Goal: Contribute content: Contribute content

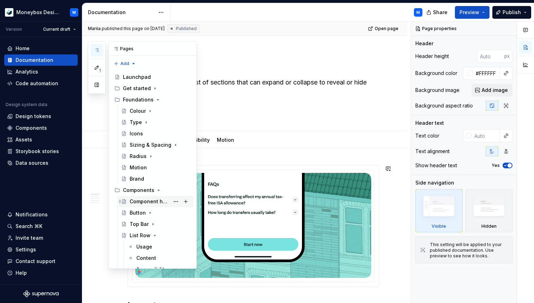
click at [146, 203] on div "Component health" at bounding box center [150, 201] width 40 height 7
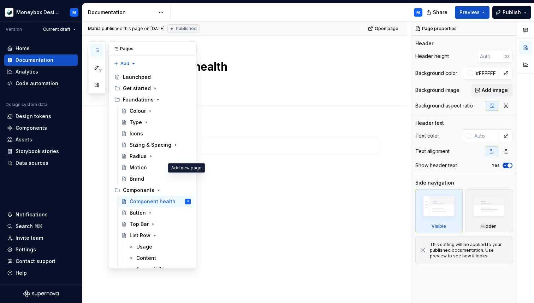
type textarea "*"
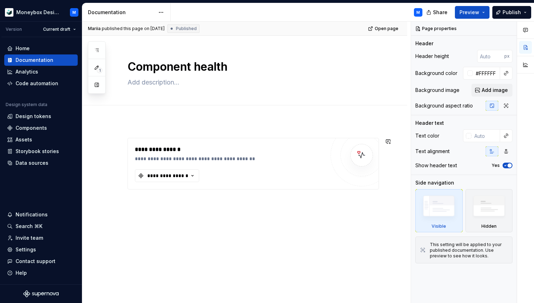
click at [139, 201] on div "**********" at bounding box center [244, 205] width 325 height 168
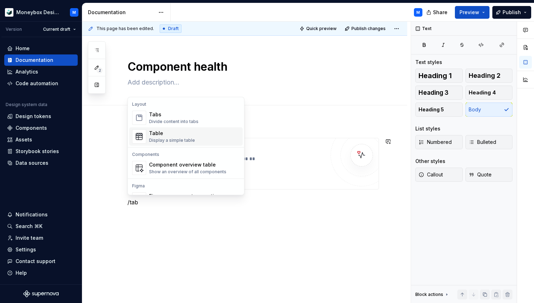
click at [177, 136] on div "Table" at bounding box center [172, 133] width 46 height 7
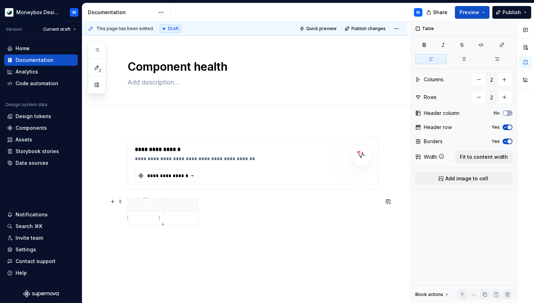
click at [142, 216] on p at bounding box center [145, 217] width 26 height 7
click at [203, 221] on div at bounding box center [252, 212] width 251 height 29
click at [203, 219] on div at bounding box center [252, 212] width 251 height 29
click at [123, 201] on span at bounding box center [121, 201] width 6 height 10
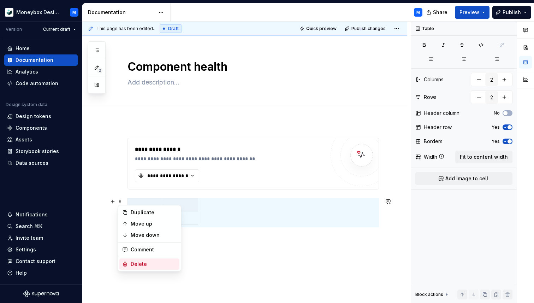
click at [141, 262] on div "Delete" at bounding box center [154, 263] width 46 height 7
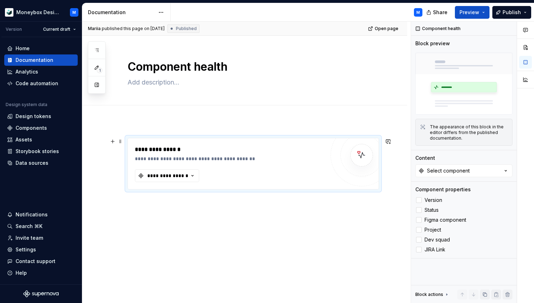
click at [186, 156] on div "**********" at bounding box center [232, 158] width 194 height 7
click at [213, 165] on div "**********" at bounding box center [230, 163] width 190 height 37
click at [148, 201] on div "**********" at bounding box center [244, 205] width 325 height 168
click at [130, 209] on div "**********" at bounding box center [244, 205] width 325 height 168
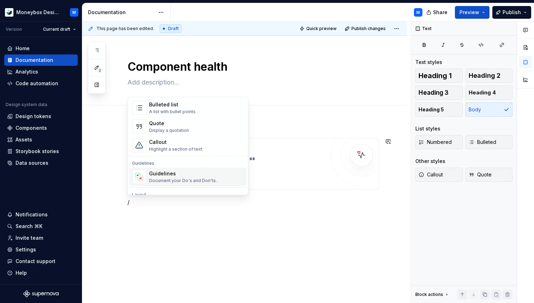
scroll to position [142, 0]
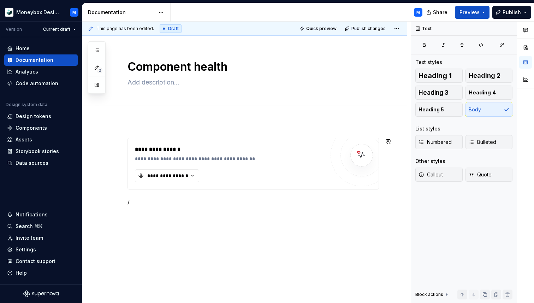
click at [242, 216] on div "**********" at bounding box center [244, 213] width 325 height 185
click at [159, 201] on p "/" at bounding box center [252, 202] width 251 height 8
click at [219, 153] on div "**********" at bounding box center [232, 149] width 194 height 8
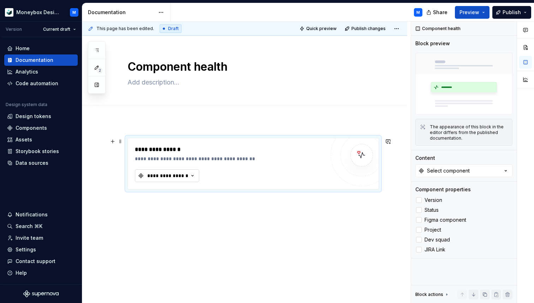
click at [188, 174] on div "**********" at bounding box center [168, 175] width 42 height 7
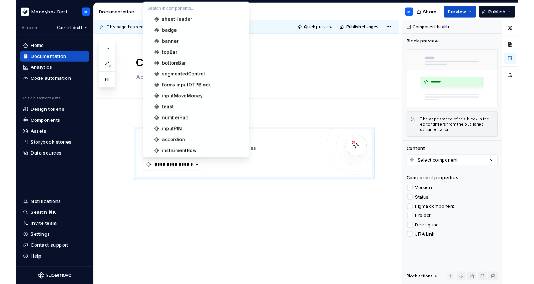
scroll to position [0, 0]
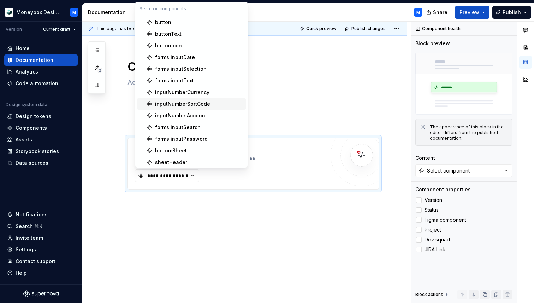
click at [195, 104] on div "inputNumberSortCode" at bounding box center [182, 103] width 55 height 7
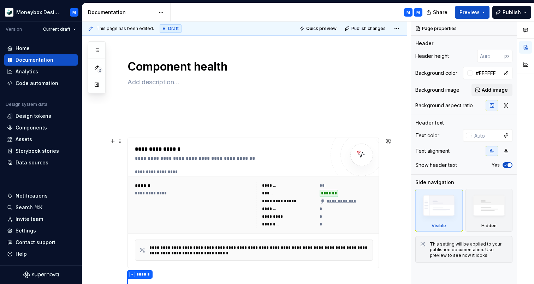
type textarea "*"
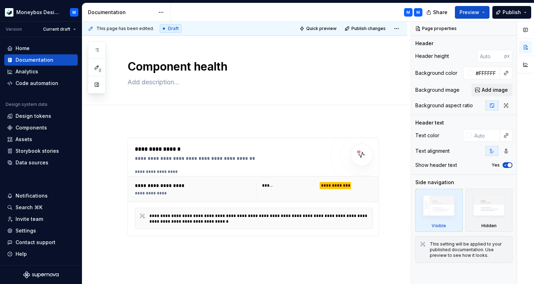
type textarea "*"
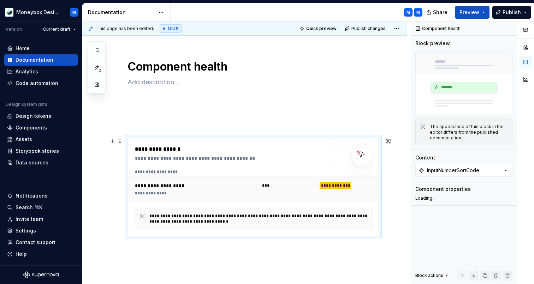
click at [208, 183] on div "**********" at bounding box center [194, 185] width 119 height 7
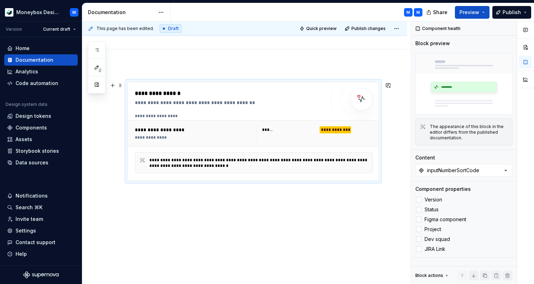
scroll to position [58, 0]
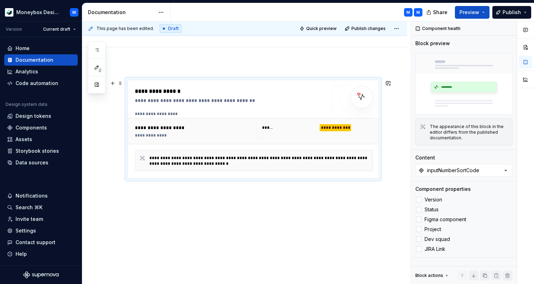
click at [199, 133] on div "**********" at bounding box center [194, 136] width 119 height 6
click at [172, 132] on div "**********" at bounding box center [193, 131] width 117 height 14
click at [188, 97] on div "**********" at bounding box center [232, 100] width 194 height 7
click at [507, 171] on icon "button" at bounding box center [505, 170] width 7 height 7
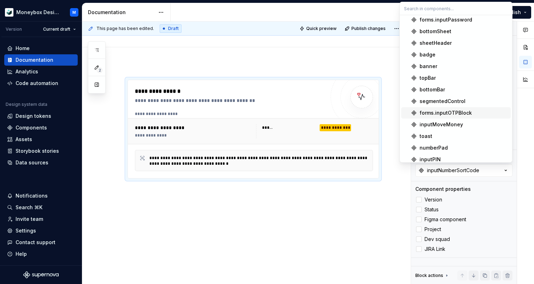
scroll to position [103, 0]
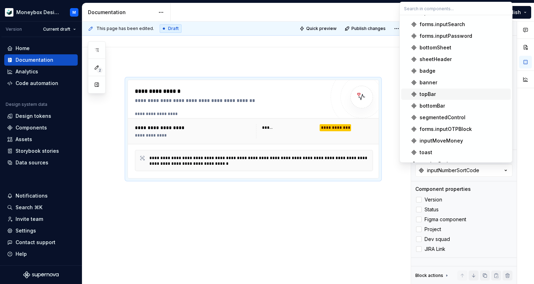
click at [448, 94] on div "topBar" at bounding box center [464, 94] width 88 height 7
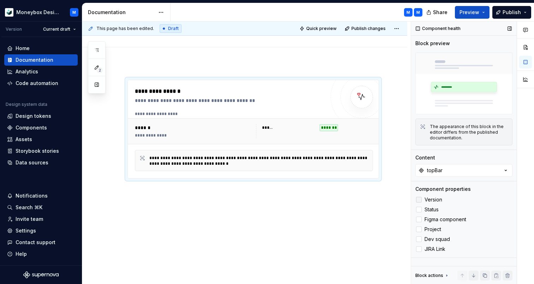
click at [420, 198] on div at bounding box center [419, 200] width 6 height 6
click at [421, 218] on div at bounding box center [419, 220] width 6 height 6
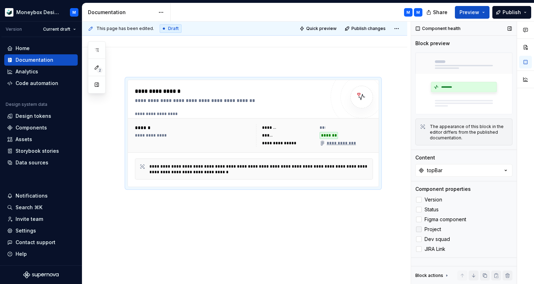
click at [419, 229] on div at bounding box center [419, 230] width 6 height 6
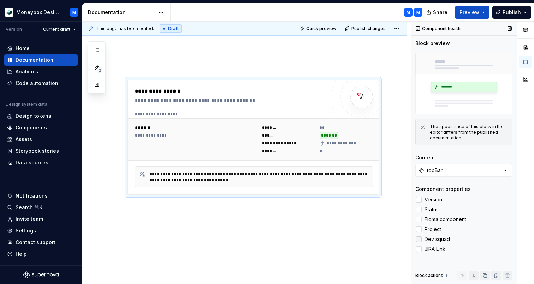
click at [419, 239] on div at bounding box center [419, 240] width 6 height 6
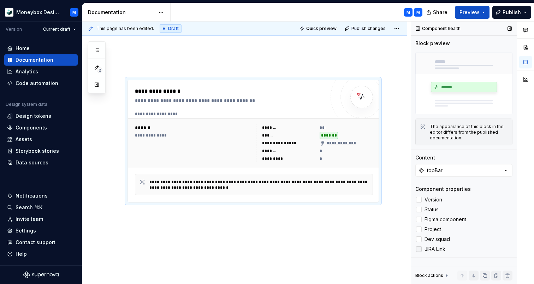
click at [419, 250] on div at bounding box center [419, 250] width 6 height 6
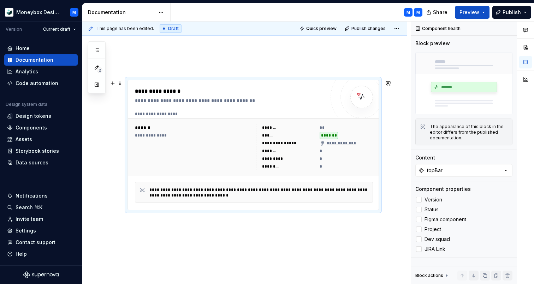
click at [309, 155] on div "**********" at bounding box center [314, 147] width 117 height 46
click at [262, 80] on div "**********" at bounding box center [252, 145] width 251 height 131
click at [234, 93] on div "**********" at bounding box center [232, 91] width 194 height 8
click at [224, 97] on div "**********" at bounding box center [232, 100] width 194 height 7
click at [326, 153] on div "*" at bounding box center [347, 151] width 54 height 7
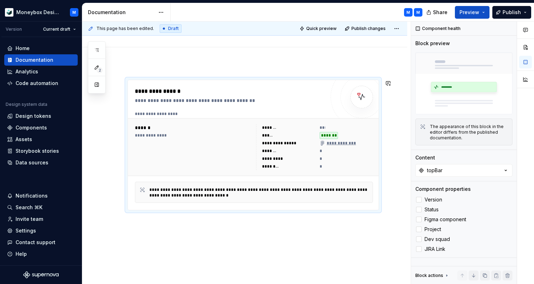
click at [403, 213] on div "**********" at bounding box center [244, 198] width 325 height 271
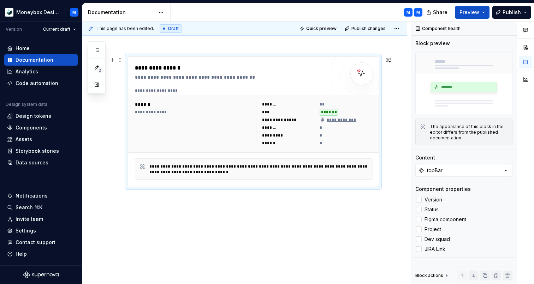
click at [252, 138] on div "**********" at bounding box center [193, 124] width 117 height 46
click at [283, 137] on div "*********" at bounding box center [273, 136] width 22 height 6
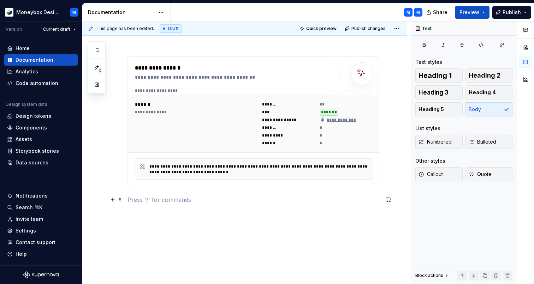
click at [139, 202] on p at bounding box center [252, 200] width 251 height 8
click at [318, 143] on div "**********" at bounding box center [314, 124] width 117 height 46
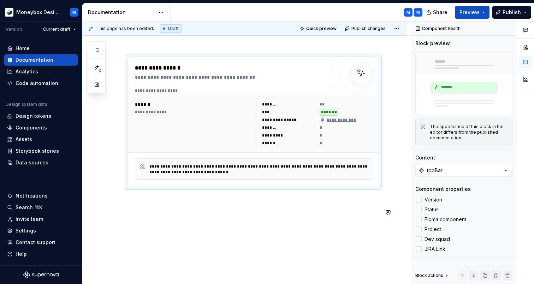
click at [171, 209] on p at bounding box center [252, 212] width 251 height 8
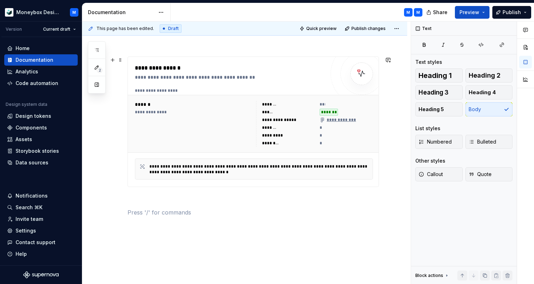
click at [252, 125] on div "**********" at bounding box center [193, 124] width 117 height 46
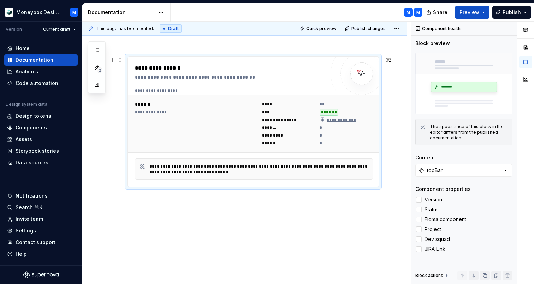
click at [333, 134] on div "*" at bounding box center [347, 135] width 54 height 7
click at [120, 62] on span at bounding box center [121, 60] width 6 height 10
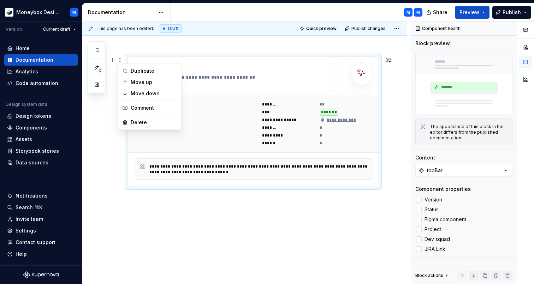
click at [238, 145] on div "**********" at bounding box center [193, 124] width 117 height 46
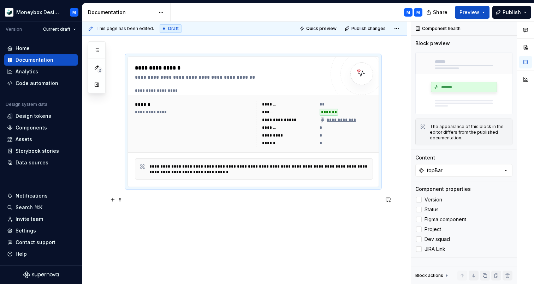
scroll to position [107, 0]
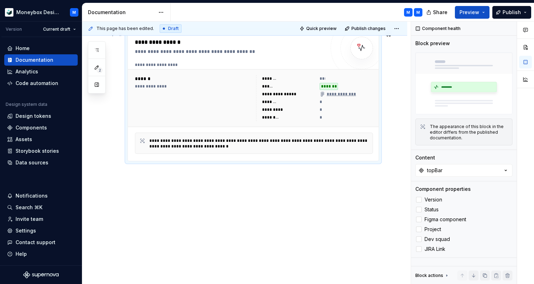
click at [284, 112] on div "*********" at bounding box center [273, 110] width 22 height 6
click at [284, 147] on div "**********" at bounding box center [260, 143] width 223 height 11
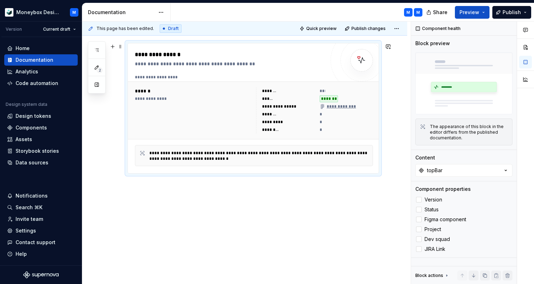
scroll to position [83, 0]
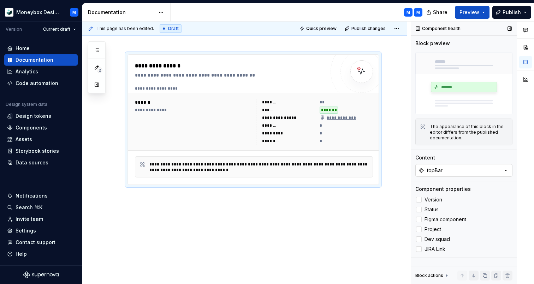
click at [503, 170] on icon "button" at bounding box center [505, 170] width 7 height 7
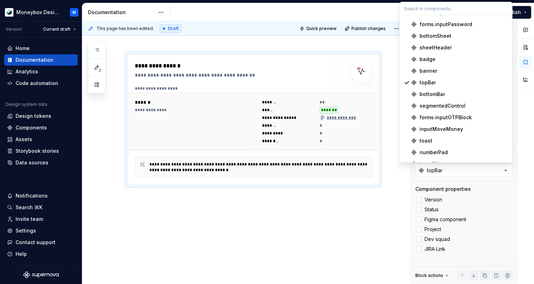
scroll to position [113, 0]
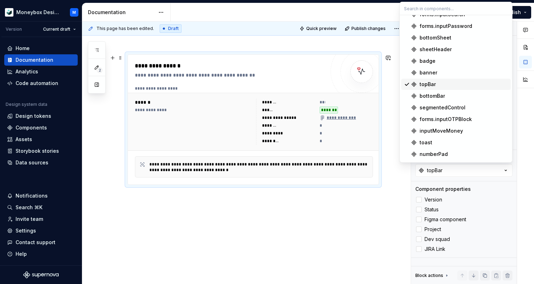
click at [408, 83] on div "Suggestions" at bounding box center [407, 85] width 6 height 6
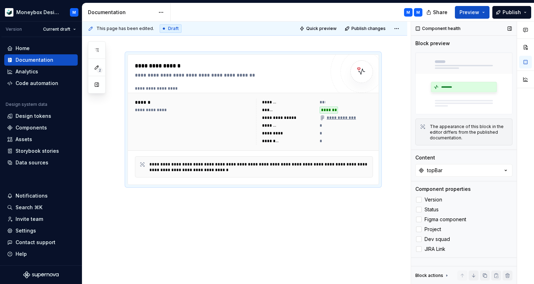
click at [447, 276] on icon at bounding box center [447, 276] width 6 height 6
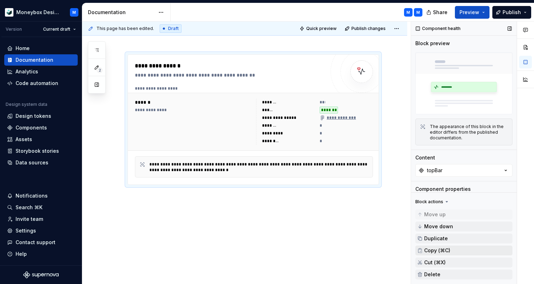
scroll to position [6, 0]
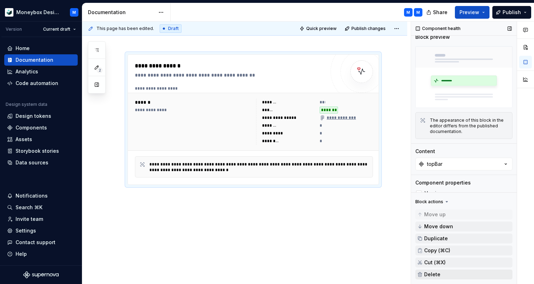
click at [436, 275] on span "Delete" at bounding box center [432, 275] width 16 height 6
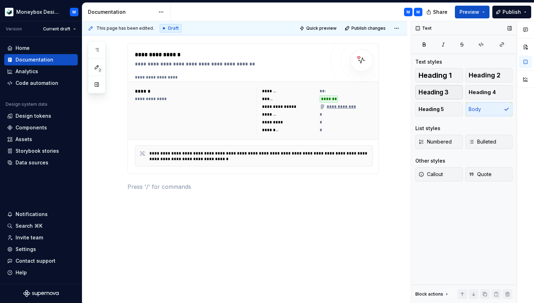
scroll to position [94, 0]
click at [149, 190] on p at bounding box center [252, 186] width 251 height 8
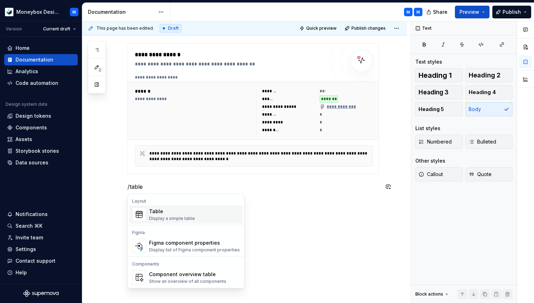
click at [158, 221] on div "Table Display a simple table" at bounding box center [194, 214] width 91 height 14
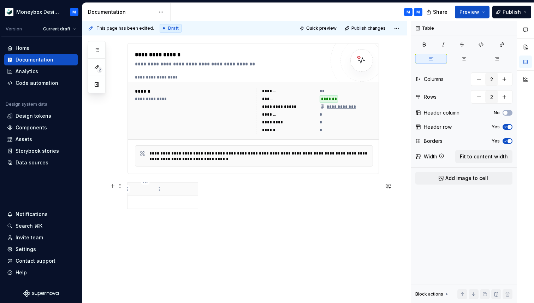
click at [149, 191] on p at bounding box center [145, 188] width 26 height 7
click at [159, 190] on html "Moneybox Design System M Version Current draft Home Documentation Analytics Cod…" at bounding box center [267, 151] width 534 height 303
click at [172, 189] on html "Moneybox Design System M Version Current draft Home Documentation Analytics Cod…" at bounding box center [267, 151] width 534 height 303
click at [200, 197] on div at bounding box center [252, 196] width 251 height 29
click at [121, 185] on span at bounding box center [121, 186] width 6 height 10
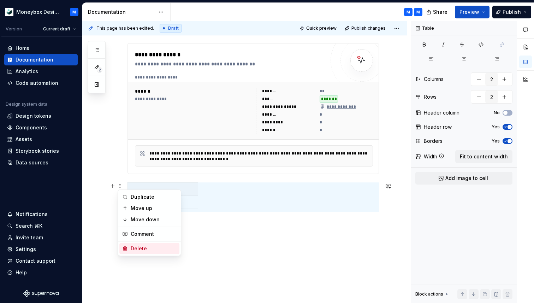
click at [137, 249] on div "Delete" at bounding box center [154, 248] width 46 height 7
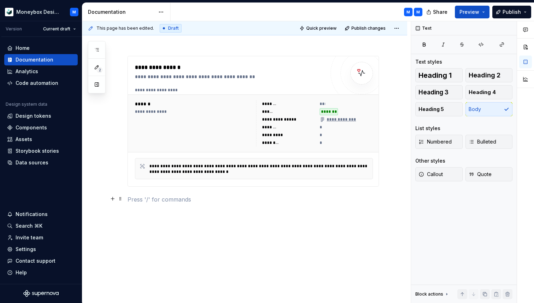
scroll to position [82, 0]
click at [192, 89] on div "**********" at bounding box center [256, 90] width 242 height 6
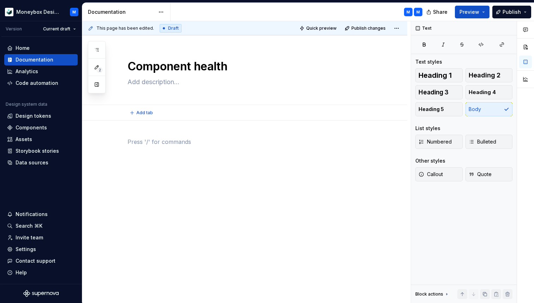
scroll to position [0, 0]
type textarea "*"
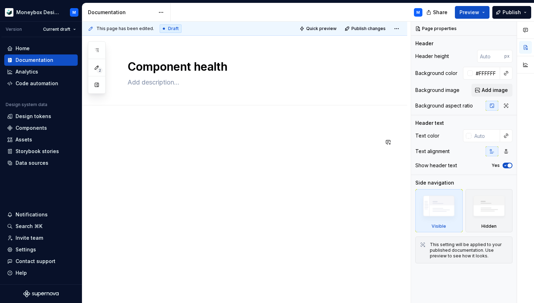
click at [137, 137] on div at bounding box center [244, 192] width 325 height 143
type textarea "*"
click at [140, 121] on div "This page has been edited. Draft Quick preview Publish changes Component health…" at bounding box center [246, 162] width 328 height 281
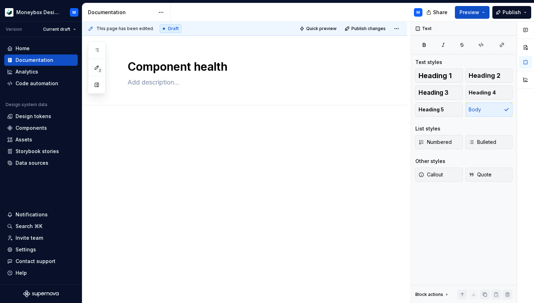
click at [134, 124] on div at bounding box center [244, 192] width 325 height 143
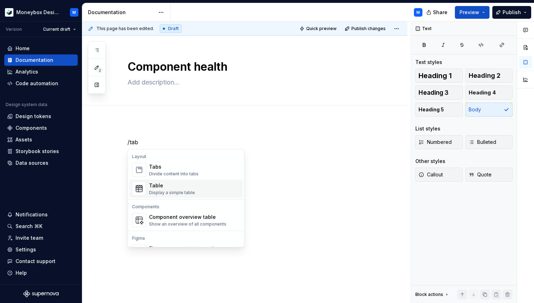
click at [159, 186] on div "Table" at bounding box center [172, 185] width 46 height 7
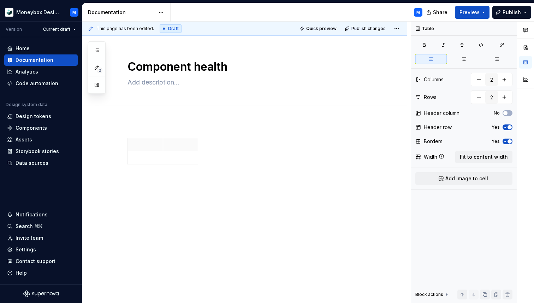
click at [130, 125] on div at bounding box center [244, 194] width 325 height 146
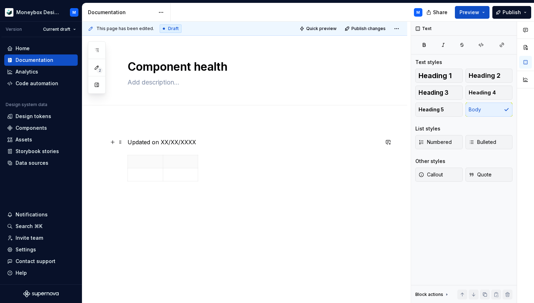
click at [132, 141] on p "Updated on XX/XX/XXXX" at bounding box center [252, 142] width 251 height 8
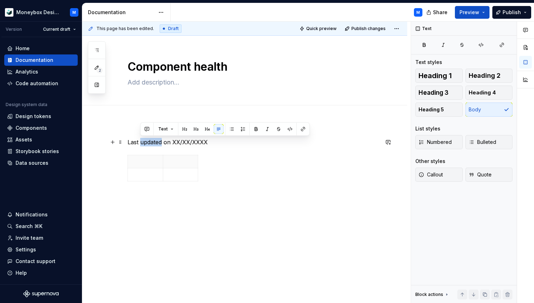
click at [147, 143] on p "Last updated on XX/XX/XXXX" at bounding box center [252, 142] width 251 height 8
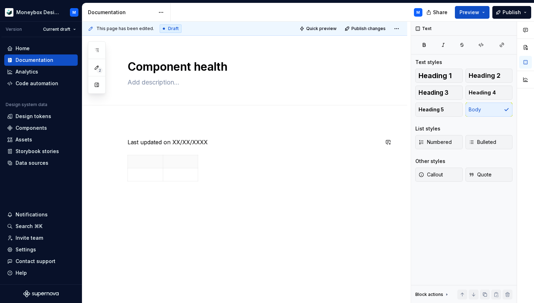
click at [164, 147] on div "Last updated on XX/XX/XXXX" at bounding box center [252, 161] width 251 height 46
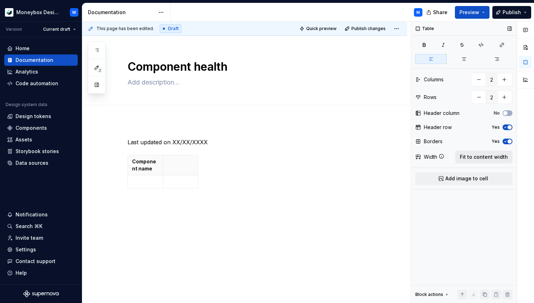
click at [474, 157] on span "Fit to content width" at bounding box center [484, 156] width 48 height 7
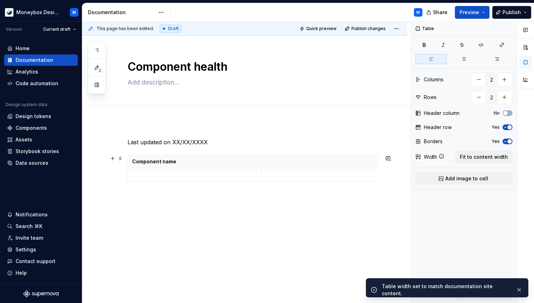
scroll to position [0, 9]
click at [266, 161] on p at bounding box center [318, 161] width 125 height 7
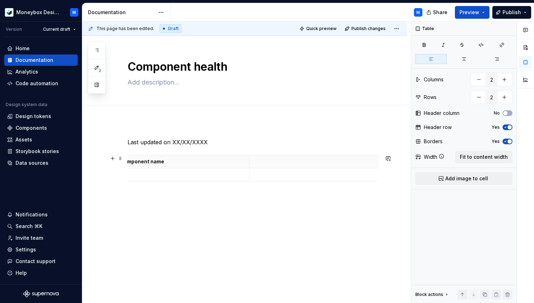
type textarea "*"
click at [114, 159] on button "button" at bounding box center [113, 158] width 10 height 10
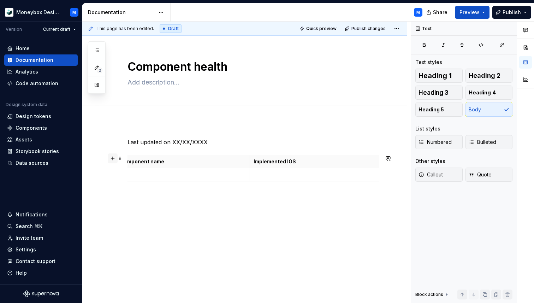
click at [114, 159] on button "button" at bounding box center [113, 158] width 10 height 10
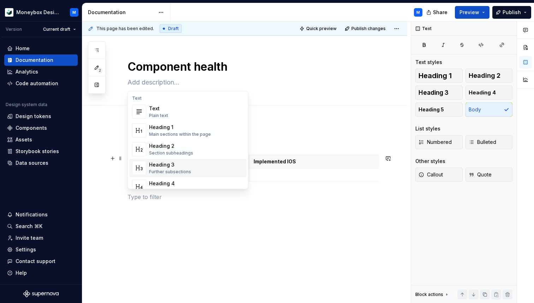
click at [334, 169] on td at bounding box center [316, 174] width 134 height 13
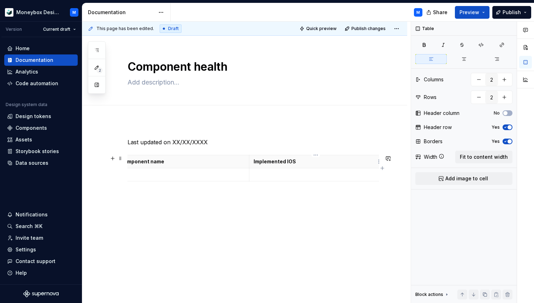
click at [340, 160] on p "Implemented IOS" at bounding box center [316, 161] width 125 height 7
click at [381, 168] on icon "button" at bounding box center [383, 168] width 6 height 6
type input "3"
drag, startPoint x: 284, startPoint y: 162, endPoint x: 241, endPoint y: 161, distance: 43.8
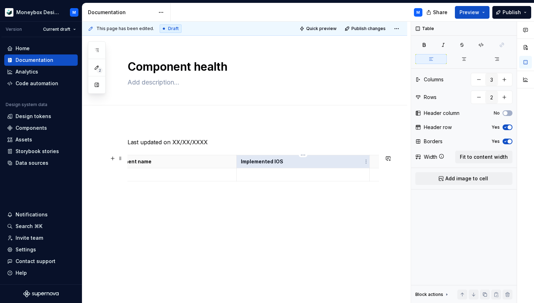
click at [241, 161] on p "Implemented IOS" at bounding box center [303, 161] width 125 height 7
click at [270, 162] on p "Implemented IOS" at bounding box center [303, 161] width 125 height 7
click at [464, 156] on span "Fit to content width" at bounding box center [484, 156] width 48 height 7
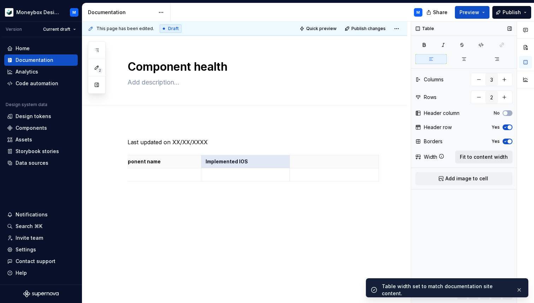
scroll to position [0, 12]
click at [241, 162] on p "Implemented IOS" at bounding box center [249, 161] width 80 height 7
click at [310, 159] on p at bounding box center [338, 161] width 80 height 7
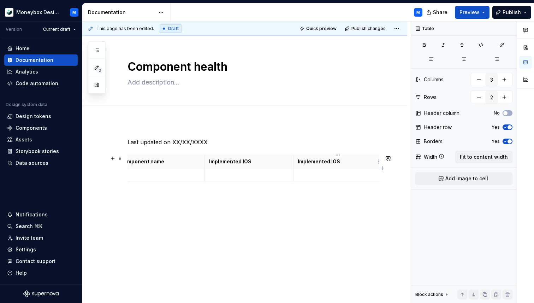
type textarea "*"
drag, startPoint x: 257, startPoint y: 161, endPoint x: 209, endPoint y: 161, distance: 48.0
click at [209, 161] on p "Implemented IOS" at bounding box center [249, 161] width 80 height 7
copy p "Implemented IOS"
click at [325, 167] on th "Notes" at bounding box center [337, 161] width 89 height 13
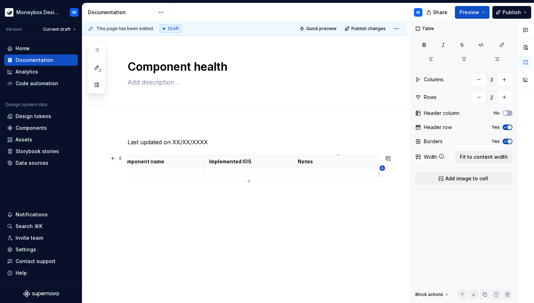
click at [382, 169] on icon "button" at bounding box center [383, 168] width 6 height 6
type input "4"
click at [377, 164] on p at bounding box center [379, 161] width 4 height 7
click at [473, 154] on span "Fit to content width" at bounding box center [484, 156] width 48 height 7
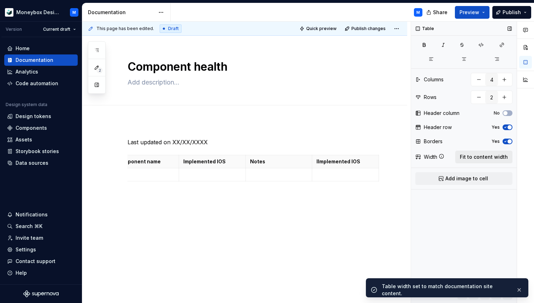
scroll to position [0, 12]
click at [323, 162] on p "IImplemented IOS" at bounding box center [349, 161] width 58 height 7
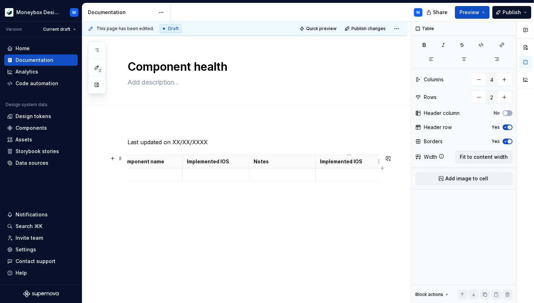
click at [358, 160] on p "Implemented IOS" at bounding box center [349, 161] width 58 height 7
type textarea "*"
drag, startPoint x: 363, startPoint y: 161, endPoint x: 353, endPoint y: 161, distance: 9.9
click at [353, 161] on p "Implemented IOS" at bounding box center [349, 161] width 58 height 7
click at [382, 168] on icon "button" at bounding box center [382, 167] width 3 height 3
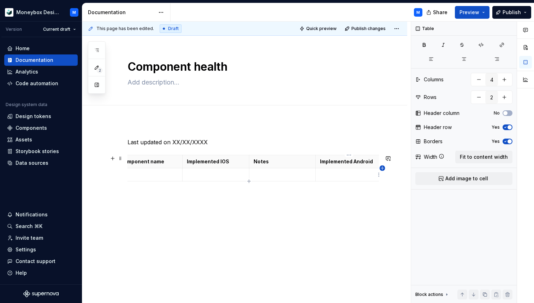
type input "5"
click at [376, 161] on th at bounding box center [379, 161] width 13 height 13
click at [377, 161] on p at bounding box center [379, 161] width 4 height 7
click at [474, 159] on span "Fit to content width" at bounding box center [484, 156] width 48 height 7
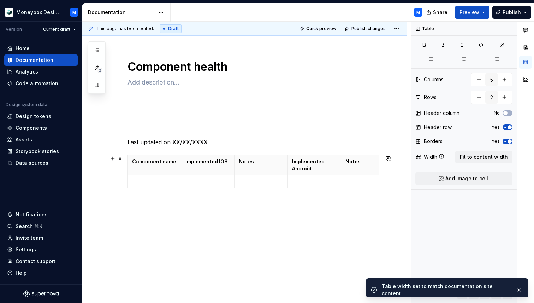
scroll to position [0, 12]
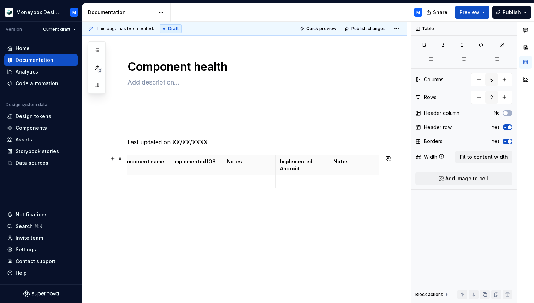
type textarea "*"
click at [383, 173] on icon "button" at bounding box center [383, 172] width 6 height 6
type input "6"
click at [467, 157] on span "Fit to content width" at bounding box center [484, 156] width 48 height 7
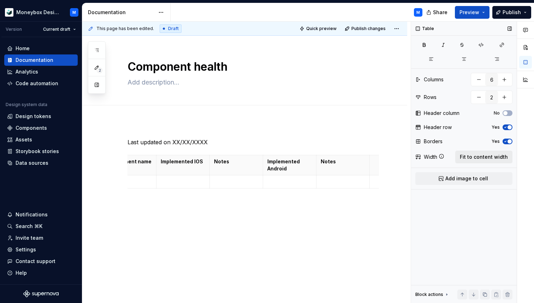
scroll to position [0, 12]
type textarea "*"
click at [384, 172] on icon "button" at bounding box center [383, 172] width 6 height 6
type input "7"
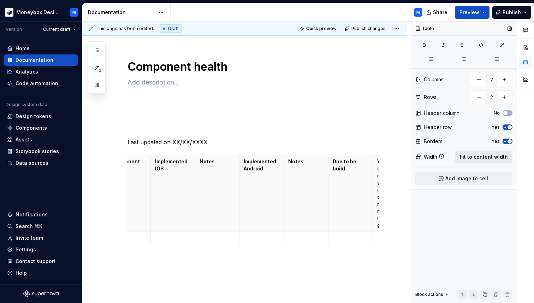
click at [470, 158] on span "Fit to content width" at bounding box center [484, 156] width 48 height 7
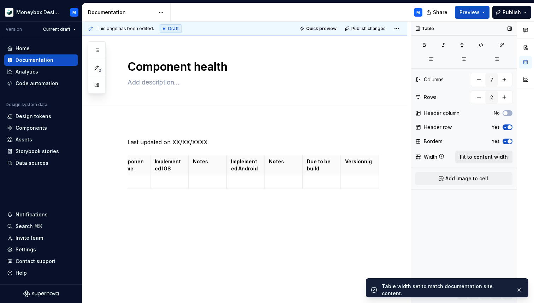
scroll to position [0, 12]
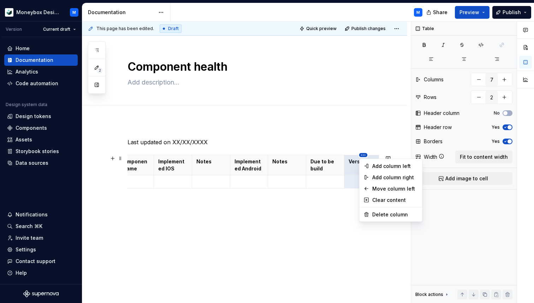
click at [314, 150] on html "Moneybox Design System M Version Current draft Home Documentation Analytics Cod…" at bounding box center [267, 151] width 534 height 303
click at [391, 189] on div "Move column left" at bounding box center [395, 188] width 46 height 7
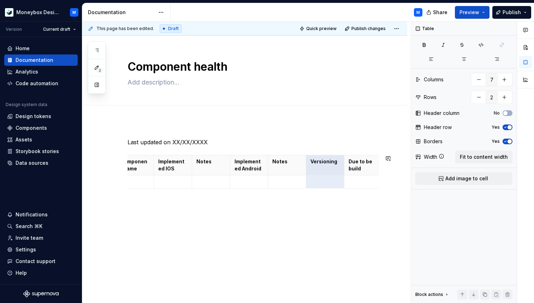
click at [326, 153] on div "Last updated on XX/XX/XXXX Component name Implemented IOS Notes Implemented And…" at bounding box center [252, 179] width 251 height 83
click at [324, 155] on html "Moneybox Design System M Version Current draft Home Documentation Analytics Cod…" at bounding box center [267, 151] width 534 height 303
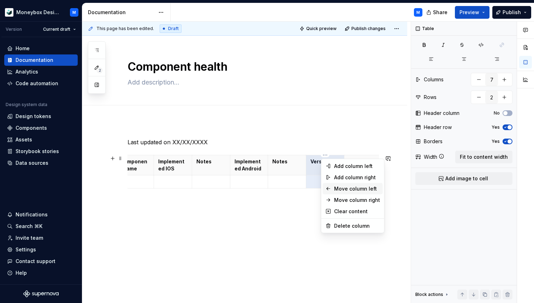
click at [335, 190] on div "Move column left" at bounding box center [357, 188] width 46 height 7
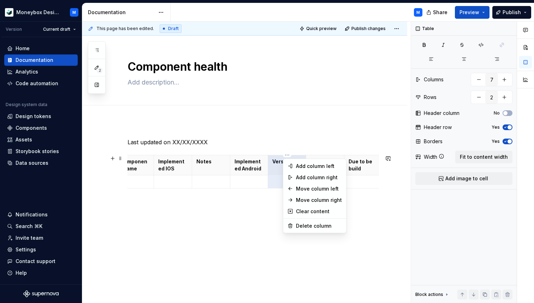
click at [287, 155] on html "Moneybox Design System M Version Current draft Home Documentation Analytics Cod…" at bounding box center [267, 151] width 534 height 303
click at [297, 188] on div "Move column left" at bounding box center [319, 188] width 46 height 7
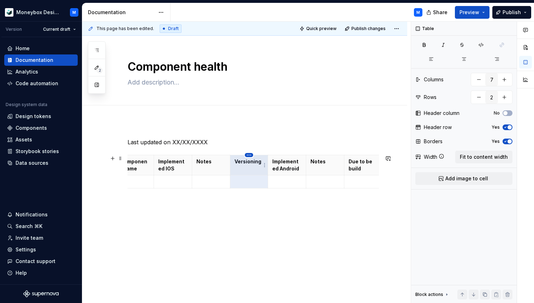
click at [248, 155] on html "Moneybox Design System M Version Current draft Home Documentation Analytics Cod…" at bounding box center [267, 151] width 534 height 303
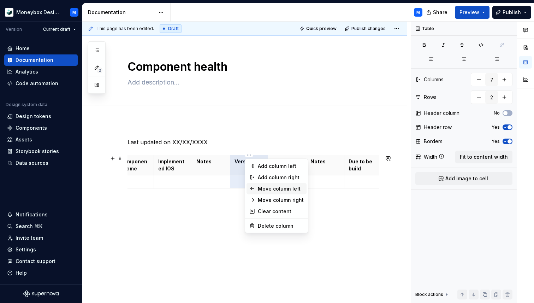
click at [259, 189] on div "Move column left" at bounding box center [281, 188] width 46 height 7
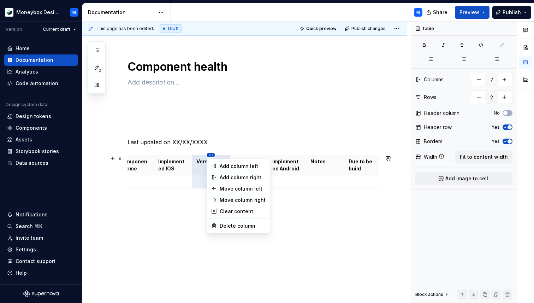
click at [210, 155] on html "Moneybox Design System M Version Current draft Home Documentation Analytics Cod…" at bounding box center [267, 151] width 534 height 303
click at [220, 189] on div "Move column left" at bounding box center [243, 188] width 46 height 7
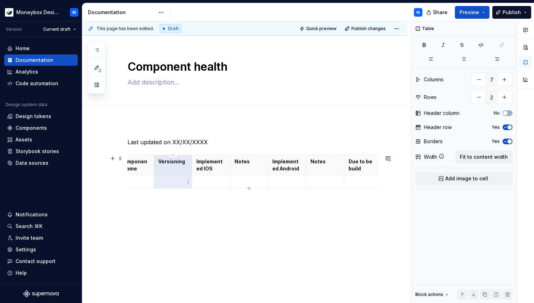
scroll to position [0, 0]
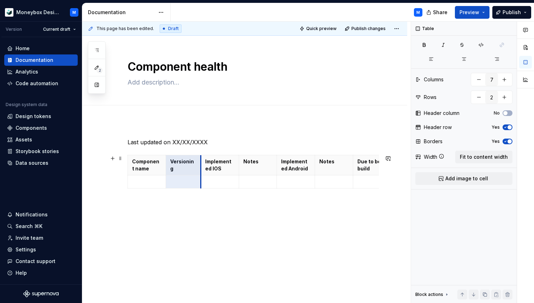
drag, startPoint x: 203, startPoint y: 172, endPoint x: 200, endPoint y: 170, distance: 3.6
click at [242, 174] on th "Notes" at bounding box center [261, 165] width 38 height 20
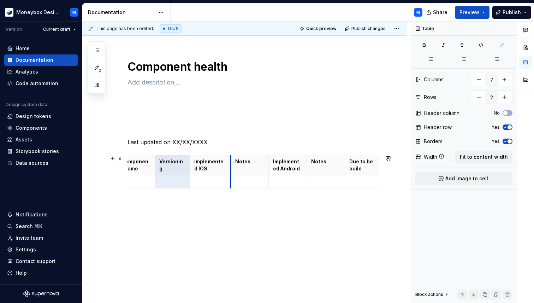
scroll to position [0, 12]
click at [309, 170] on th "Notes" at bounding box center [328, 165] width 38 height 20
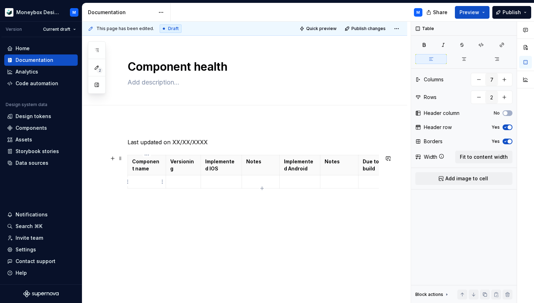
click at [142, 178] on p at bounding box center [146, 181] width 29 height 7
type textarea "*"
click at [139, 181] on p at bounding box center [146, 181] width 29 height 7
drag, startPoint x: 156, startPoint y: 183, endPoint x: 131, endPoint y: 182, distance: 25.1
click at [131, 182] on td "accordion" at bounding box center [147, 181] width 38 height 13
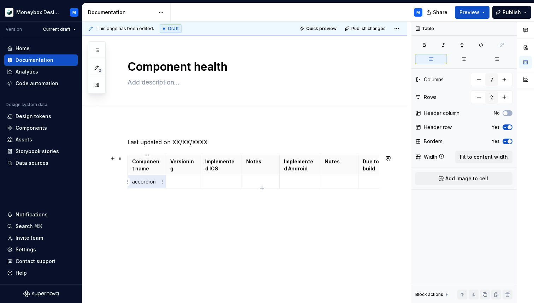
click at [139, 184] on p "accordion" at bounding box center [146, 181] width 29 height 7
click at [112, 159] on button "button" at bounding box center [113, 158] width 10 height 10
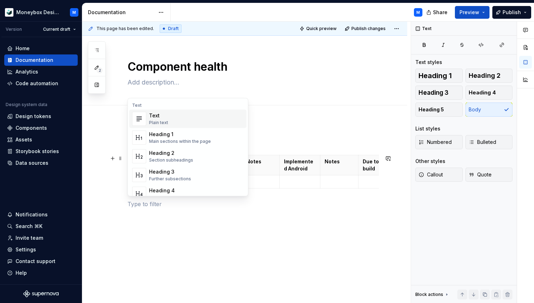
click at [117, 192] on div "Last updated on XX/XX/XXXX Component name Versioning Implemented IOS Notes Impl…" at bounding box center [244, 227] width 325 height 212
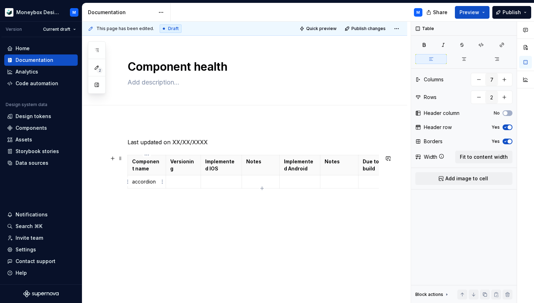
click at [147, 187] on td "accordion" at bounding box center [147, 181] width 38 height 13
click at [126, 183] on html "Moneybox Design System M Version Current draft Home Documentation Analytics Cod…" at bounding box center [267, 151] width 534 height 303
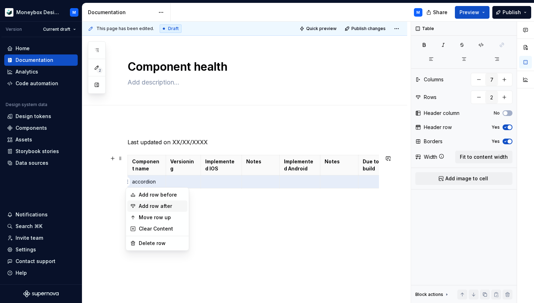
click at [148, 204] on div "Add row after" at bounding box center [162, 205] width 46 height 7
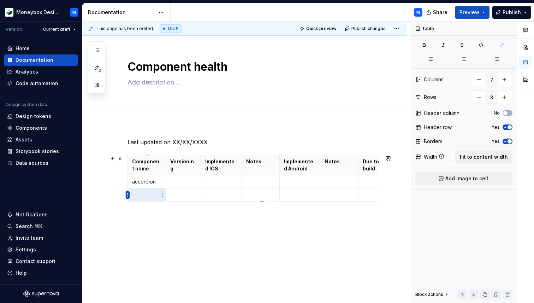
click at [127, 193] on html "Moneybox Design System M Version Current draft Home Documentation Analytics Cod…" at bounding box center [267, 151] width 534 height 303
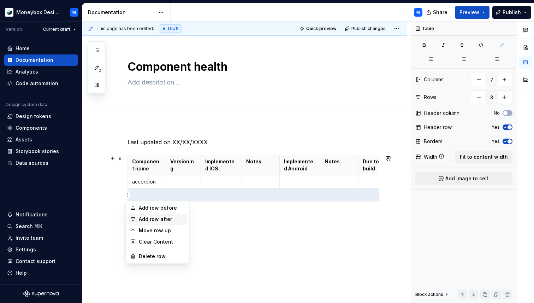
click at [139, 220] on div "Add row after" at bounding box center [162, 218] width 46 height 7
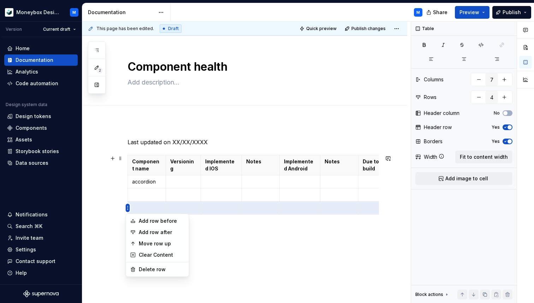
click at [127, 206] on html "Moneybox Design System M Version Current draft Home Documentation Analytics Cod…" at bounding box center [267, 151] width 534 height 303
click at [142, 236] on div "Add row after" at bounding box center [157, 231] width 60 height 11
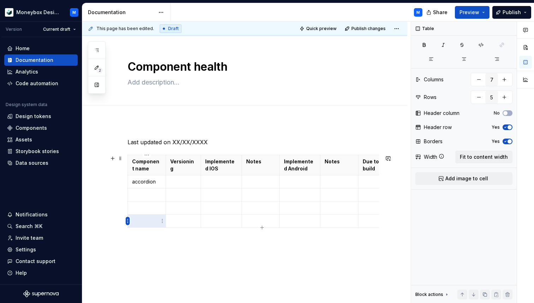
click at [127, 222] on html "Moneybox Design System M Version Current draft Home Documentation Analytics Cod…" at bounding box center [267, 151] width 534 height 303
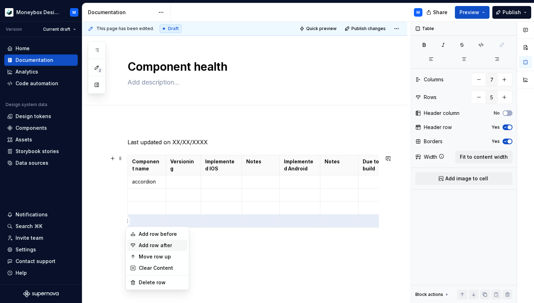
click at [142, 246] on div "Add row after" at bounding box center [162, 245] width 46 height 7
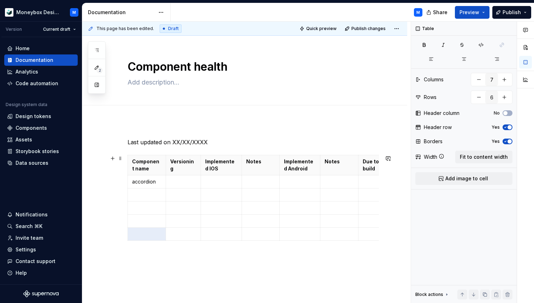
click at [127, 235] on div "Last updated on XX/XX/XXXX Component name Versioning Implemented IOS Notes Impl…" at bounding box center [244, 253] width 325 height 264
click at [128, 233] on html "Moneybox Design System M Version Current draft Home Documentation Analytics Cod…" at bounding box center [267, 151] width 534 height 303
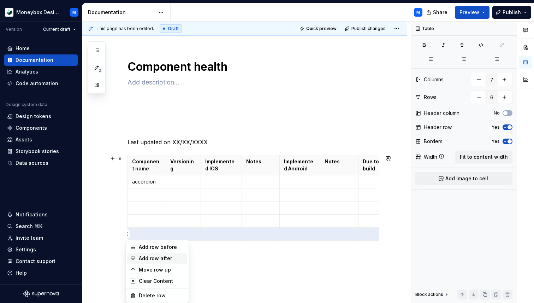
click at [144, 254] on div "Add row after" at bounding box center [157, 258] width 60 height 11
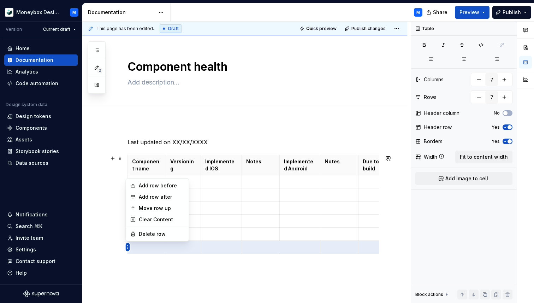
click at [128, 247] on html "Moneybox Design System M Version Current draft Home Documentation Analytics Cod…" at bounding box center [267, 151] width 534 height 303
click at [160, 197] on div "Add row after" at bounding box center [162, 196] width 46 height 7
type input "8"
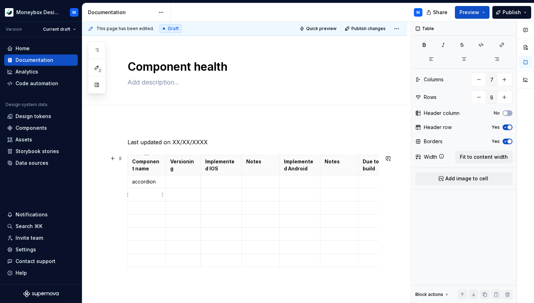
click at [139, 194] on p at bounding box center [146, 194] width 29 height 7
click at [142, 207] on p at bounding box center [146, 207] width 29 height 7
click at [146, 207] on p at bounding box center [146, 207] width 29 height 7
click at [141, 221] on p at bounding box center [146, 220] width 29 height 7
click at [143, 233] on p at bounding box center [146, 233] width 29 height 7
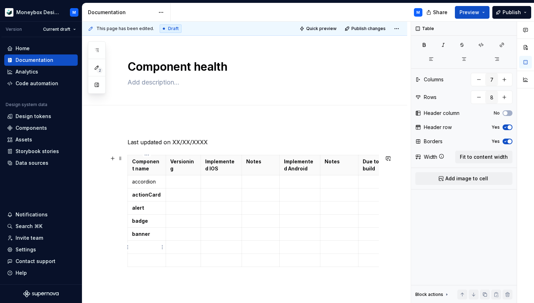
click at [141, 247] on p at bounding box center [146, 246] width 29 height 7
type textarea "*"
click at [139, 258] on p at bounding box center [146, 259] width 29 height 7
click at [128, 261] on html "Moneybox Design System M Version Current draft Home Documentation Analytics Cod…" at bounding box center [267, 151] width 534 height 303
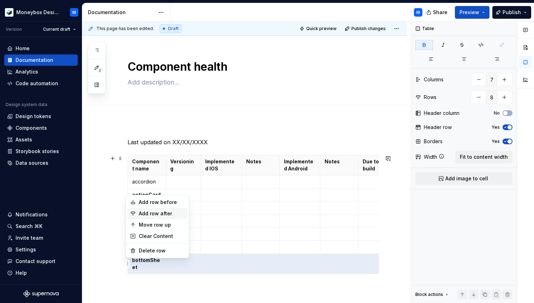
click at [155, 212] on div "Add row after" at bounding box center [162, 213] width 46 height 7
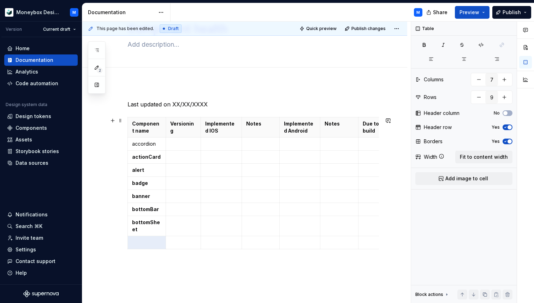
scroll to position [71, 0]
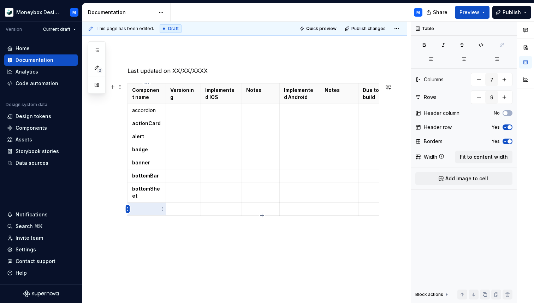
click at [126, 207] on html "Moneybox Design System M Version Current draft Home Documentation Analytics Cod…" at bounding box center [267, 151] width 534 height 303
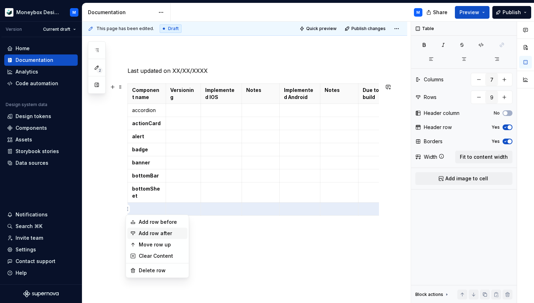
click at [143, 232] on div "Add row after" at bounding box center [162, 233] width 46 height 7
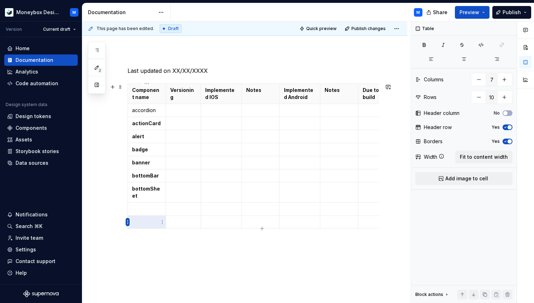
click at [127, 221] on html "Moneybox Design System M Version Current draft Home Documentation Analytics Cod…" at bounding box center [267, 151] width 534 height 303
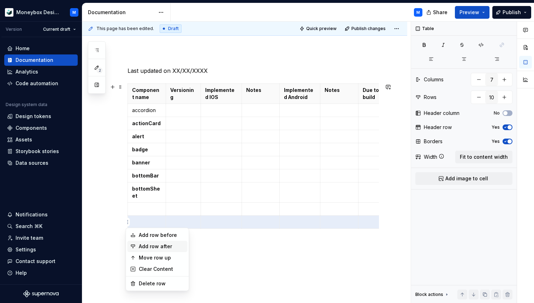
click at [144, 248] on div "Add row after" at bounding box center [162, 246] width 46 height 7
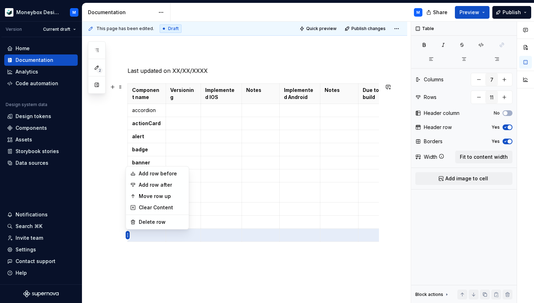
click at [127, 235] on html "Moneybox Design System M Version Current draft Home Documentation Analytics Cod…" at bounding box center [267, 151] width 534 height 303
click at [156, 186] on div "Add row after" at bounding box center [162, 184] width 46 height 7
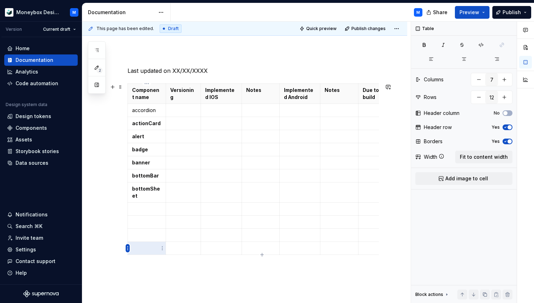
click at [127, 246] on html "Moneybox Design System M Version Current draft Home Documentation Analytics Cod…" at bounding box center [267, 151] width 534 height 303
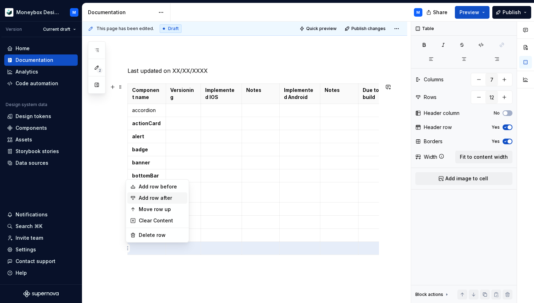
click at [148, 196] on div "Add row after" at bounding box center [162, 197] width 46 height 7
type input "13"
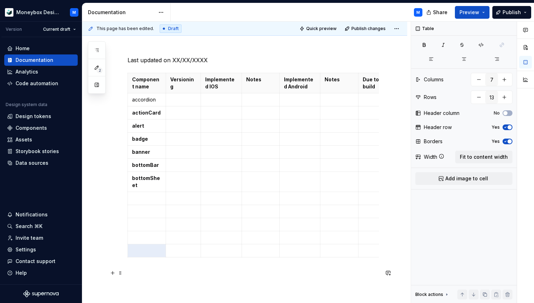
scroll to position [86, 0]
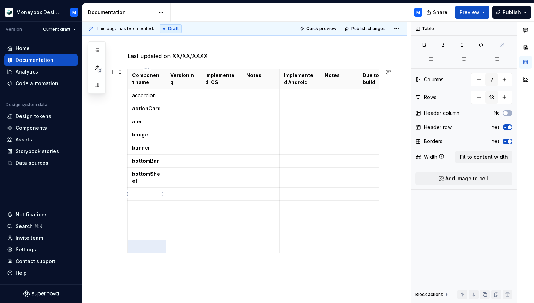
click at [147, 194] on p at bounding box center [146, 193] width 29 height 7
click at [141, 192] on p at bounding box center [146, 193] width 29 height 7
click at [143, 205] on p at bounding box center [146, 206] width 29 height 7
click at [136, 219] on p at bounding box center [146, 220] width 29 height 7
click at [146, 232] on p at bounding box center [146, 233] width 29 height 7
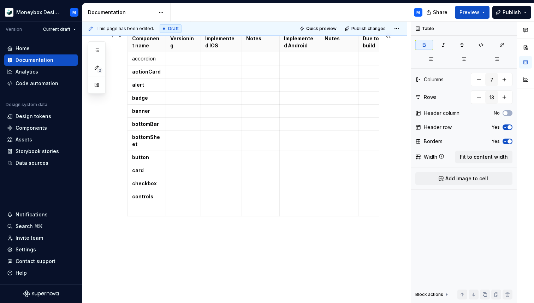
scroll to position [142, 0]
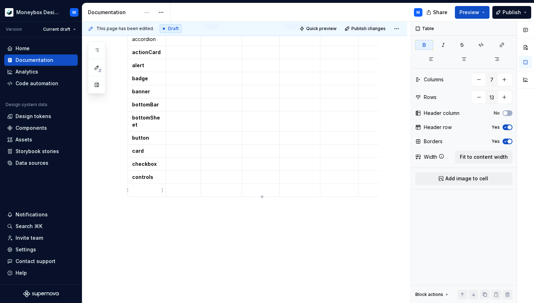
click at [141, 190] on p at bounding box center [146, 189] width 29 height 7
type textarea "*"
click at [142, 193] on p at bounding box center [146, 189] width 29 height 7
click at [128, 191] on html "Moneybox Design System M Version Current draft Home Documentation Analytics Cod…" at bounding box center [267, 151] width 534 height 303
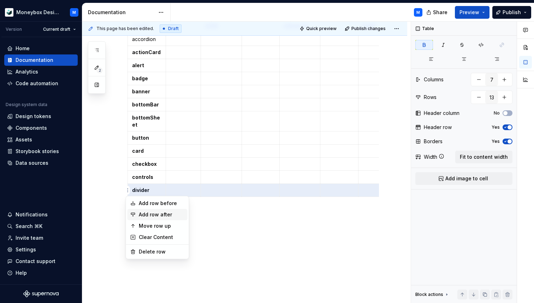
click at [141, 218] on div "Add row after" at bounding box center [162, 214] width 46 height 7
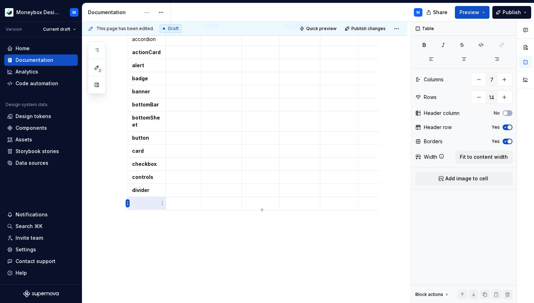
click at [127, 204] on html "Moneybox Design System M Version Current draft Home Documentation Analytics Cod…" at bounding box center [267, 151] width 534 height 303
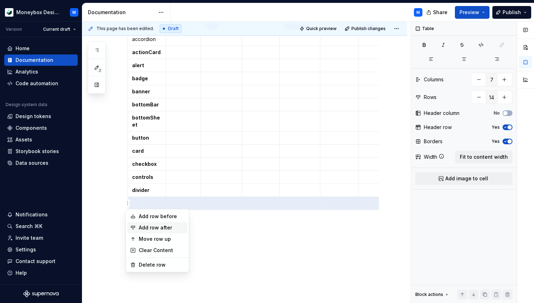
click at [142, 227] on div "Add row after" at bounding box center [162, 227] width 46 height 7
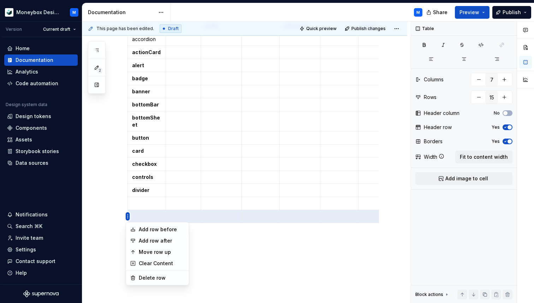
click at [127, 217] on html "Moneybox Design System M Version Current draft Home Documentation Analytics Cod…" at bounding box center [267, 151] width 534 height 303
click at [146, 245] on div "Add row after" at bounding box center [157, 240] width 60 height 11
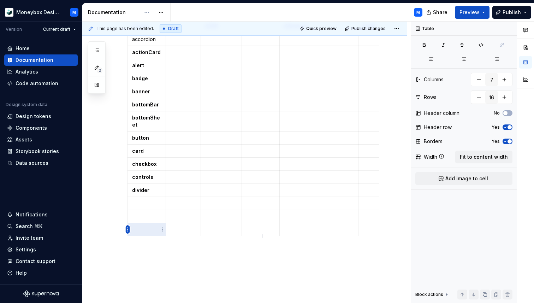
click at [127, 229] on html "Moneybox Design System M Version Current draft Home Documentation Analytics Cod…" at bounding box center [267, 151] width 534 height 303
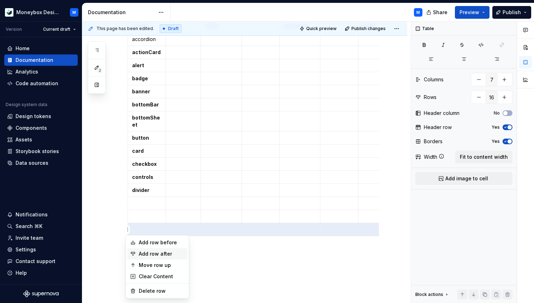
click at [143, 251] on div "Add row after" at bounding box center [162, 253] width 46 height 7
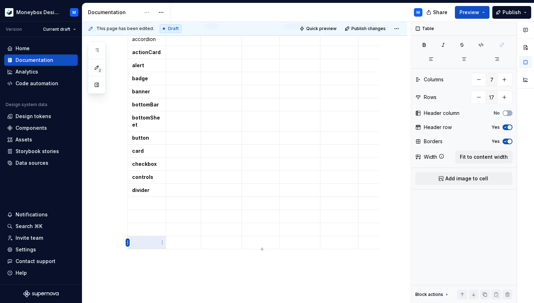
click at [127, 243] on html "Moneybox Design System M Version Current draft Home Documentation Analytics Cod…" at bounding box center [267, 151] width 534 height 303
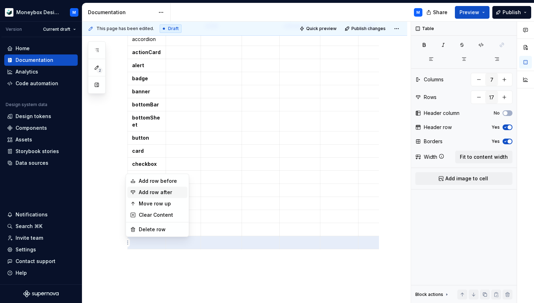
click at [143, 192] on div "Add row after" at bounding box center [162, 192] width 46 height 7
type input "18"
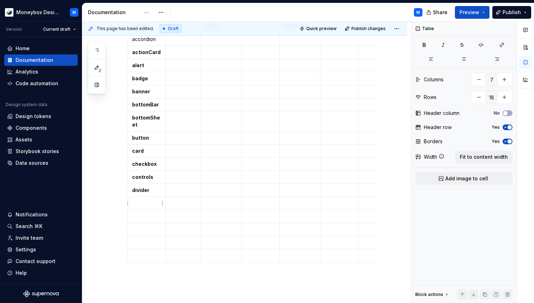
click at [144, 202] on p at bounding box center [146, 203] width 29 height 7
click at [141, 202] on p at bounding box center [146, 203] width 29 height 7
click at [136, 217] on p at bounding box center [146, 216] width 29 height 7
click at [140, 236] on p at bounding box center [146, 236] width 29 height 7
click at [145, 255] on p at bounding box center [146, 256] width 29 height 7
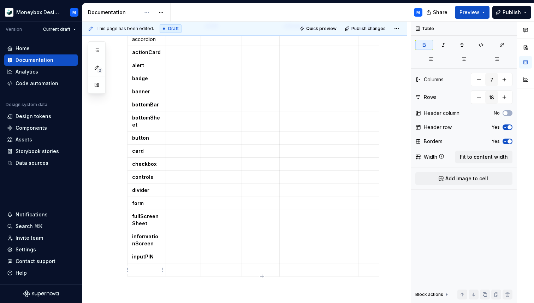
type textarea "*"
click at [139, 270] on p at bounding box center [146, 269] width 29 height 7
click at [128, 269] on html "Moneybox Design System M Version Current draft Home Documentation Analytics Cod…" at bounding box center [267, 151] width 534 height 303
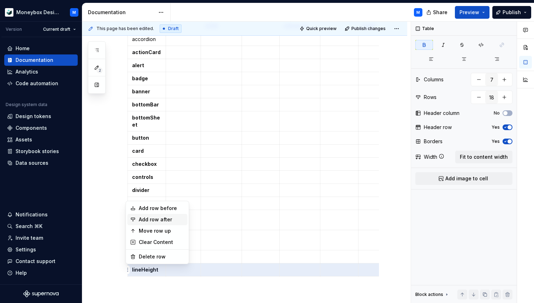
click at [149, 219] on div "Add row after" at bounding box center [162, 219] width 46 height 7
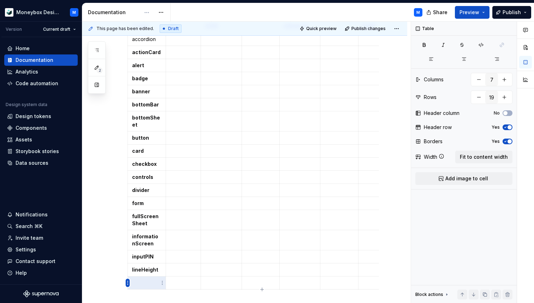
click at [126, 281] on html "Moneybox Design System M Version Current draft Home Documentation Analytics Cod…" at bounding box center [267, 151] width 534 height 303
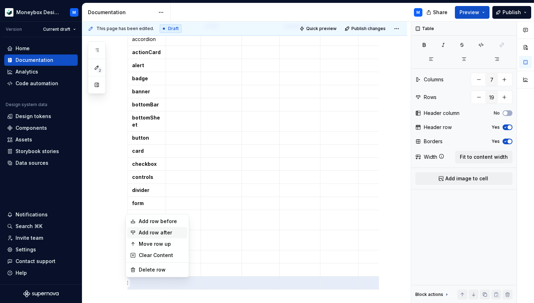
click at [146, 231] on div "Add row after" at bounding box center [162, 232] width 46 height 7
type input "20"
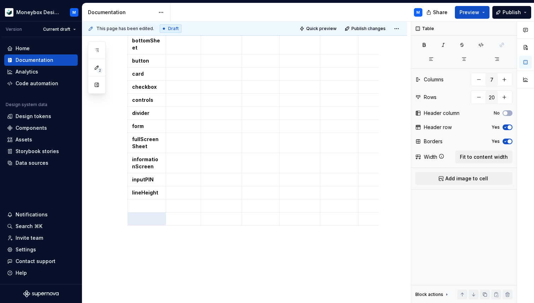
scroll to position [230, 0]
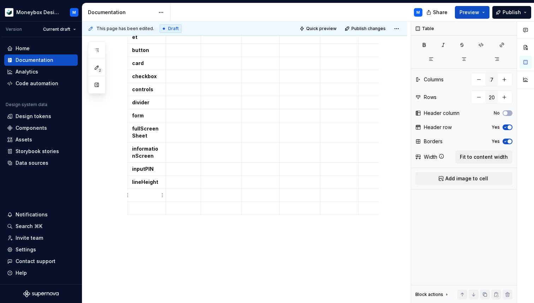
click at [139, 192] on p at bounding box center [146, 194] width 29 height 7
type textarea "*"
click at [141, 208] on p at bounding box center [146, 207] width 29 height 7
click at [128, 210] on html "Moneybox Design System M Version Current draft Home Documentation Analytics Cod…" at bounding box center [267, 151] width 534 height 303
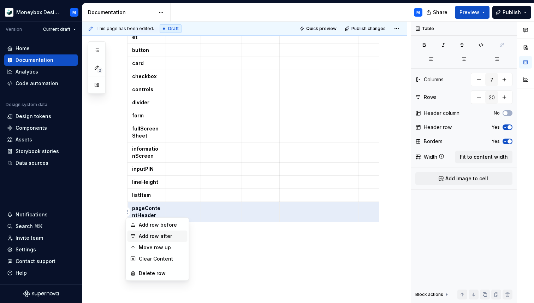
click at [149, 234] on div "Add row after" at bounding box center [162, 235] width 46 height 7
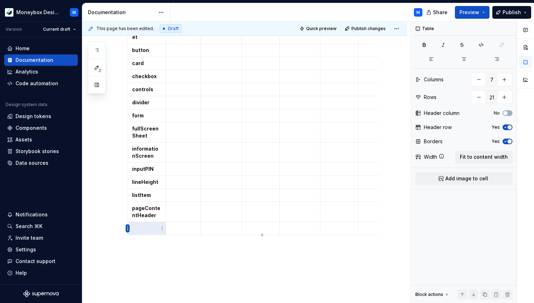
click at [129, 228] on html "Moneybox Design System M Version Current draft Home Documentation Analytics Cod…" at bounding box center [267, 151] width 534 height 303
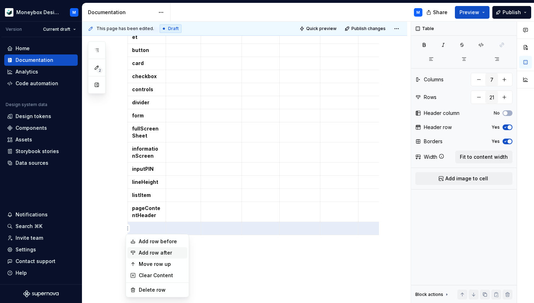
click at [143, 253] on div "Add row after" at bounding box center [162, 252] width 46 height 7
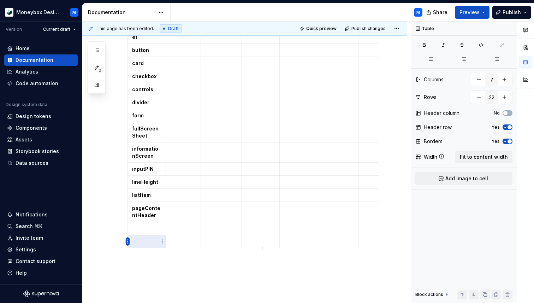
click at [127, 241] on html "Moneybox Design System M Version Current draft Home Documentation Analytics Cod…" at bounding box center [267, 151] width 534 height 303
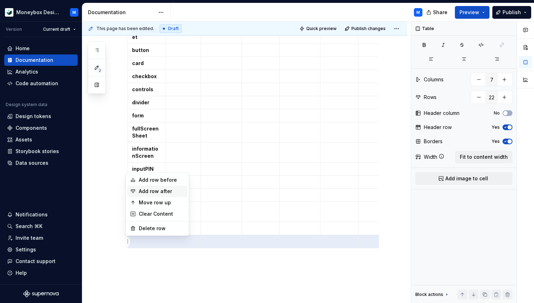
click at [151, 190] on div "Add row after" at bounding box center [162, 191] width 46 height 7
type input "23"
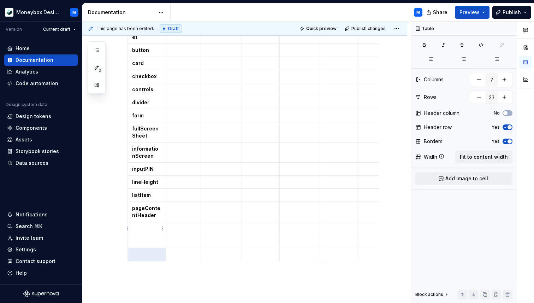
click at [139, 229] on p at bounding box center [146, 228] width 29 height 7
click at [138, 238] on p at bounding box center [146, 241] width 29 height 7
type textarea "*"
click at [141, 257] on td at bounding box center [147, 261] width 38 height 13
click at [128, 263] on html "Moneybox Design System M Version Current draft Home Documentation Analytics Cod…" at bounding box center [267, 151] width 534 height 303
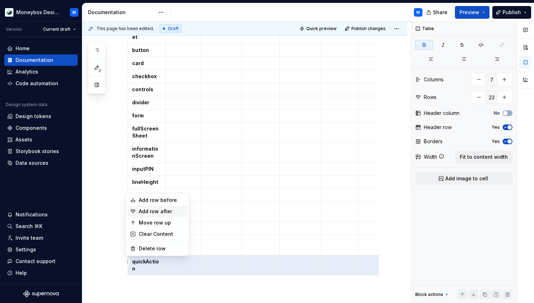
click at [156, 211] on div "Add row after" at bounding box center [162, 211] width 46 height 7
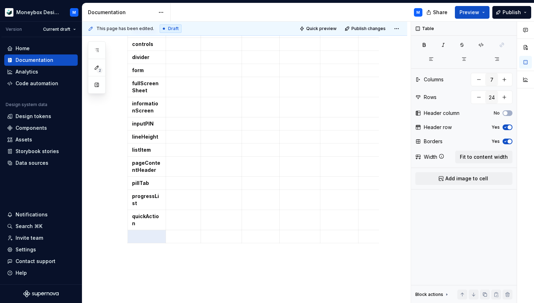
scroll to position [292, 0]
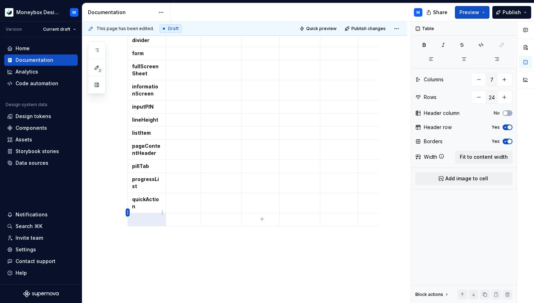
click at [127, 212] on html "Moneybox Design System M Version Current draft Home Documentation Analytics Cod…" at bounding box center [267, 151] width 534 height 303
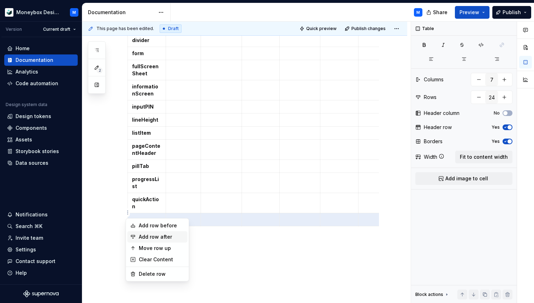
click at [150, 235] on div "Add row after" at bounding box center [162, 236] width 46 height 7
type input "25"
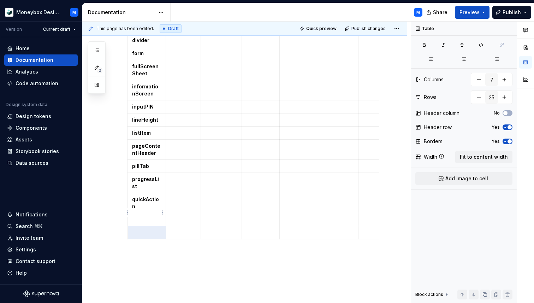
click at [147, 216] on p at bounding box center [146, 219] width 29 height 7
type textarea "*"
click at [151, 229] on p at bounding box center [146, 232] width 29 height 7
click at [127, 225] on html "Moneybox Design System M Version Current draft Home Documentation Analytics Cod…" at bounding box center [267, 151] width 534 height 303
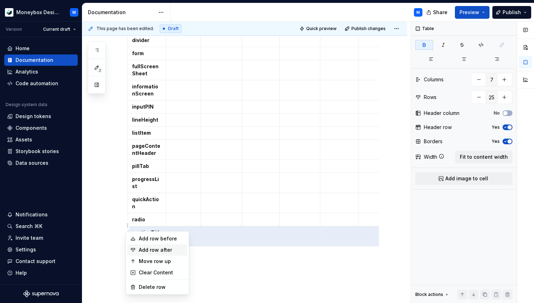
click at [155, 247] on div "Add row after" at bounding box center [162, 249] width 46 height 7
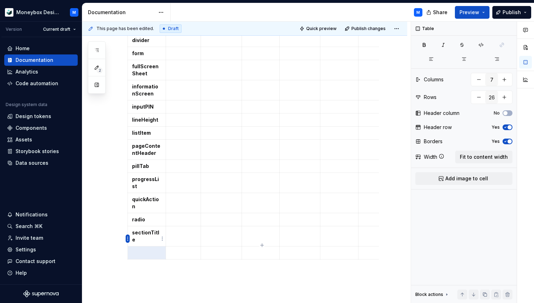
click at [126, 237] on html "Moneybox Design System M Version Current draft Home Documentation Analytics Cod…" at bounding box center [267, 151] width 534 height 303
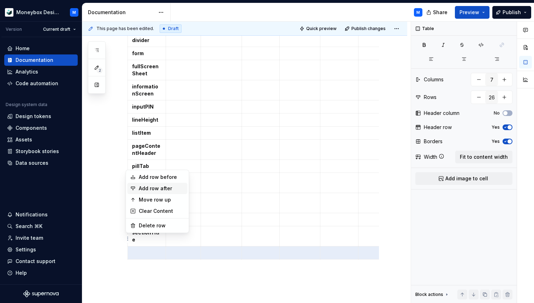
click at [155, 189] on div "Add row after" at bounding box center [162, 188] width 46 height 7
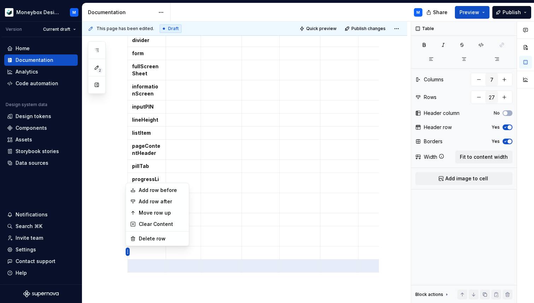
click at [128, 252] on html "Moneybox Design System M Version Current draft Home Documentation Analytics Cod…" at bounding box center [267, 151] width 534 height 303
click at [159, 201] on div "Add row after" at bounding box center [162, 201] width 46 height 7
type input "28"
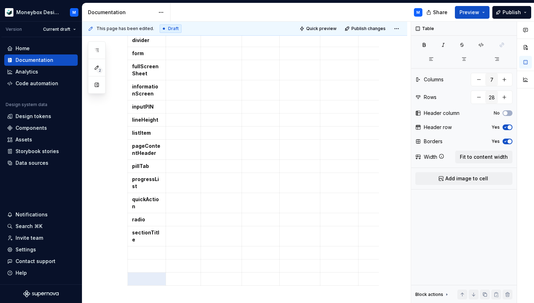
click at [135, 249] on p at bounding box center [146, 252] width 29 height 7
click at [136, 269] on p at bounding box center [146, 272] width 29 height 7
type textarea "*"
click at [144, 289] on p at bounding box center [146, 292] width 29 height 7
click at [128, 277] on html "Moneybox Design System M Version Current draft Home Documentation Analytics Cod…" at bounding box center [267, 151] width 534 height 303
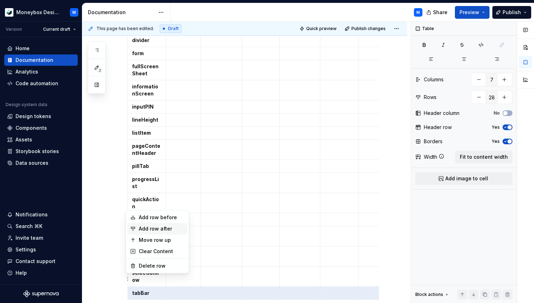
click at [157, 229] on div "Add row after" at bounding box center [162, 228] width 46 height 7
type input "29"
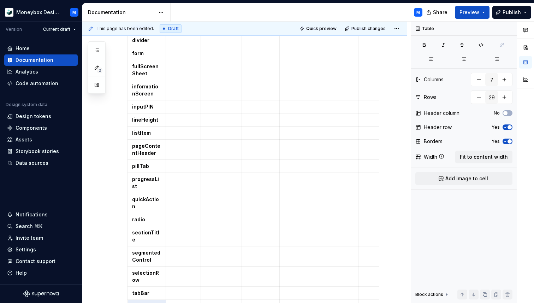
click at [139, 302] on p at bounding box center [146, 305] width 29 height 7
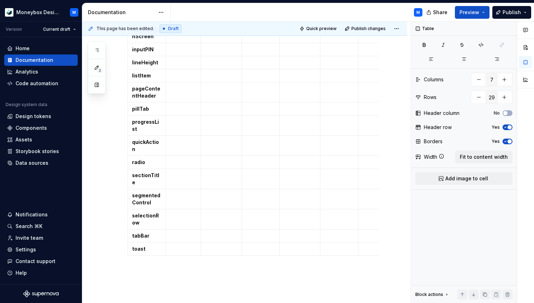
scroll to position [384, 0]
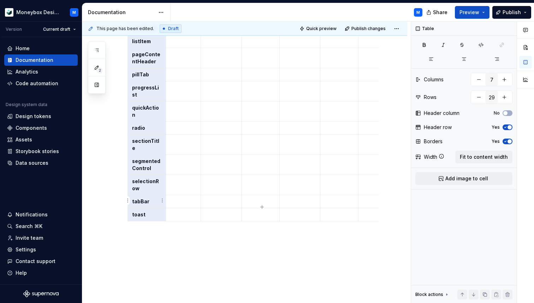
drag, startPoint x: 134, startPoint y: 131, endPoint x: 149, endPoint y: 204, distance: 74.5
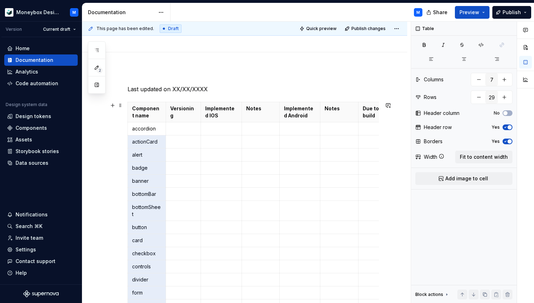
scroll to position [0, 0]
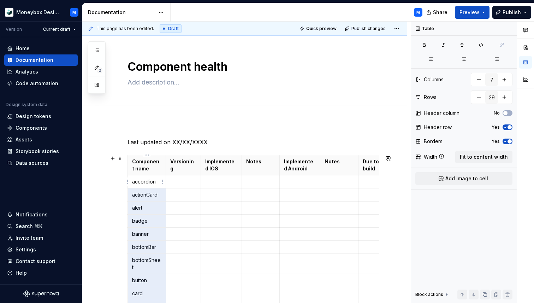
click at [145, 185] on p "accordion" at bounding box center [146, 181] width 29 height 7
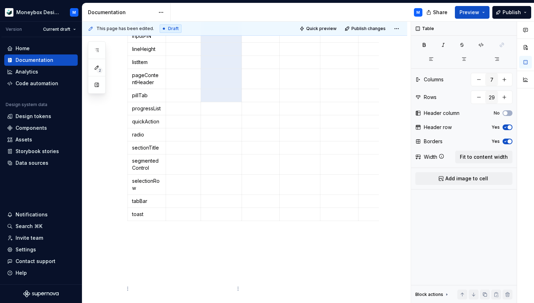
scroll to position [425, 0]
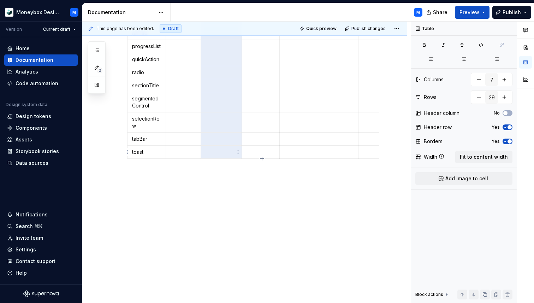
drag, startPoint x: 204, startPoint y: 65, endPoint x: 228, endPoint y: 149, distance: 87.9
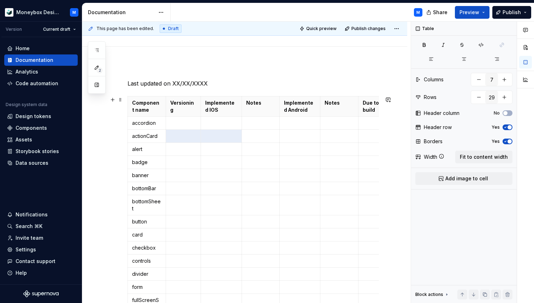
scroll to position [64, 0]
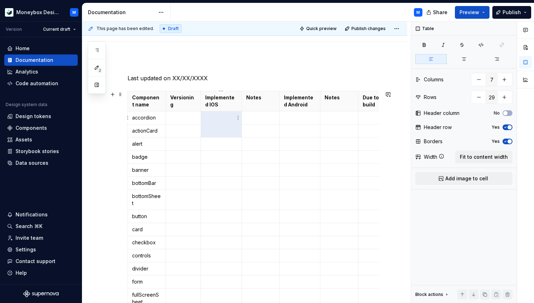
click at [222, 115] on p at bounding box center [221, 117] width 32 height 7
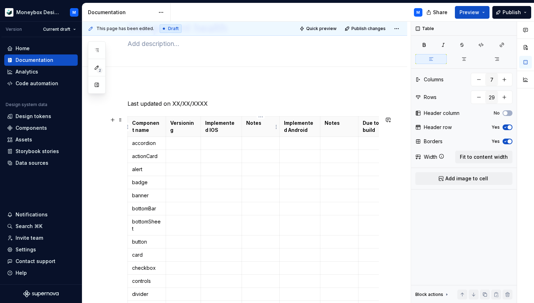
scroll to position [38, 0]
click at [219, 142] on p at bounding box center [221, 143] width 32 height 7
click at [474, 180] on span "Add image to cell" at bounding box center [466, 178] width 43 height 7
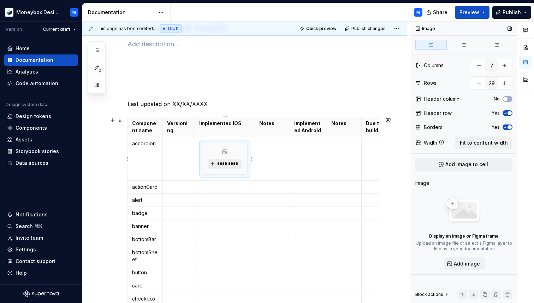
click at [227, 161] on span "*********" at bounding box center [228, 164] width 22 height 6
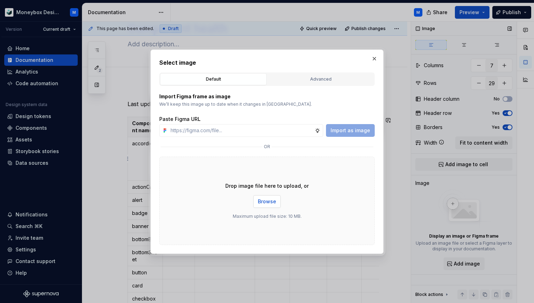
click at [267, 200] on span "Browse" at bounding box center [267, 201] width 18 height 7
type textarea "*"
click at [200, 134] on input "text" at bounding box center [241, 130] width 147 height 13
paste input "https://www.figma.com/design/hMJO9qiZWpnsZnCr6F1yer/MDS--Supernova-Sync?node-id…"
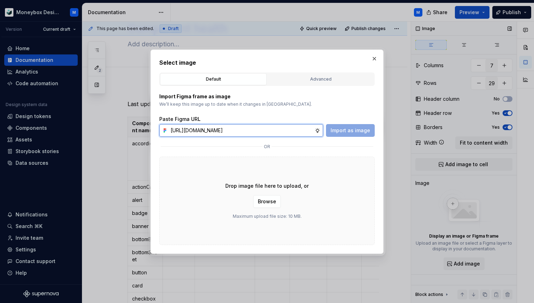
scroll to position [0, 164]
type input "https://www.figma.com/design/hMJO9qiZWpnsZnCr6F1yer/MDS--Supernova-Sync?node-id…"
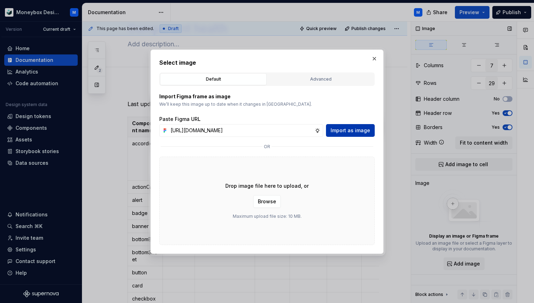
click at [343, 127] on span "Import as image" at bounding box center [351, 130] width 40 height 7
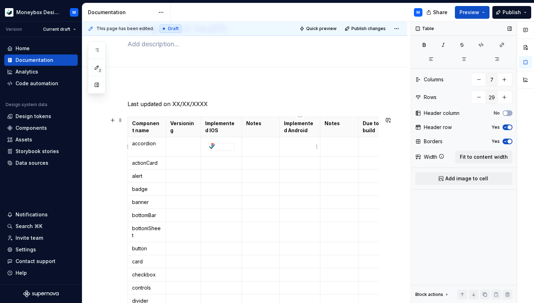
click at [292, 143] on p at bounding box center [300, 143] width 32 height 7
type textarea "*"
click at [447, 179] on span "Add image to cell" at bounding box center [466, 178] width 43 height 7
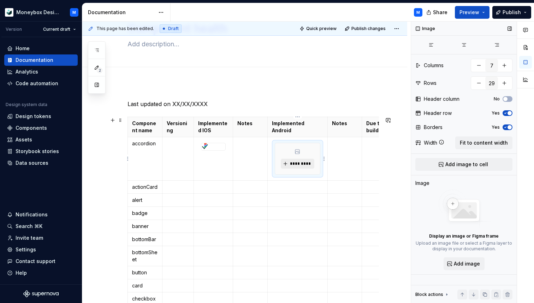
click at [294, 166] on button "*********" at bounding box center [298, 164] width 34 height 10
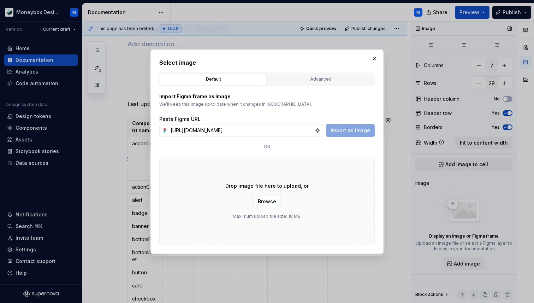
scroll to position [0, 163]
type input "https://www.figma.com/design/hMJO9qiZWpnsZnCr6F1yer/MDS--Supernova-Sync?node-id…"
click at [341, 132] on span "Import as image" at bounding box center [351, 130] width 40 height 7
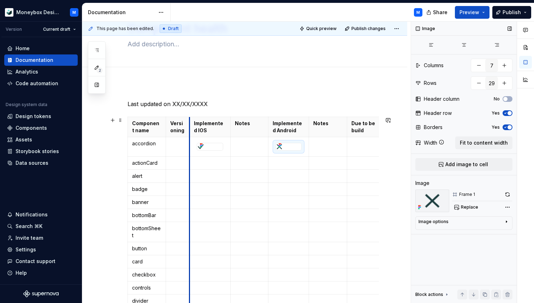
drag, startPoint x: 200, startPoint y: 137, endPoint x: 188, endPoint y: 135, distance: 11.4
click at [177, 143] on p at bounding box center [177, 143] width 15 height 7
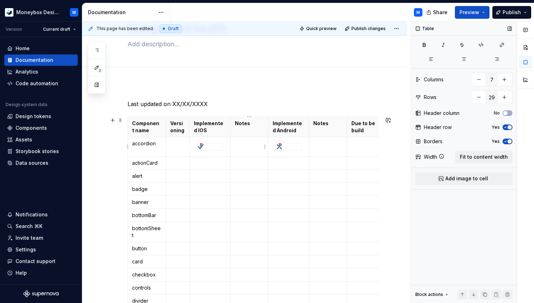
click at [245, 147] on td at bounding box center [249, 146] width 38 height 19
click at [357, 146] on p at bounding box center [363, 143] width 29 height 7
click at [350, 143] on p at bounding box center [363, 143] width 29 height 7
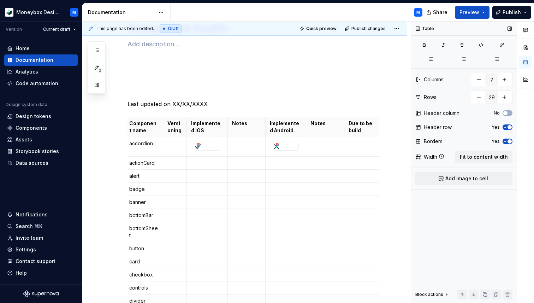
click at [451, 178] on span "Add image to cell" at bounding box center [466, 178] width 43 height 7
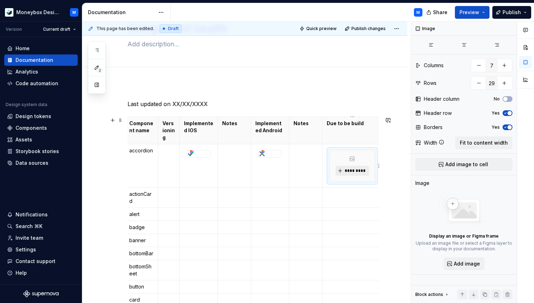
click at [354, 172] on span "*********" at bounding box center [355, 171] width 22 height 6
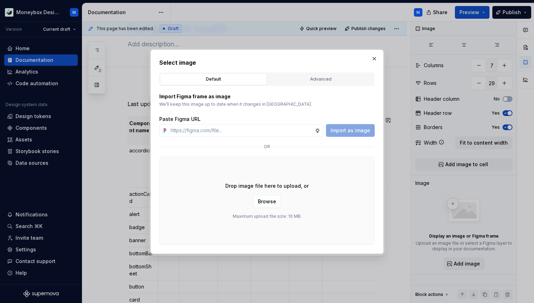
type textarea "*"
type input "https://www.figma.com/design/hMJO9qiZWpnsZnCr6F1yer/MDS--Supernova-Sync?node-id…"
click at [342, 131] on span "Import as image" at bounding box center [351, 130] width 40 height 7
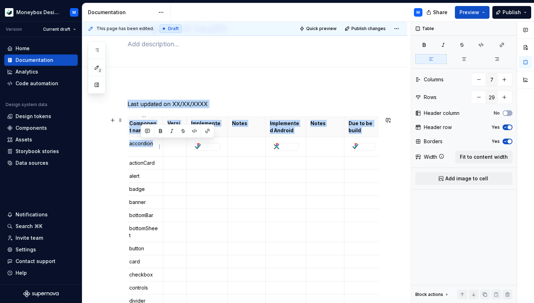
scroll to position [0, 0]
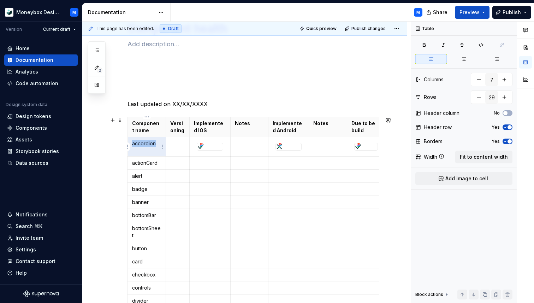
drag, startPoint x: 153, startPoint y: 143, endPoint x: 133, endPoint y: 144, distance: 20.5
click at [133, 144] on p "accordion" at bounding box center [146, 143] width 29 height 7
click at [482, 43] on icon "button" at bounding box center [481, 45] width 6 height 6
type textarea "*"
click at [146, 148] on td "accordion" at bounding box center [147, 146] width 38 height 19
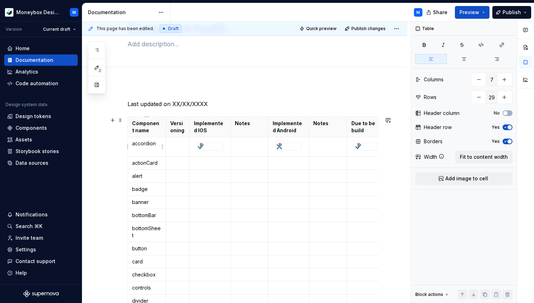
click at [146, 145] on p "accordion" at bounding box center [146, 143] width 29 height 7
click at [146, 144] on p "accordion" at bounding box center [146, 143] width 29 height 7
click at [153, 144] on p "accordion" at bounding box center [146, 143] width 29 height 7
drag, startPoint x: 156, startPoint y: 144, endPoint x: 133, endPoint y: 145, distance: 23.0
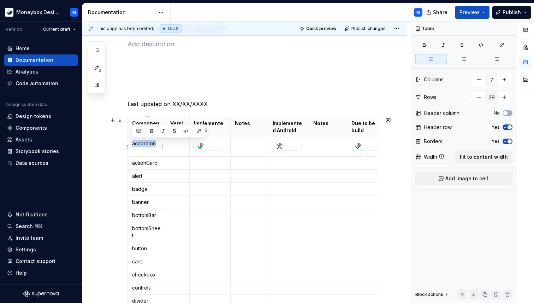
click at [133, 145] on p "accordion" at bounding box center [146, 143] width 29 height 7
click at [200, 128] on button "button" at bounding box center [199, 131] width 10 height 10
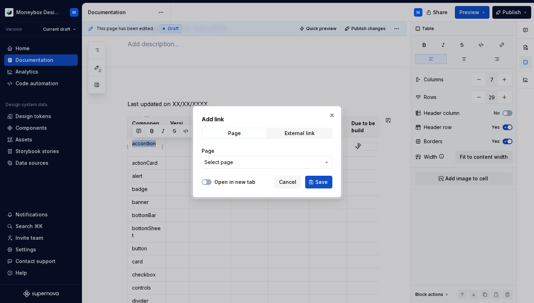
click at [233, 162] on span "Select page" at bounding box center [262, 162] width 117 height 7
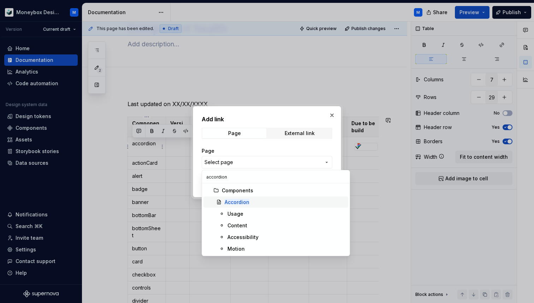
type input "accordion"
click at [266, 202] on div "Accordion" at bounding box center [285, 201] width 121 height 7
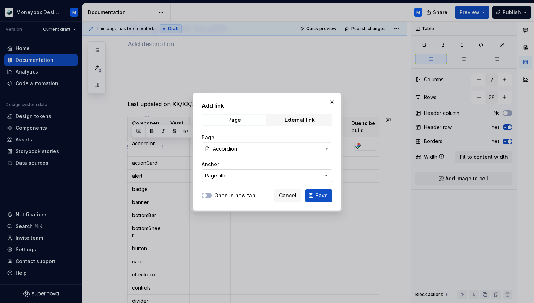
click at [244, 175] on button "Page title" at bounding box center [267, 175] width 131 height 13
click at [243, 177] on div "Add link Page External link Page Accordion Anchor Page title Open in new tab Ca…" at bounding box center [267, 151] width 534 height 303
click at [316, 196] on span "Save" at bounding box center [321, 195] width 12 height 7
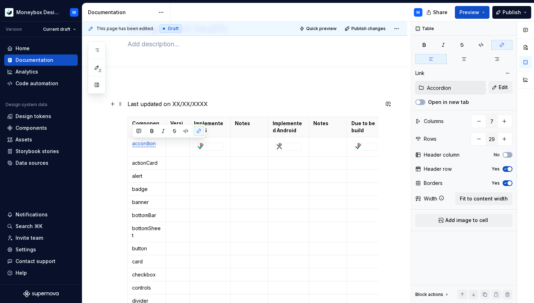
click at [197, 103] on p "Last updated on XX/XX/XXXX" at bounding box center [252, 104] width 251 height 8
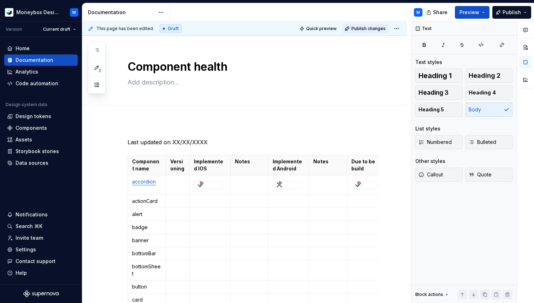
click at [368, 29] on span "Publish changes" at bounding box center [368, 29] width 34 height 6
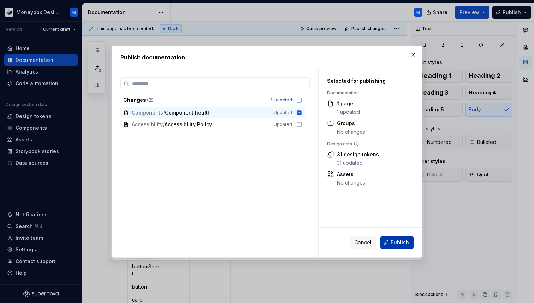
click at [398, 242] on span "Publish" at bounding box center [400, 242] width 18 height 7
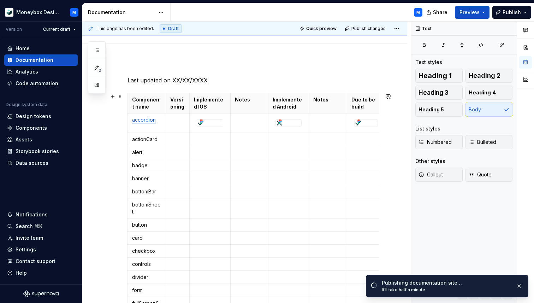
scroll to position [64, 0]
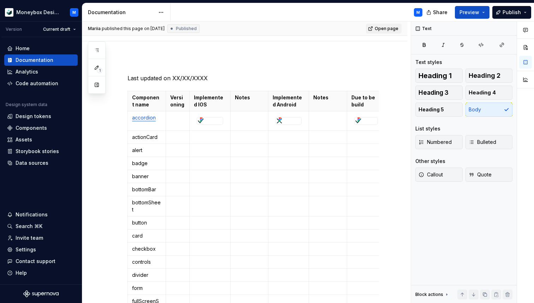
click at [391, 28] on span "Open page" at bounding box center [387, 29] width 24 height 6
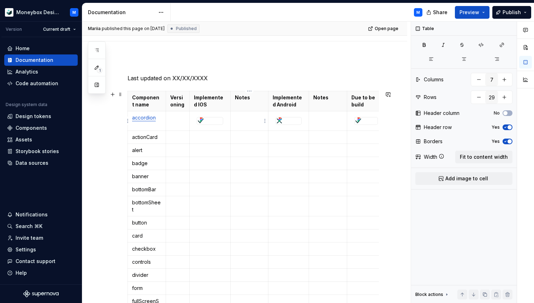
click at [244, 120] on p at bounding box center [249, 117] width 29 height 7
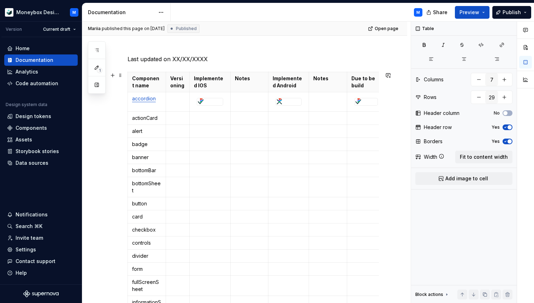
scroll to position [79, 0]
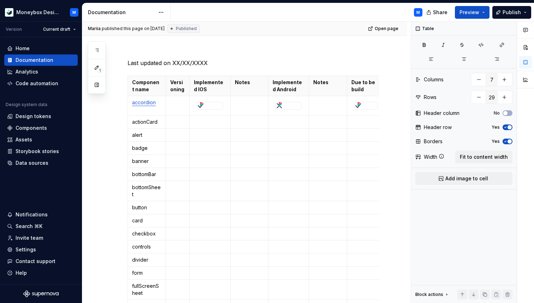
type textarea "*"
click at [148, 121] on p "actionCard" at bounding box center [146, 121] width 29 height 7
click at [197, 111] on button "button" at bounding box center [199, 110] width 10 height 10
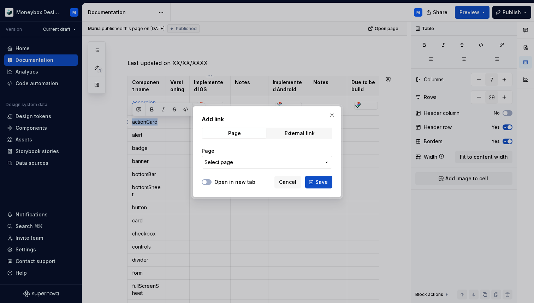
click at [227, 159] on span "Select page" at bounding box center [218, 162] width 29 height 7
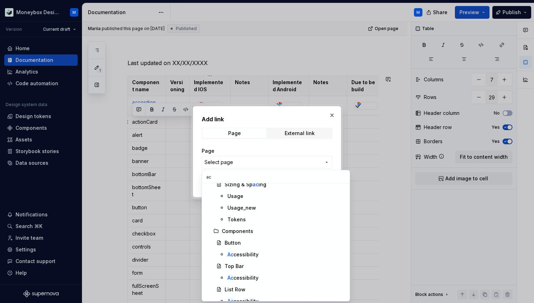
type input "a"
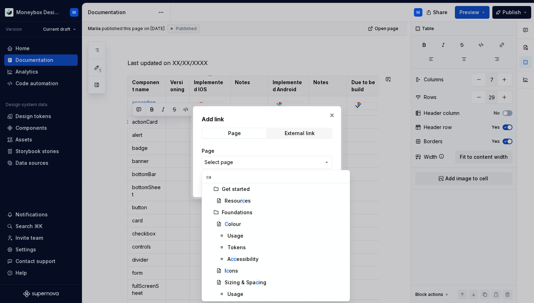
scroll to position [0, 0]
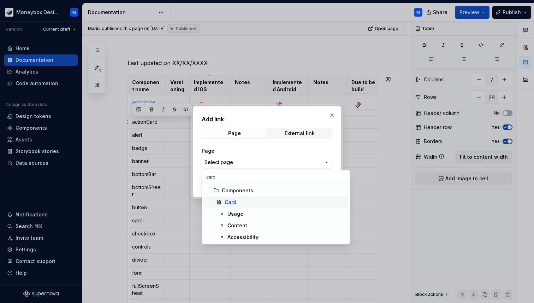
type input "card"
click at [260, 203] on div "Card" at bounding box center [285, 201] width 121 height 7
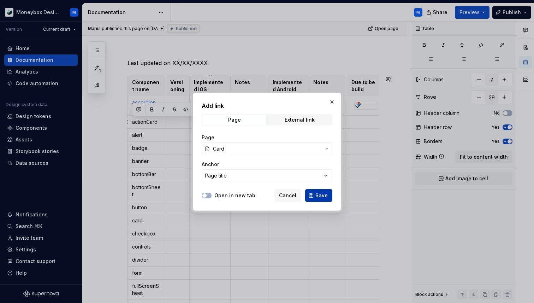
click at [325, 195] on span "Save" at bounding box center [321, 195] width 12 height 7
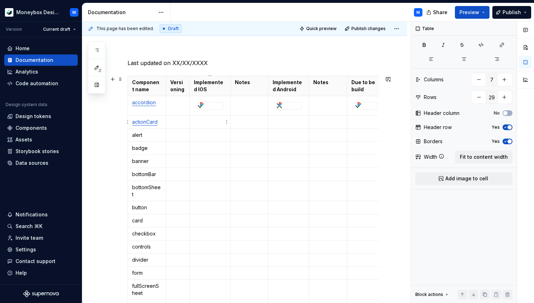
click at [214, 122] on p at bounding box center [210, 121] width 32 height 7
click at [208, 107] on div at bounding box center [210, 105] width 26 height 7
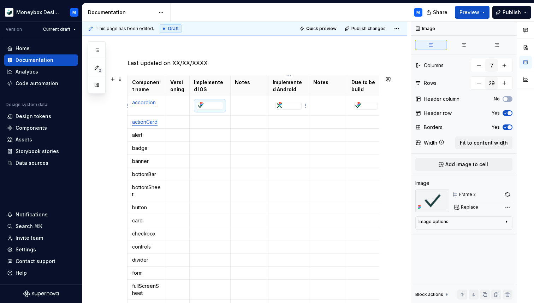
click at [288, 106] on div at bounding box center [288, 105] width 25 height 7
click at [209, 121] on p at bounding box center [210, 121] width 32 height 7
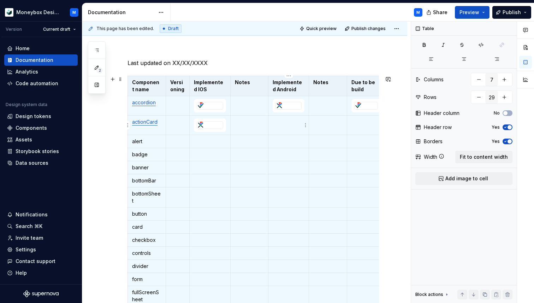
click at [291, 126] on td at bounding box center [288, 124] width 41 height 19
click at [371, 105] on div at bounding box center [366, 105] width 23 height 7
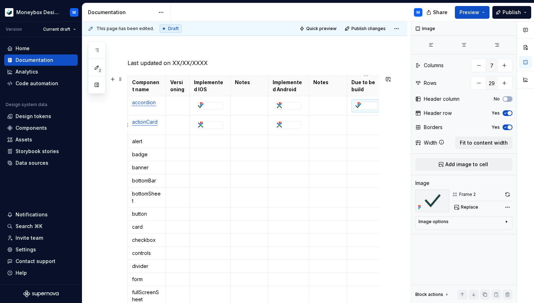
click at [358, 127] on td at bounding box center [366, 124] width 38 height 19
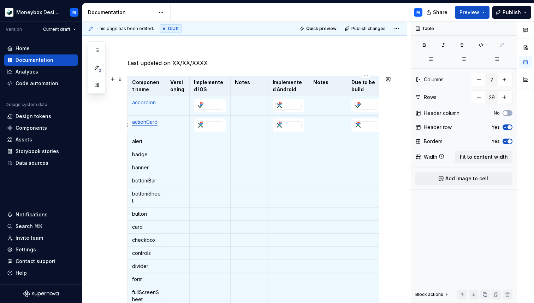
click at [368, 125] on div at bounding box center [366, 124] width 23 height 7
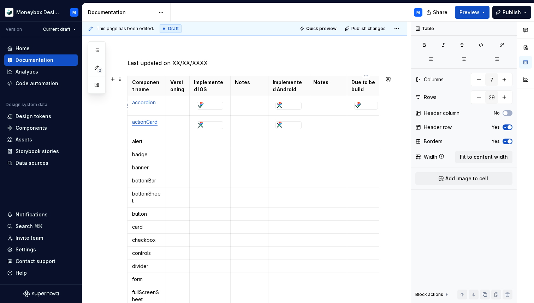
click at [362, 104] on div at bounding box center [366, 105] width 23 height 7
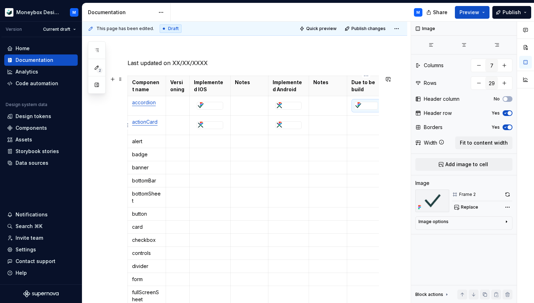
click at [360, 119] on p at bounding box center [365, 121] width 29 height 7
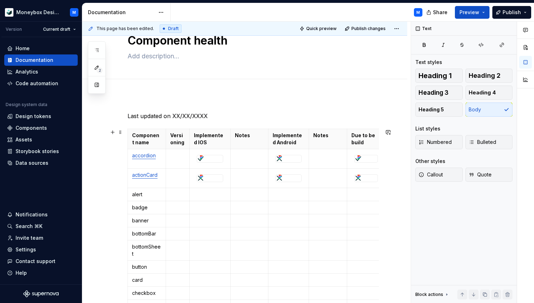
scroll to position [29, 0]
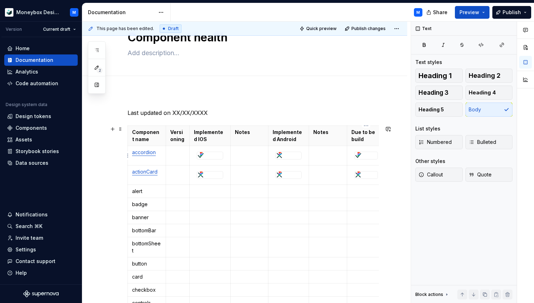
click at [364, 154] on div at bounding box center [366, 155] width 23 height 7
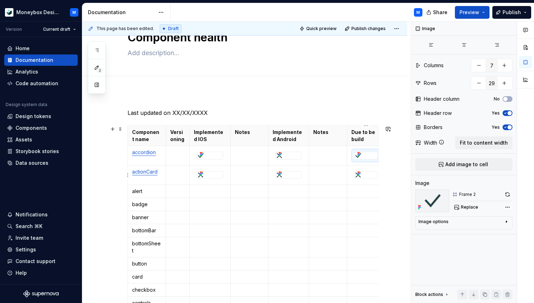
click at [365, 171] on div at bounding box center [366, 175] width 24 height 8
click at [365, 155] on div at bounding box center [366, 155] width 23 height 7
click at [363, 168] on p at bounding box center [365, 171] width 29 height 7
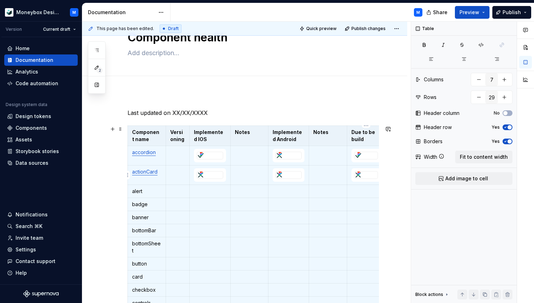
click at [364, 175] on div at bounding box center [366, 174] width 23 height 7
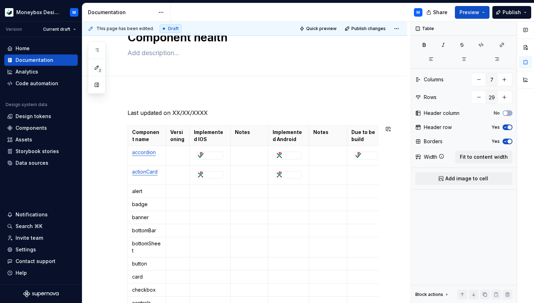
type textarea "*"
click at [359, 180] on td at bounding box center [366, 174] width 38 height 19
click at [432, 180] on button "Add image to cell" at bounding box center [463, 178] width 97 height 13
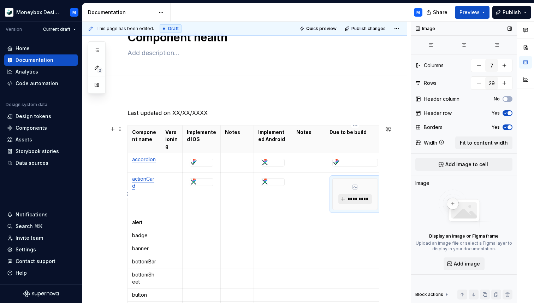
click at [362, 197] on span "*********" at bounding box center [358, 199] width 22 height 6
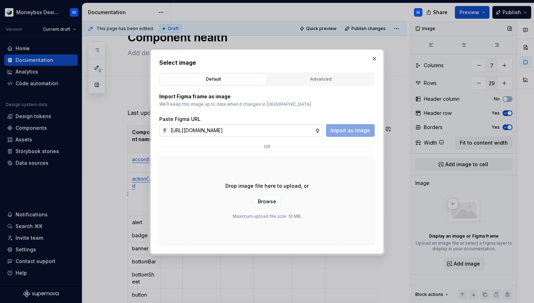
scroll to position [0, 164]
type input "https://www.figma.com/design/hMJO9qiZWpnsZnCr6F1yer/MDS--Supernova-Sync?node-id…"
click at [357, 127] on span "Import as image" at bounding box center [351, 130] width 40 height 7
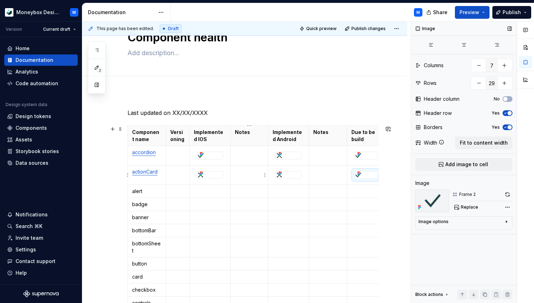
click at [240, 168] on p at bounding box center [249, 171] width 29 height 7
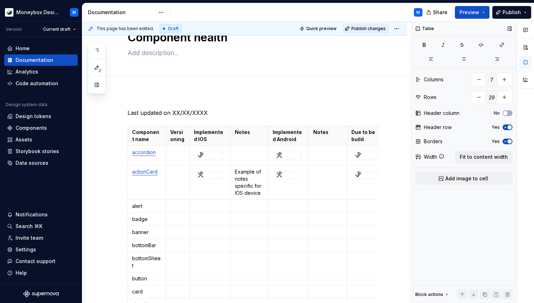
click at [370, 32] on button "Publish changes" at bounding box center [366, 29] width 46 height 10
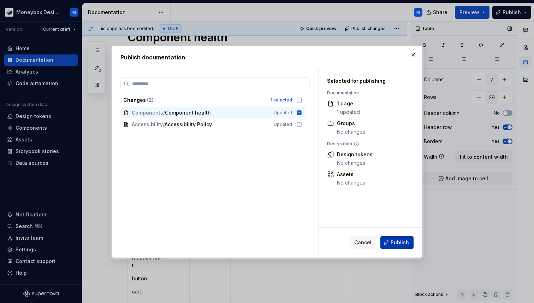
click at [402, 243] on span "Publish" at bounding box center [400, 242] width 18 height 7
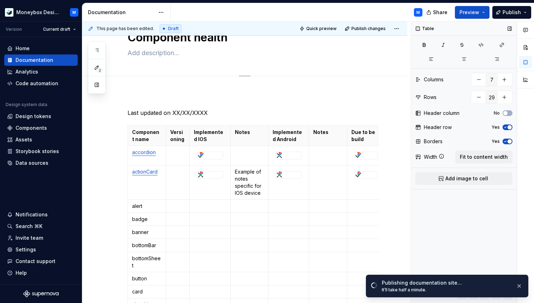
type textarea "*"
click at [143, 49] on textarea at bounding box center [251, 52] width 251 height 11
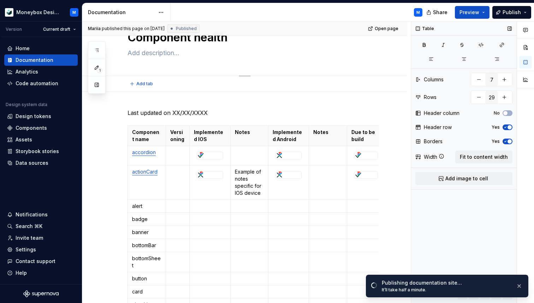
paste textarea "provides real-time visibility into the status and performance of individual sys…"
type textarea "provides real-time visibility into the status and performance of individual sys…"
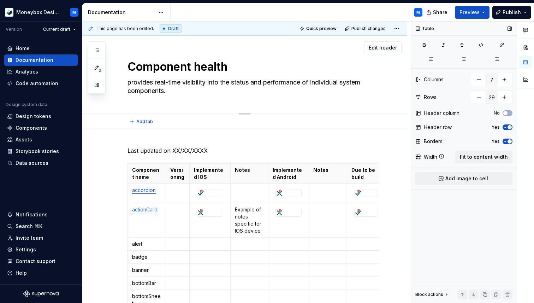
click at [285, 93] on textarea "provides real-time visibility into the status and performance of individual sys…" at bounding box center [251, 87] width 251 height 20
type textarea "*"
type textarea "provides real-time visibility into the status and performance of individual sys…"
click at [373, 29] on span "Publish changes" at bounding box center [368, 29] width 34 height 6
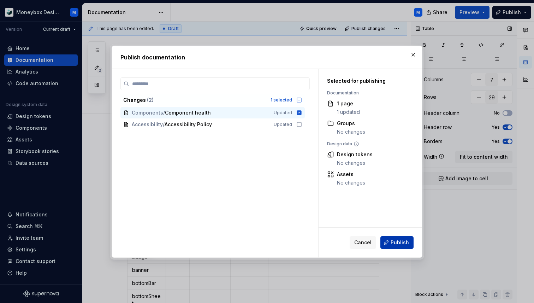
click at [406, 237] on button "Publish" at bounding box center [396, 242] width 33 height 13
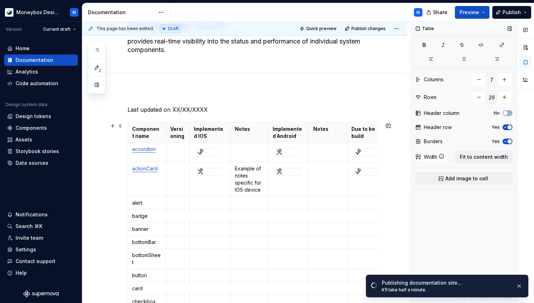
scroll to position [41, 0]
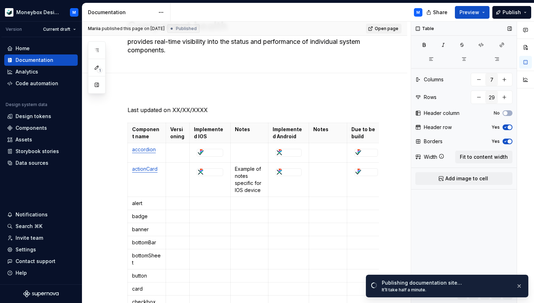
click at [387, 28] on span "Open page" at bounding box center [387, 29] width 24 height 6
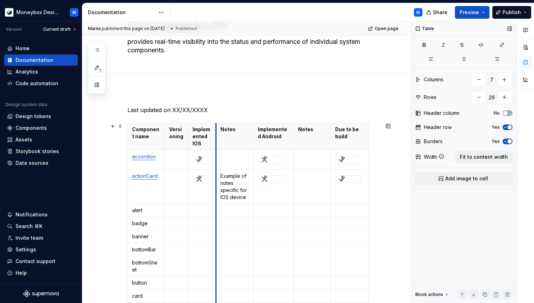
drag, startPoint x: 230, startPoint y: 138, endPoint x: 214, endPoint y: 136, distance: 16.7
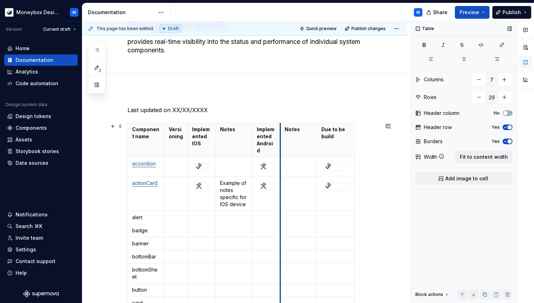
drag, startPoint x: 293, startPoint y: 148, endPoint x: 280, endPoint y: 150, distance: 13.6
click at [199, 136] on p "Implemented IOS" at bounding box center [201, 136] width 19 height 21
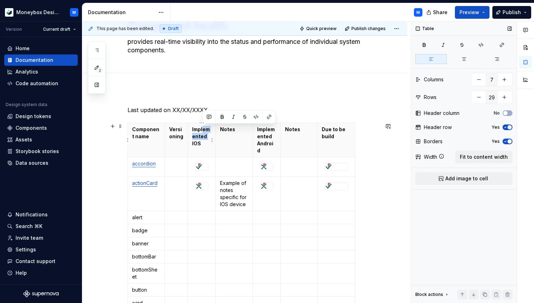
drag, startPoint x: 192, startPoint y: 141, endPoint x: 203, endPoint y: 131, distance: 14.7
click at [203, 131] on p "Implemented IOS" at bounding box center [201, 136] width 19 height 21
drag, startPoint x: 192, startPoint y: 141, endPoint x: 192, endPoint y: 130, distance: 10.6
click at [192, 130] on th "Impl. IOS" at bounding box center [202, 140] width 28 height 34
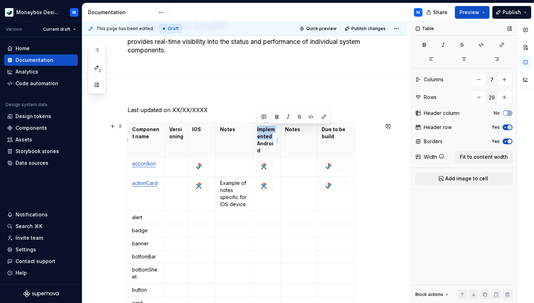
drag, startPoint x: 257, startPoint y: 142, endPoint x: 256, endPoint y: 129, distance: 13.5
click at [256, 129] on th "Implemented Android" at bounding box center [267, 140] width 28 height 34
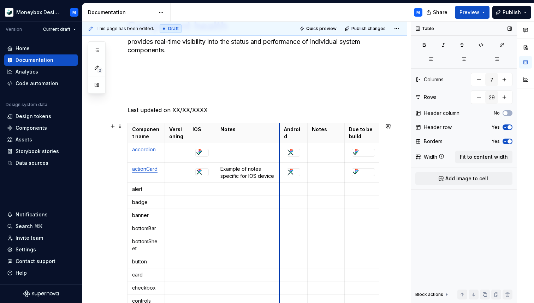
drag, startPoint x: 253, startPoint y: 142, endPoint x: 279, endPoint y: 140, distance: 26.9
click at [279, 140] on th "Android" at bounding box center [293, 133] width 28 height 20
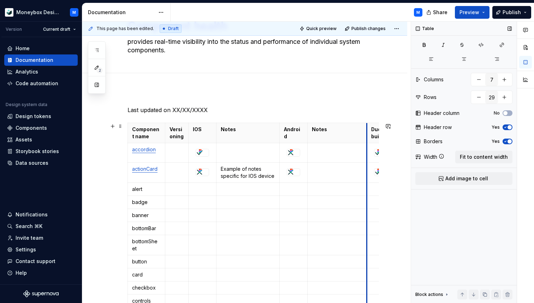
drag, startPoint x: 343, startPoint y: 144, endPoint x: 366, endPoint y: 142, distance: 22.7
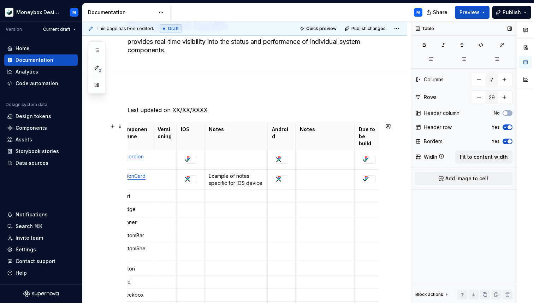
scroll to position [0, 11]
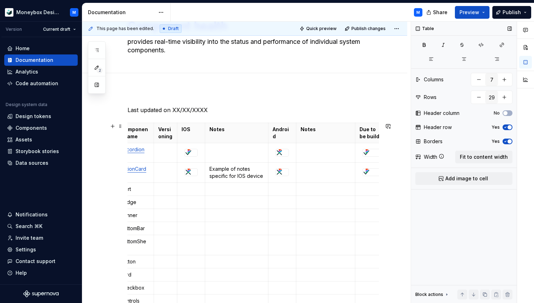
drag, startPoint x: 382, startPoint y: 142, endPoint x: 378, endPoint y: 142, distance: 4.6
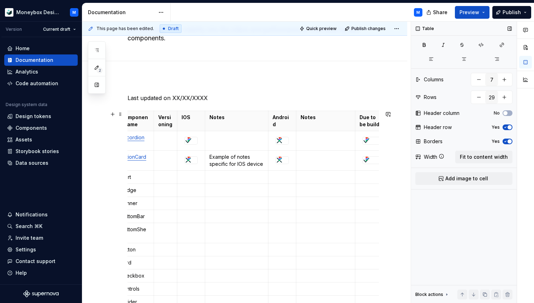
scroll to position [0, 0]
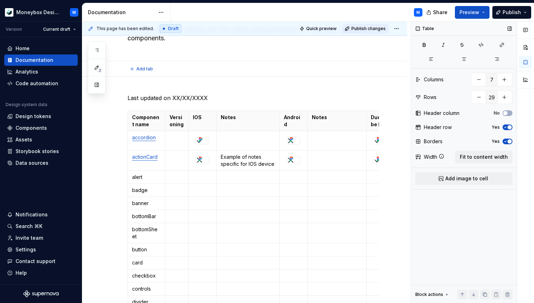
click at [361, 29] on span "Publish changes" at bounding box center [368, 29] width 34 height 6
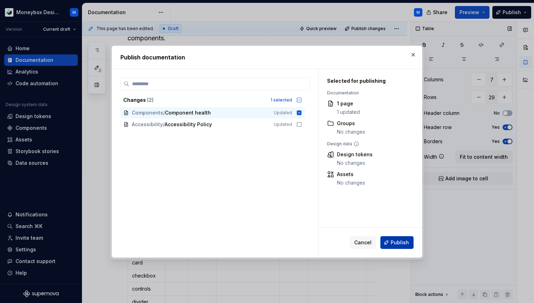
click at [397, 246] on button "Publish" at bounding box center [396, 242] width 33 height 13
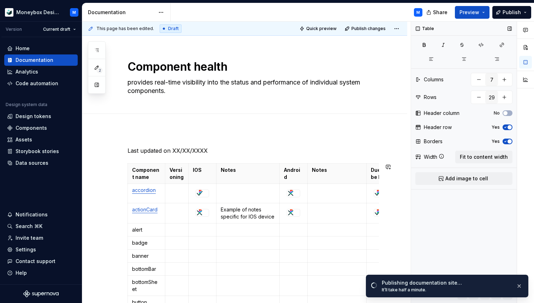
type textarea "*"
click at [130, 84] on textarea "provides real-time visibility into the status and performance of individual sys…" at bounding box center [251, 87] width 251 height 20
type textarea "rovides real-time visibility into the status and performance of individual syst…"
type textarea "*"
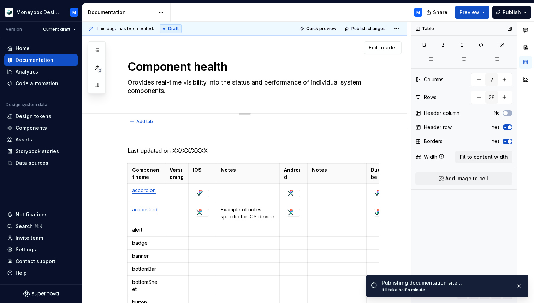
type textarea "OProvides real-time visibility into the status and performance of individual sy…"
type textarea "*"
type textarea "Orovides real-time visibility into the status and performance of individual sys…"
type textarea "*"
type textarea "rovides real-time visibility into the status and performance of individual syst…"
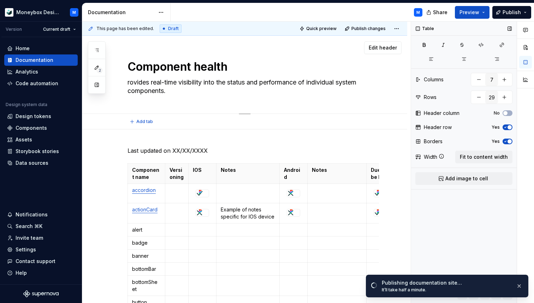
type textarea "*"
type textarea "Provides real-time visibility into the status and performance of individual sys…"
click at [186, 94] on textarea "Provides real-time visibility into the status and performance of individual sys…" at bounding box center [251, 87] width 251 height 20
type textarea "*"
type textarea "Provides real-time visibility into the status and performance of individual sys…"
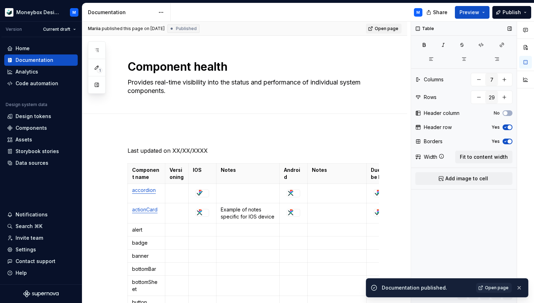
click at [389, 28] on span "Open page" at bounding box center [387, 29] width 24 height 6
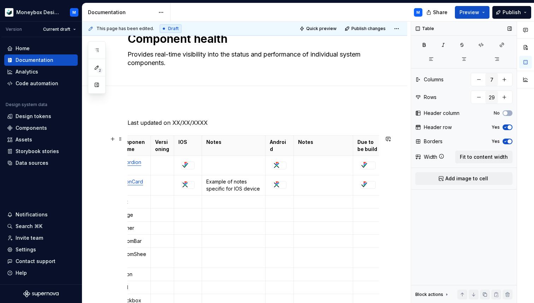
scroll to position [0, 14]
drag, startPoint x: 382, startPoint y: 154, endPoint x: 377, endPoint y: 154, distance: 4.9
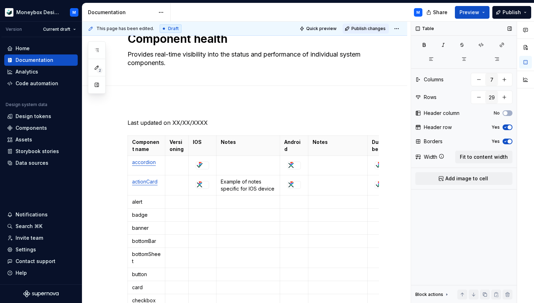
click at [377, 25] on button "Publish changes" at bounding box center [366, 29] width 46 height 10
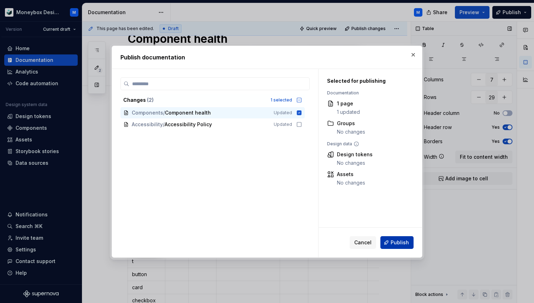
click at [390, 242] on button "Publish" at bounding box center [396, 242] width 33 height 13
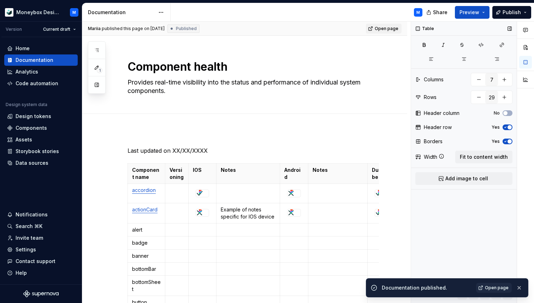
click at [393, 26] on span "Open page" at bounding box center [387, 29] width 24 height 6
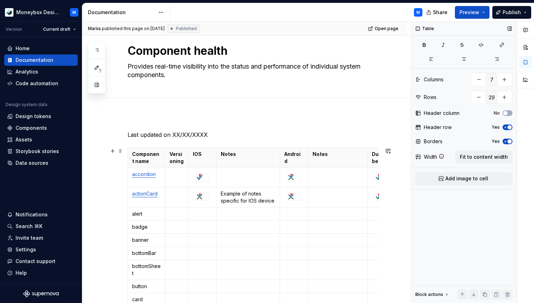
scroll to position [16, 0]
click at [176, 163] on p "Versioning" at bounding box center [177, 157] width 14 height 14
drag, startPoint x: 183, startPoint y: 162, endPoint x: 175, endPoint y: 162, distance: 7.8
click at [175, 162] on p "Versioning" at bounding box center [177, 157] width 14 height 14
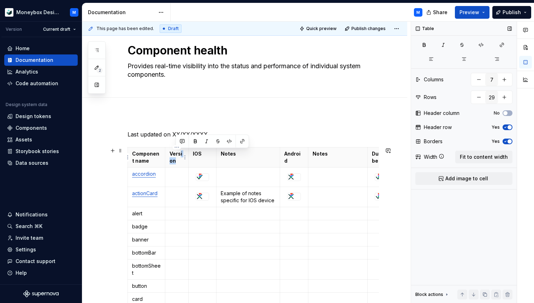
drag, startPoint x: 178, startPoint y: 162, endPoint x: 181, endPoint y: 155, distance: 7.8
click at [181, 155] on p "Version" at bounding box center [177, 157] width 14 height 14
click at [364, 26] on span "Publish changes" at bounding box center [368, 29] width 34 height 6
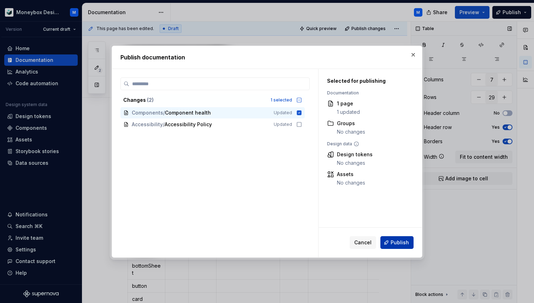
click at [396, 244] on span "Publish" at bounding box center [400, 242] width 18 height 7
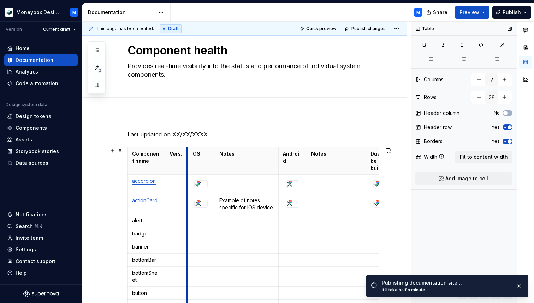
click at [238, 159] on th "Notes" at bounding box center [247, 160] width 64 height 27
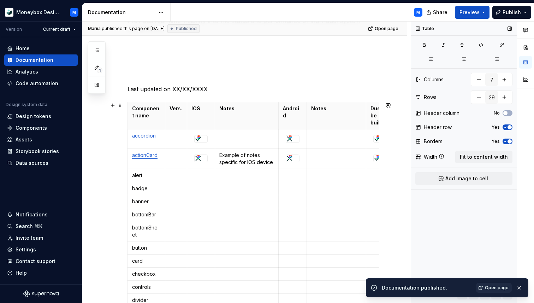
scroll to position [59, 0]
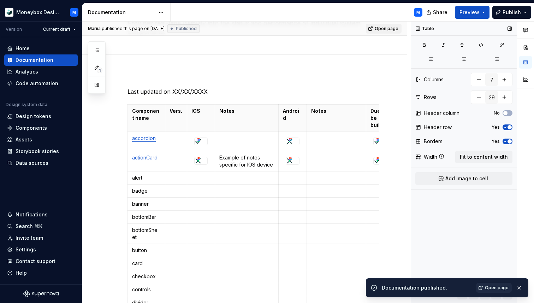
click at [391, 29] on span "Open page" at bounding box center [387, 29] width 24 height 6
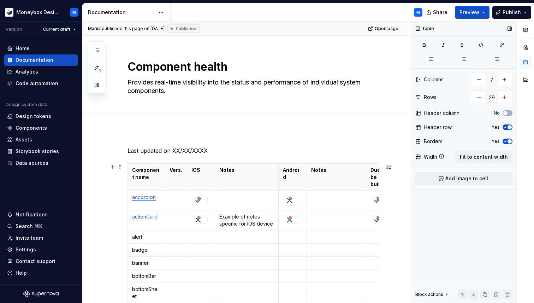
scroll to position [0, 12]
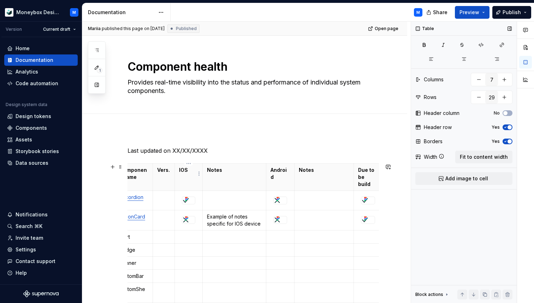
click at [180, 170] on p "IOS" at bounding box center [188, 169] width 19 height 7
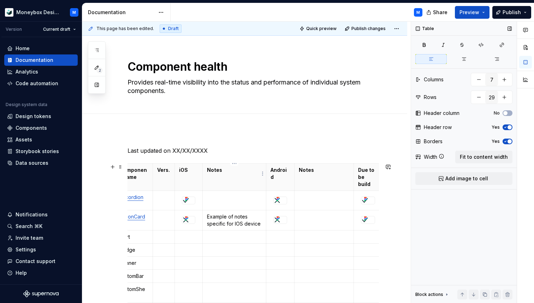
click at [217, 172] on p "Notes" at bounding box center [234, 169] width 55 height 7
click at [220, 170] on p "Notes" at bounding box center [234, 169] width 55 height 7
click at [127, 151] on p "Last updated on XX/XX/XXXX" at bounding box center [252, 150] width 251 height 8
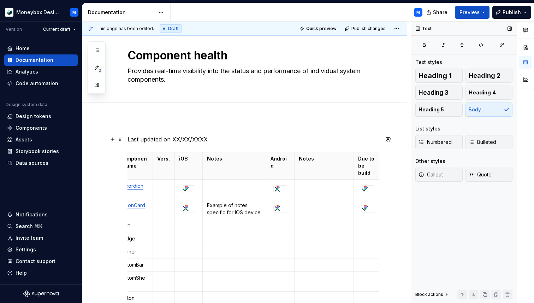
scroll to position [20, 0]
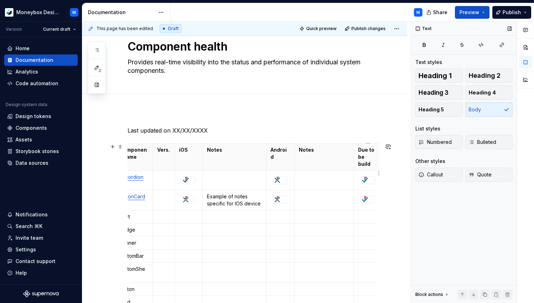
click at [358, 175] on td at bounding box center [368, 180] width 29 height 19
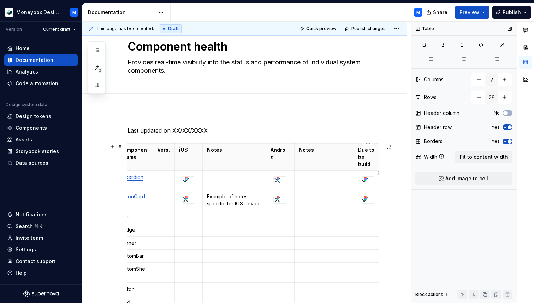
click at [361, 176] on div at bounding box center [368, 180] width 14 height 8
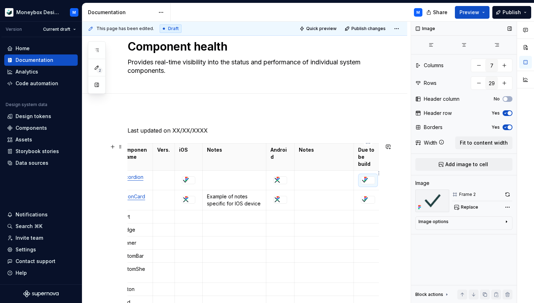
click at [361, 176] on div at bounding box center [368, 180] width 14 height 8
click at [358, 171] on td at bounding box center [368, 180] width 29 height 19
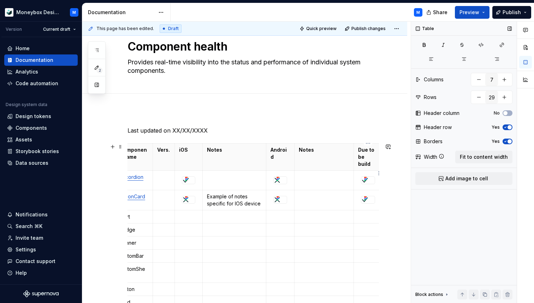
click at [358, 171] on td at bounding box center [368, 180] width 29 height 19
click at [359, 199] on td at bounding box center [368, 200] width 29 height 20
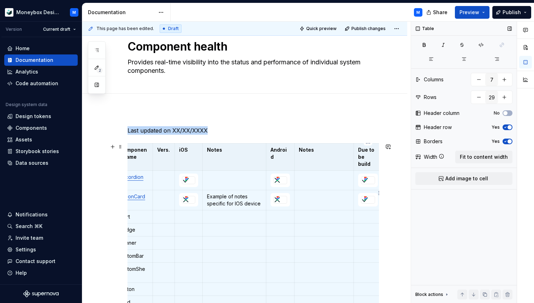
click at [356, 193] on td at bounding box center [368, 200] width 29 height 20
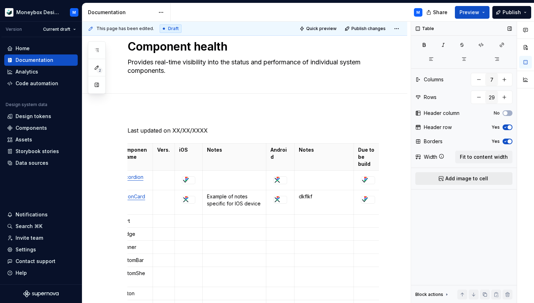
click at [463, 179] on span "Add image to cell" at bounding box center [466, 178] width 43 height 7
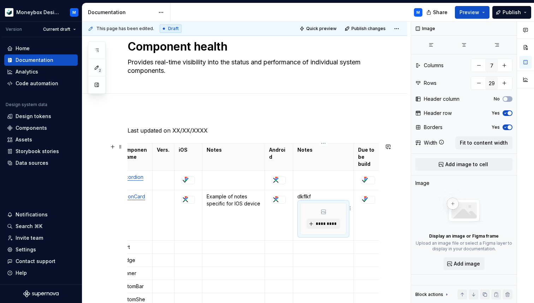
click at [324, 193] on p "dkflkf" at bounding box center [323, 196] width 52 height 7
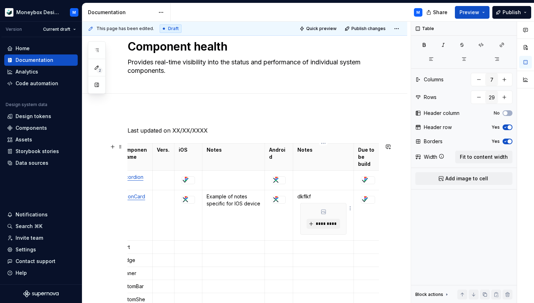
click at [338, 203] on div "*********" at bounding box center [324, 218] width 46 height 31
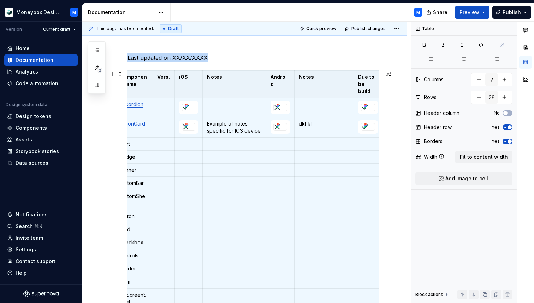
scroll to position [72, 0]
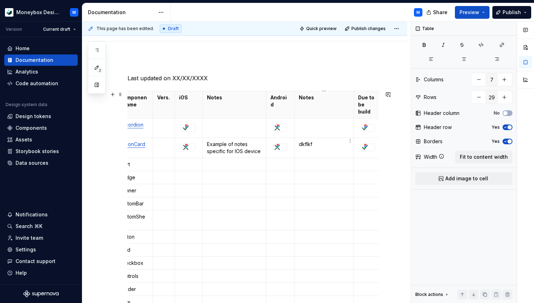
click at [316, 143] on td "dkflkf" at bounding box center [323, 148] width 59 height 20
click at [361, 124] on div at bounding box center [368, 128] width 14 height 8
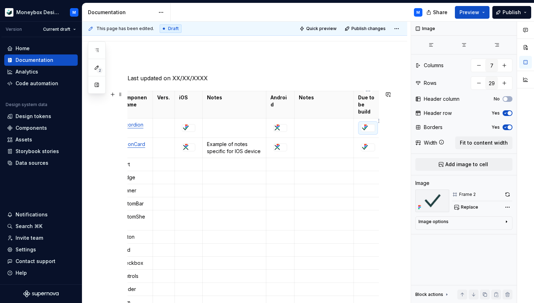
click at [357, 118] on td at bounding box center [368, 127] width 29 height 19
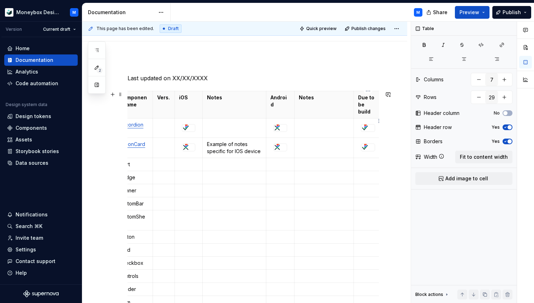
click at [357, 118] on td at bounding box center [368, 127] width 29 height 19
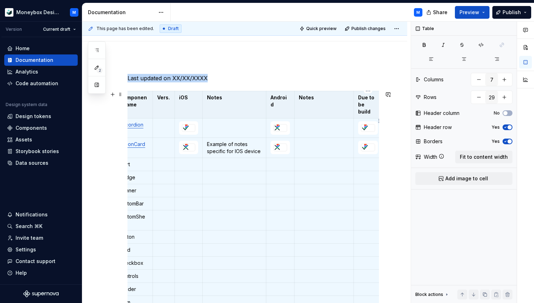
click at [357, 118] on td at bounding box center [368, 127] width 29 height 19
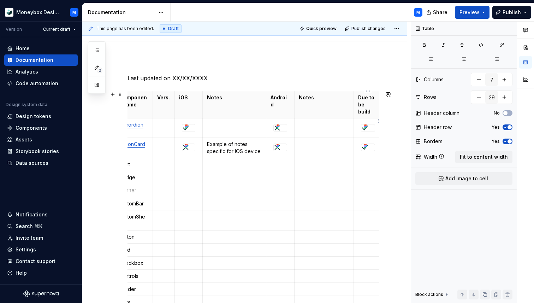
click at [361, 124] on div at bounding box center [368, 128] width 14 height 8
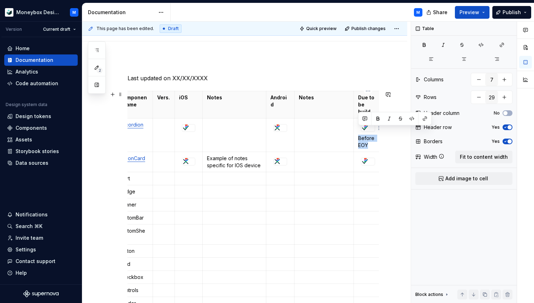
drag, startPoint x: 368, startPoint y: 138, endPoint x: 357, endPoint y: 131, distance: 13.2
click at [357, 131] on td "Before EOY" at bounding box center [368, 135] width 29 height 34
copy p "Before EOY"
click at [361, 160] on div at bounding box center [368, 162] width 14 height 8
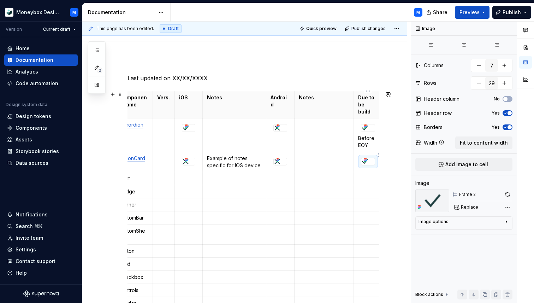
click at [361, 160] on div at bounding box center [368, 162] width 14 height 8
click at [357, 160] on td at bounding box center [368, 162] width 29 height 20
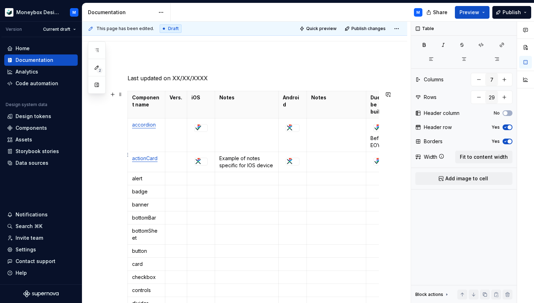
click at [370, 158] on td at bounding box center [380, 162] width 29 height 20
click at [373, 159] on div at bounding box center [380, 162] width 14 height 8
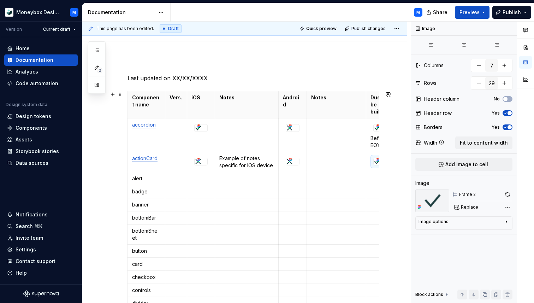
scroll to position [0, 12]
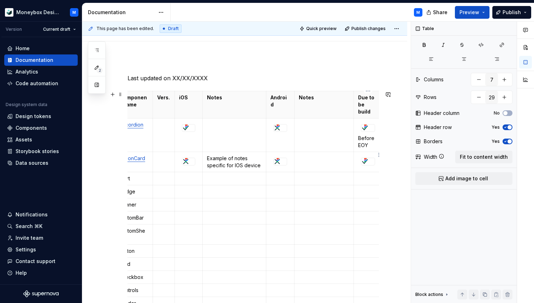
click at [362, 161] on div at bounding box center [368, 162] width 14 height 8
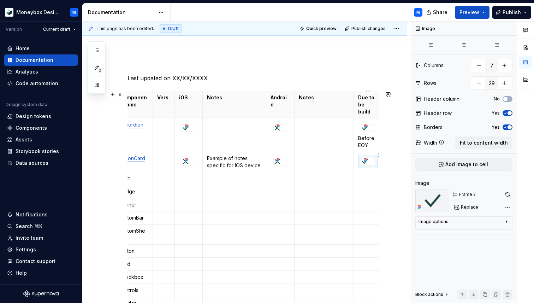
click at [361, 158] on div at bounding box center [368, 162] width 14 height 8
click at [356, 158] on td at bounding box center [368, 162] width 29 height 20
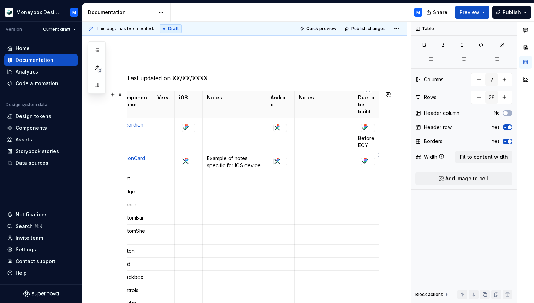
click at [356, 158] on td at bounding box center [368, 162] width 29 height 20
click at [361, 159] on div at bounding box center [368, 162] width 14 height 8
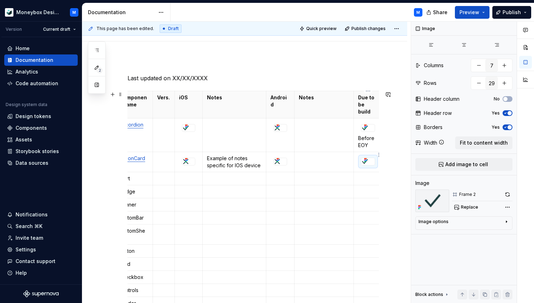
click at [377, 162] on td at bounding box center [368, 162] width 29 height 20
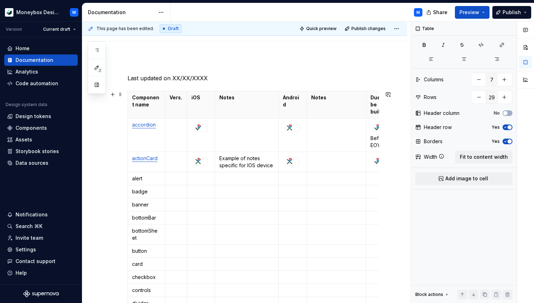
scroll to position [73, 0]
click at [370, 161] on td at bounding box center [380, 162] width 29 height 20
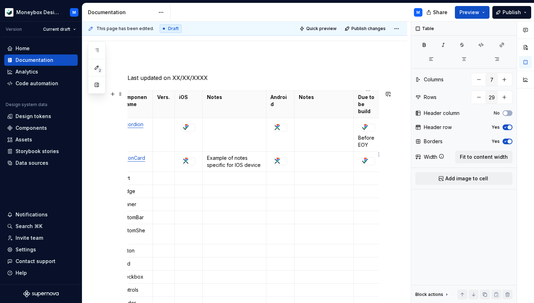
click at [361, 157] on div at bounding box center [368, 161] width 14 height 8
click at [366, 158] on div at bounding box center [368, 161] width 14 height 8
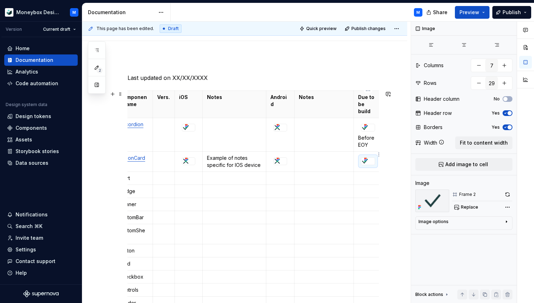
click at [361, 158] on div at bounding box center [368, 161] width 14 height 8
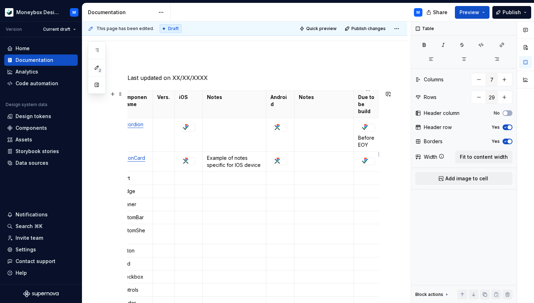
click at [358, 158] on td at bounding box center [368, 162] width 29 height 20
click at [358, 152] on td at bounding box center [368, 162] width 29 height 20
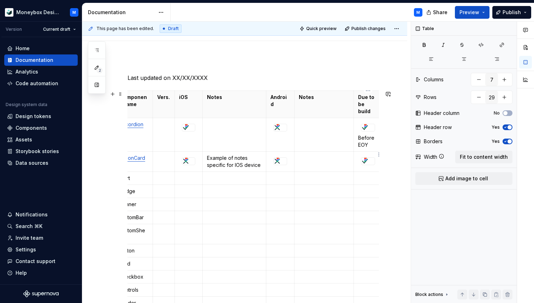
click at [358, 152] on td at bounding box center [368, 162] width 29 height 20
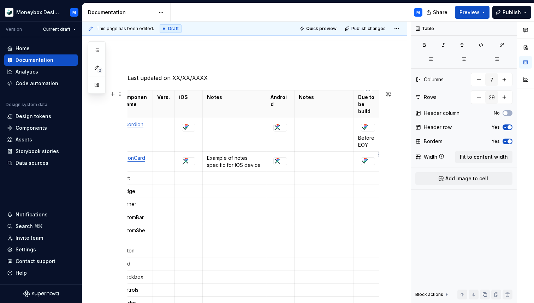
click at [358, 152] on td at bounding box center [368, 162] width 29 height 20
click at [368, 124] on div at bounding box center [367, 127] width 13 height 7
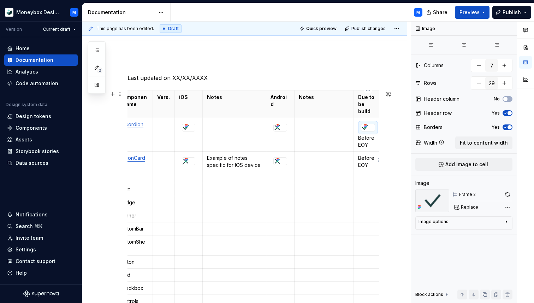
click at [360, 173] on p at bounding box center [368, 176] width 20 height 7
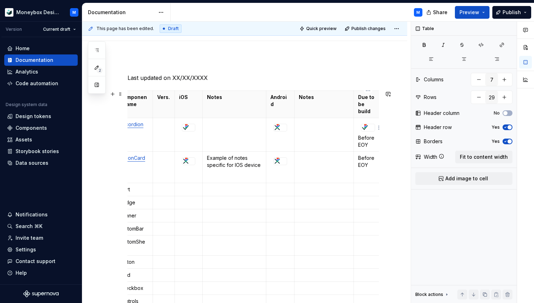
click at [367, 124] on img at bounding box center [364, 127] width 7 height 7
click at [365, 127] on icon at bounding box center [364, 127] width 1 height 1
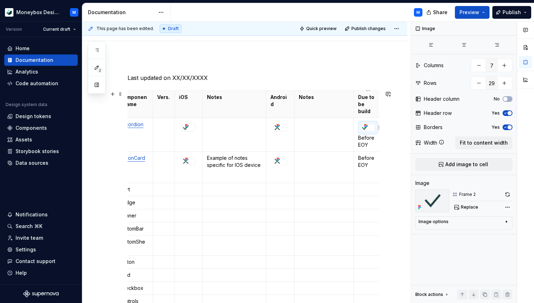
click at [358, 134] on p "Before EOY" at bounding box center [368, 141] width 20 height 14
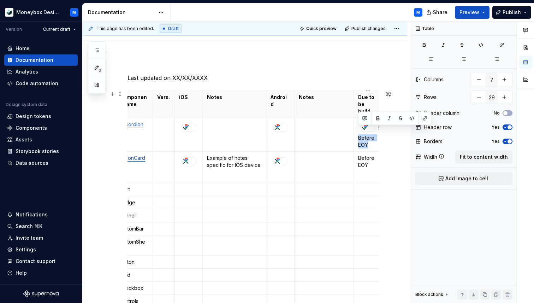
drag, startPoint x: 369, startPoint y: 139, endPoint x: 358, endPoint y: 132, distance: 13.3
click at [358, 134] on p "Before EOY" at bounding box center [368, 141] width 20 height 14
copy p "Before EOY"
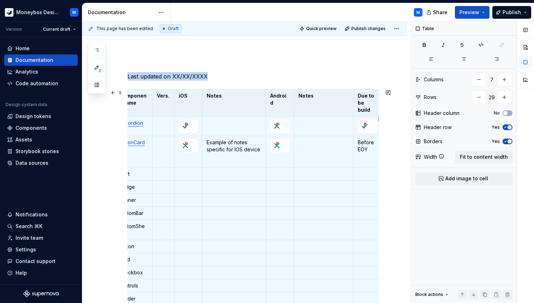
click at [367, 123] on img at bounding box center [364, 126] width 7 height 7
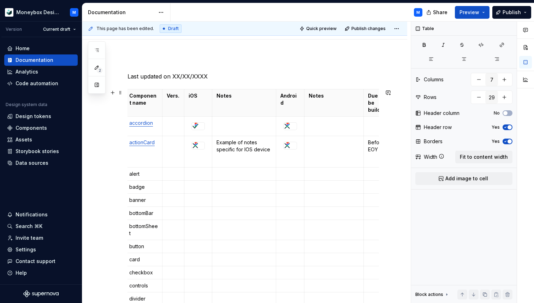
click at [368, 119] on p at bounding box center [377, 122] width 19 height 7
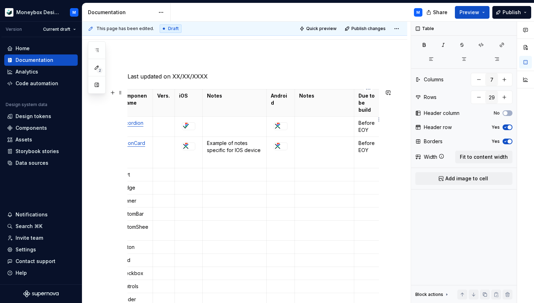
click at [360, 127] on td "Before EOY" at bounding box center [368, 127] width 28 height 20
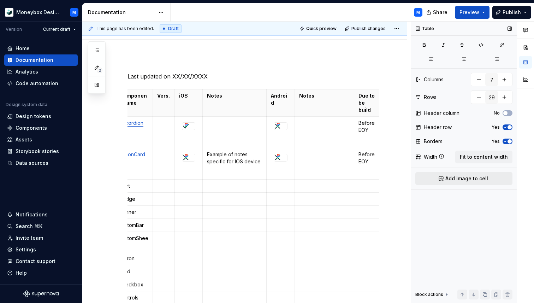
click at [447, 176] on span "Add image to cell" at bounding box center [466, 178] width 43 height 7
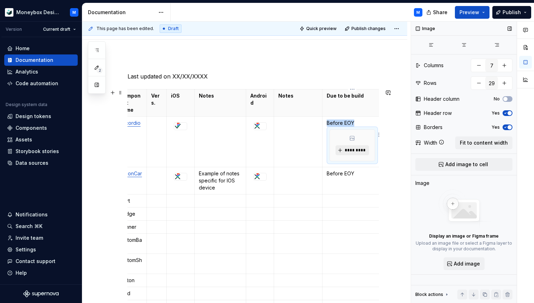
click at [356, 147] on span "*********" at bounding box center [355, 150] width 22 height 6
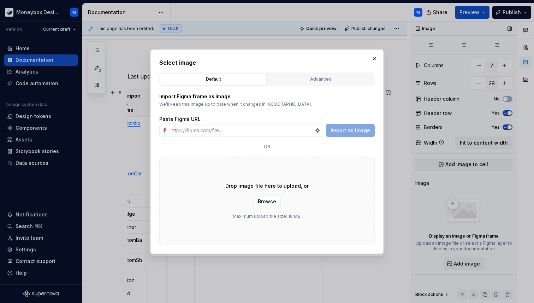
type textarea "*"
click at [207, 132] on input "text" at bounding box center [241, 130] width 147 height 13
paste input "https://www.figma.com/design/hMJO9qiZWpnsZnCr6F1yer/MDS--Supernova-Sync?node-id…"
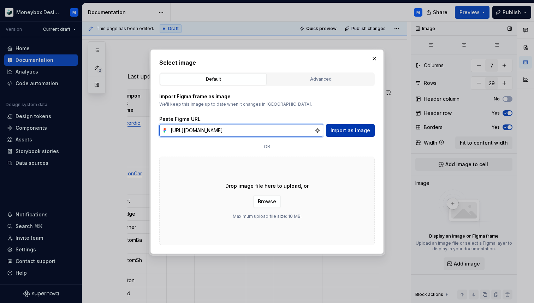
type input "https://www.figma.com/design/hMJO9qiZWpnsZnCr6F1yer/MDS--Supernova-Sync?node-id…"
click at [355, 128] on span "Import as image" at bounding box center [351, 130] width 40 height 7
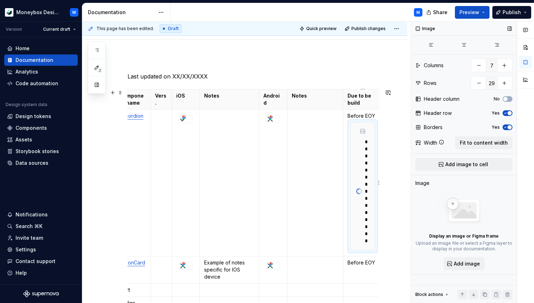
type textarea "*"
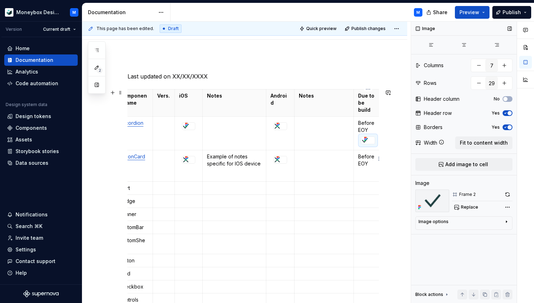
click at [360, 171] on p at bounding box center [368, 174] width 20 height 7
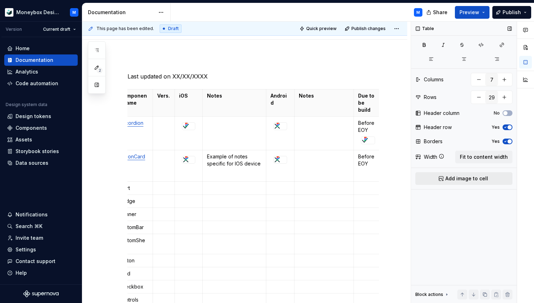
click at [437, 177] on button "Add image to cell" at bounding box center [463, 178] width 97 height 13
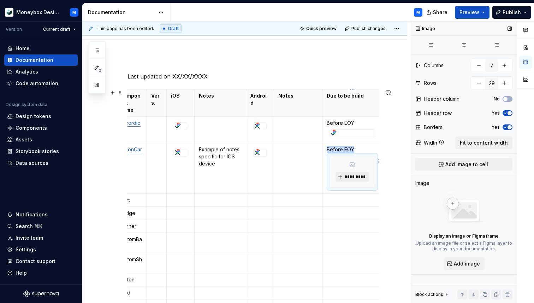
click at [349, 172] on button "*********" at bounding box center [353, 177] width 34 height 10
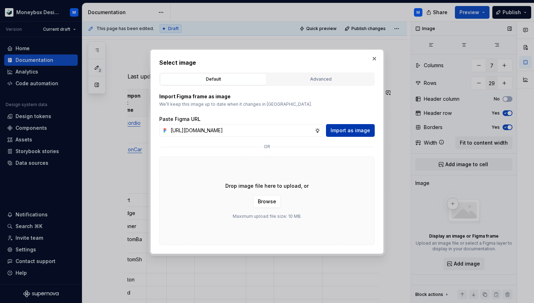
type input "https://www.figma.com/design/hMJO9qiZWpnsZnCr6F1yer/MDS--Supernova-Sync?node-id…"
click at [355, 129] on span "Import as image" at bounding box center [351, 130] width 40 height 7
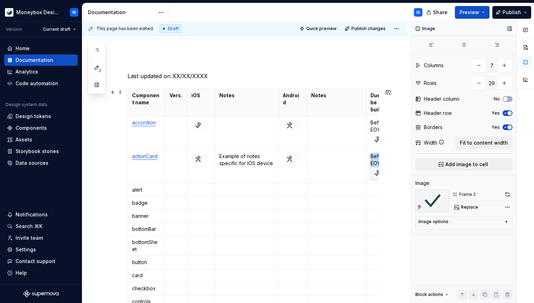
scroll to position [0, 12]
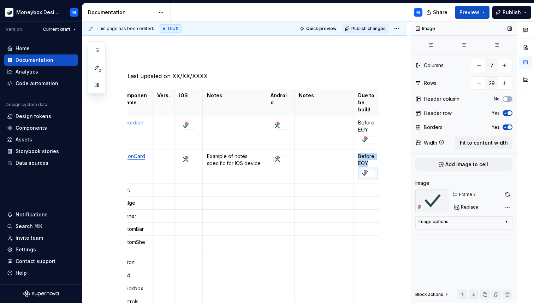
click at [373, 26] on span "Publish changes" at bounding box center [368, 29] width 34 height 6
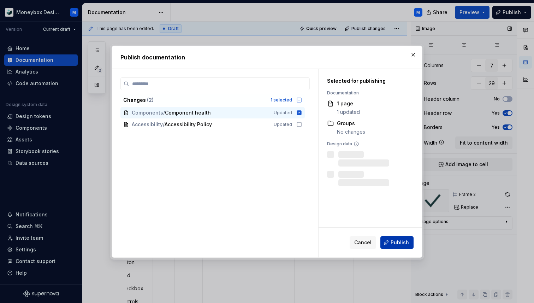
click at [399, 242] on span "Publish" at bounding box center [400, 242] width 18 height 7
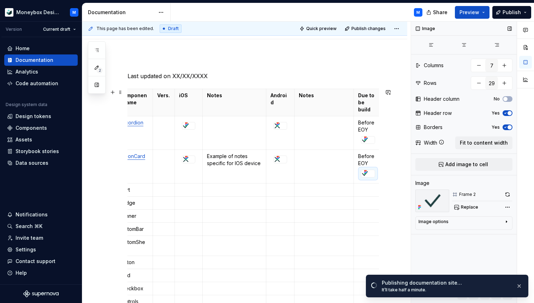
scroll to position [0, 0]
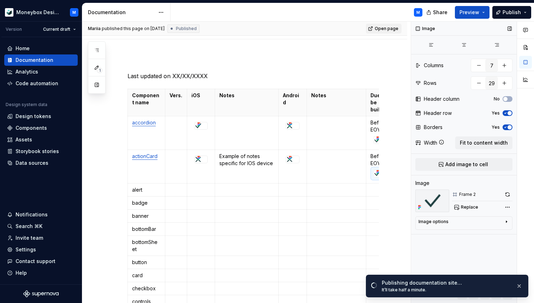
click at [388, 27] on span "Open page" at bounding box center [387, 29] width 24 height 6
click at [373, 136] on div at bounding box center [380, 140] width 14 height 8
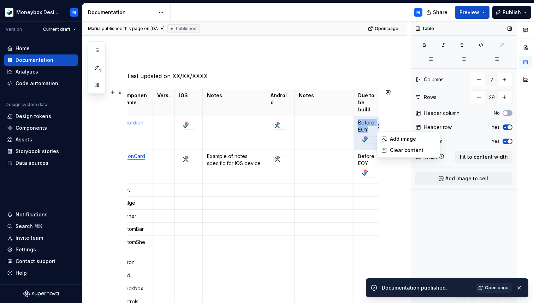
click at [376, 114] on html "Moneybox Design System M Version Current draft Home Documentation Analytics Cod…" at bounding box center [267, 151] width 534 height 303
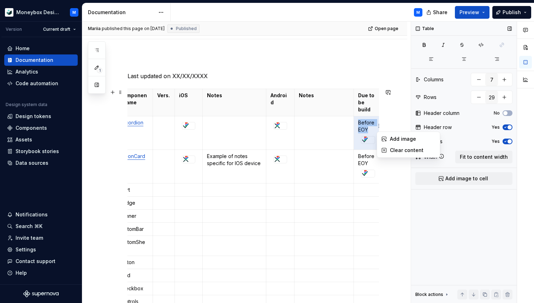
click at [366, 134] on html "Moneybox Design System M Version Current draft Home Documentation Analytics Cod…" at bounding box center [267, 151] width 534 height 303
click at [368, 136] on icon at bounding box center [366, 139] width 6 height 6
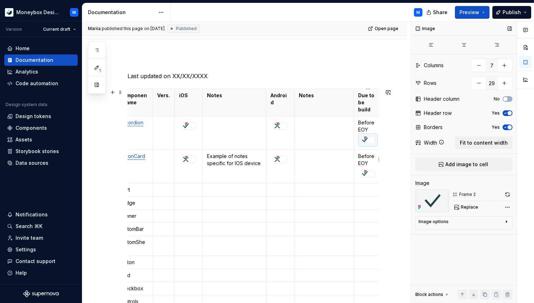
click at [361, 156] on p "Before EOY" at bounding box center [368, 160] width 20 height 14
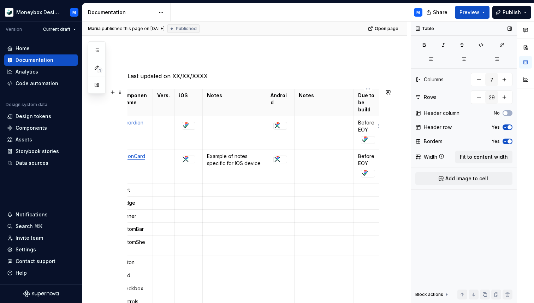
click at [358, 132] on td "Before EOY" at bounding box center [368, 133] width 29 height 34
drag, startPoint x: 369, startPoint y: 123, endPoint x: 357, endPoint y: 117, distance: 12.8
click at [357, 117] on td "Before EOY" at bounding box center [368, 133] width 29 height 34
copy p "Before EOY"
click at [361, 136] on div at bounding box center [368, 140] width 14 height 8
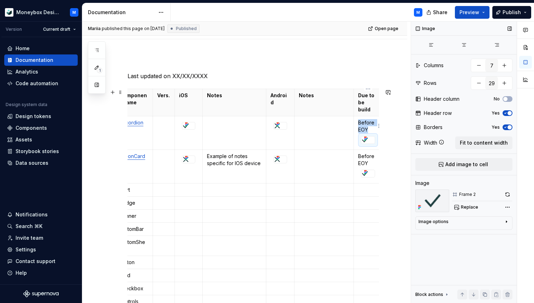
click at [361, 137] on div at bounding box center [368, 140] width 14 height 8
click at [363, 119] on p "Before EOY" at bounding box center [368, 126] width 20 height 14
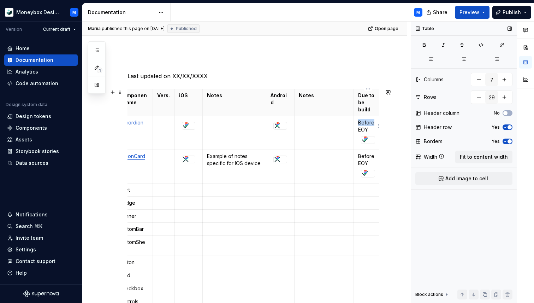
click at [363, 119] on p "Before EOY" at bounding box center [368, 126] width 20 height 14
click at [364, 119] on p "Before EOY" at bounding box center [368, 126] width 20 height 14
drag, startPoint x: 369, startPoint y: 121, endPoint x: 357, endPoint y: 117, distance: 12.4
click at [357, 117] on td "Before EOY" at bounding box center [368, 133] width 29 height 34
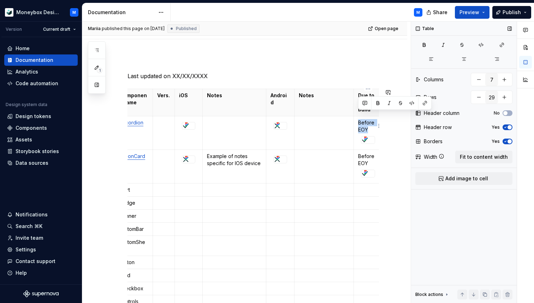
copy p "Before EOY"
click at [361, 136] on div at bounding box center [368, 140] width 14 height 8
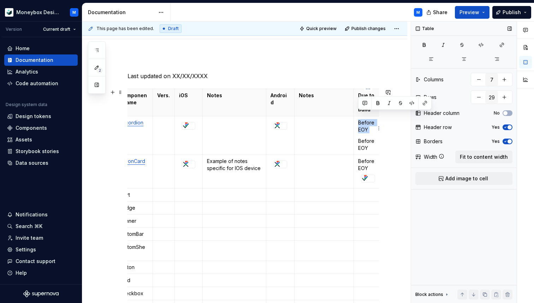
drag, startPoint x: 361, startPoint y: 127, endPoint x: 356, endPoint y: 118, distance: 10.4
click at [356, 118] on td "Before EOY Before EOY" at bounding box center [368, 135] width 29 height 38
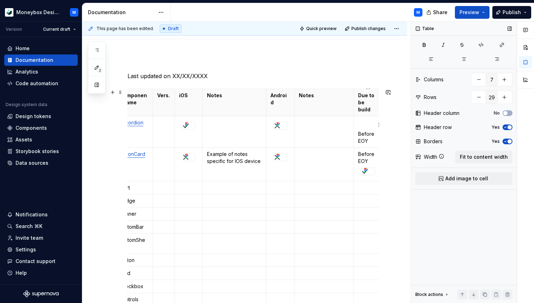
click at [358, 119] on p at bounding box center [368, 122] width 20 height 7
click at [443, 176] on button "Add image to cell" at bounding box center [463, 178] width 97 height 13
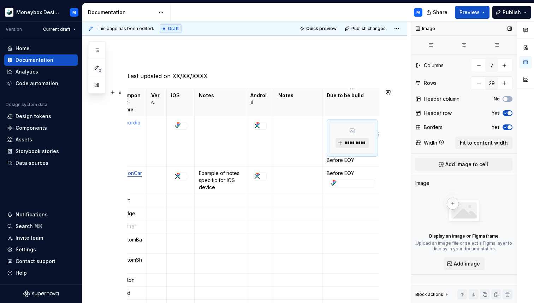
click at [355, 140] on span "*********" at bounding box center [355, 143] width 22 height 6
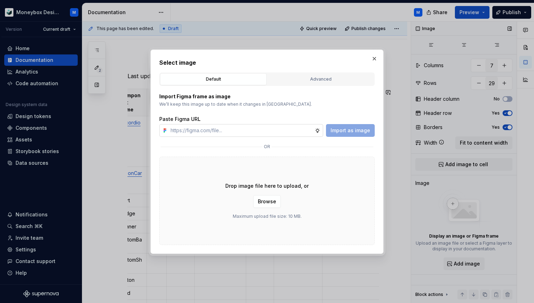
type textarea "*"
paste input "https://www.figma.com/design/hMJO9qiZWpnsZnCr6F1yer/MDS--Supernova-Sync?node-id…"
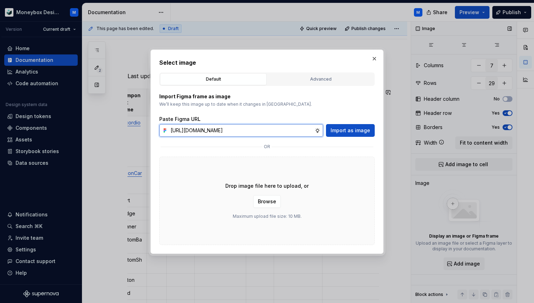
scroll to position [0, 164]
type input "https://www.figma.com/design/hMJO9qiZWpnsZnCr6F1yer/MDS--Supernova-Sync?node-id…"
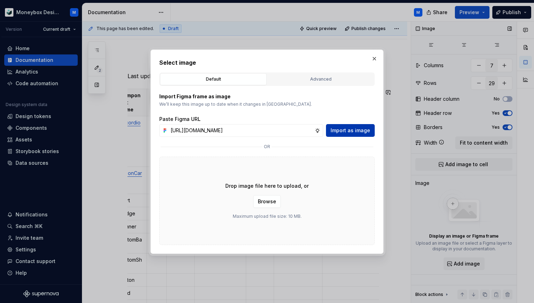
scroll to position [0, 0]
click at [342, 132] on span "Import as image" at bounding box center [351, 130] width 40 height 7
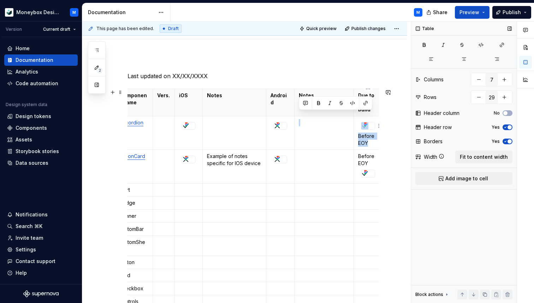
drag, startPoint x: 370, startPoint y: 136, endPoint x: 357, endPoint y: 115, distance: 24.7
click at [357, 116] on td "Before EOY" at bounding box center [368, 133] width 29 height 34
copy tr "Before EOY"
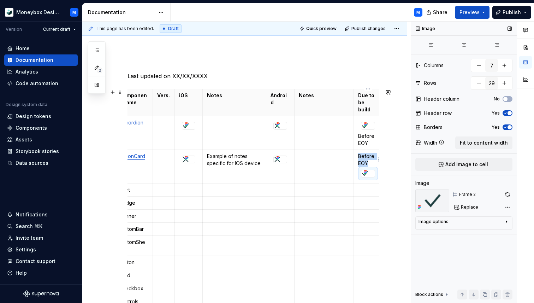
click at [373, 170] on div at bounding box center [367, 173] width 13 height 7
click at [358, 153] on p "Before EOY" at bounding box center [368, 160] width 20 height 14
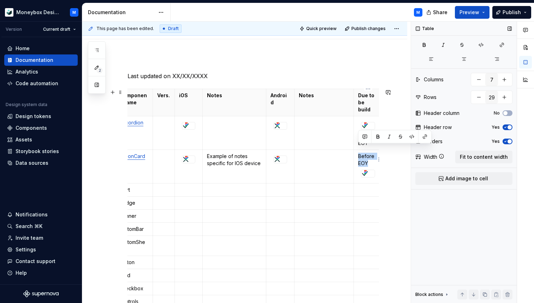
drag, startPoint x: 358, startPoint y: 149, endPoint x: 376, endPoint y: 170, distance: 27.3
click at [376, 170] on td "Before EOY" at bounding box center [368, 167] width 29 height 34
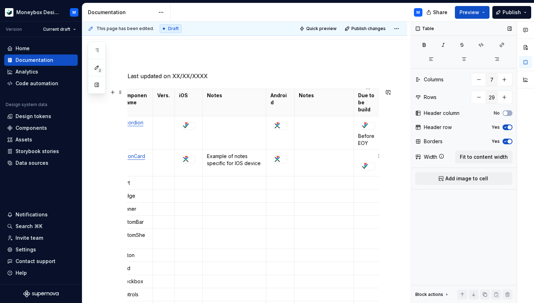
click at [361, 162] on div at bounding box center [368, 166] width 14 height 8
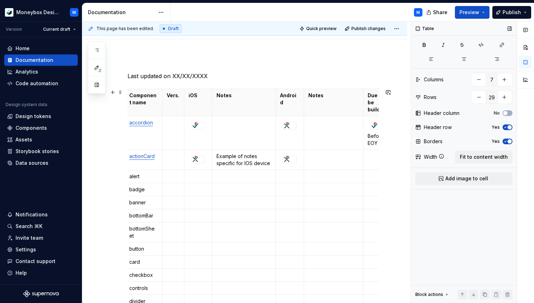
click at [369, 153] on p at bounding box center [378, 156] width 20 height 7
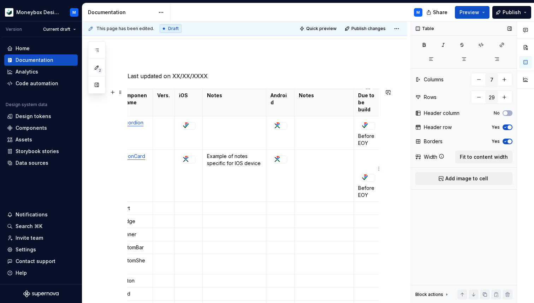
click at [357, 165] on td "Before EOY" at bounding box center [368, 176] width 29 height 52
click at [361, 162] on div at bounding box center [368, 166] width 14 height 8
click at [360, 153] on p at bounding box center [368, 156] width 20 height 7
click at [448, 177] on span "Add image to cell" at bounding box center [466, 178] width 43 height 7
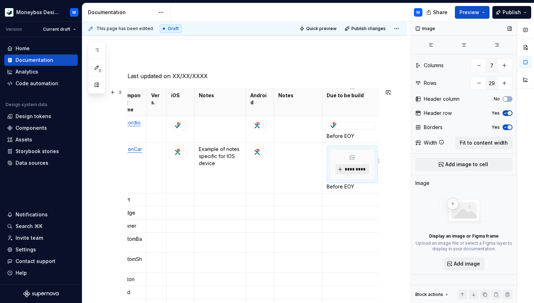
click at [352, 166] on span "*********" at bounding box center [355, 169] width 22 height 6
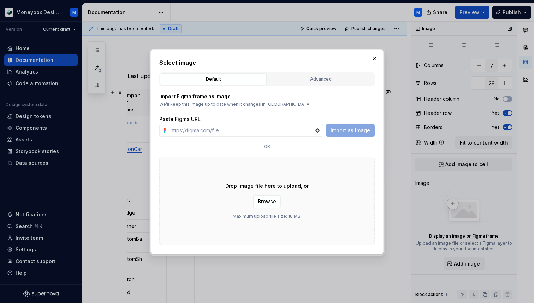
type textarea "*"
click at [238, 134] on input "text" at bounding box center [241, 130] width 147 height 13
paste input "https://www.figma.com/design/hMJO9qiZWpnsZnCr6F1yer/MDS--Supernova-Sync?node-id…"
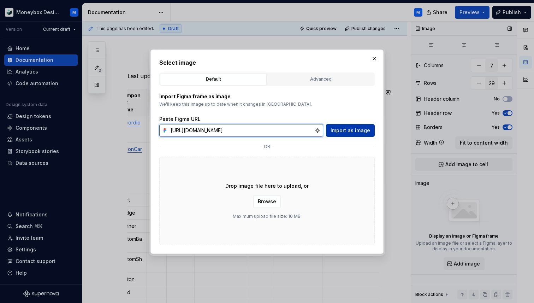
type input "https://www.figma.com/design/hMJO9qiZWpnsZnCr6F1yer/MDS--Supernova-Sync?node-id…"
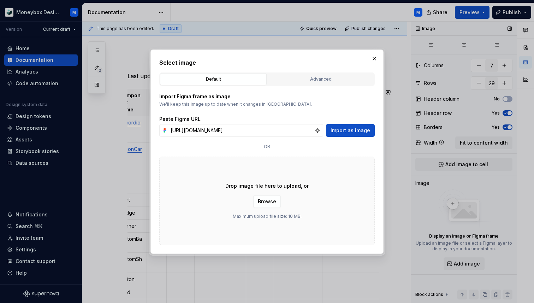
scroll to position [0, 0]
click at [351, 135] on button "Import as image" at bounding box center [350, 130] width 49 height 13
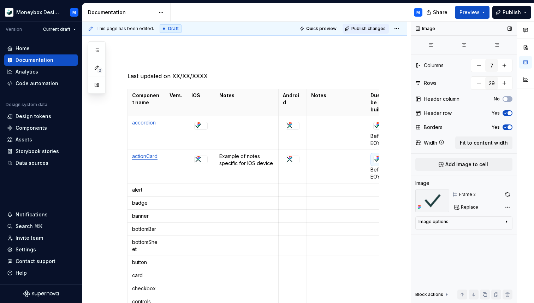
click at [365, 26] on span "Publish changes" at bounding box center [368, 29] width 34 height 6
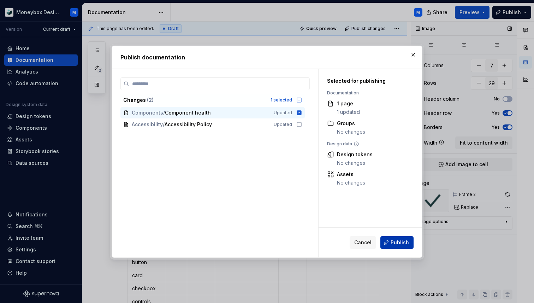
click at [391, 239] on button "Publish" at bounding box center [396, 242] width 33 height 13
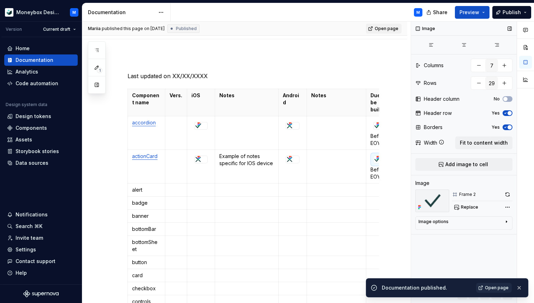
click at [389, 26] on span "Open page" at bounding box center [387, 29] width 24 height 6
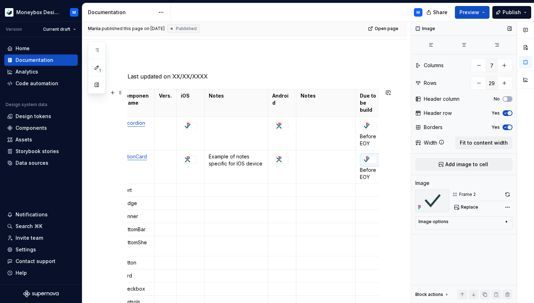
scroll to position [0, 12]
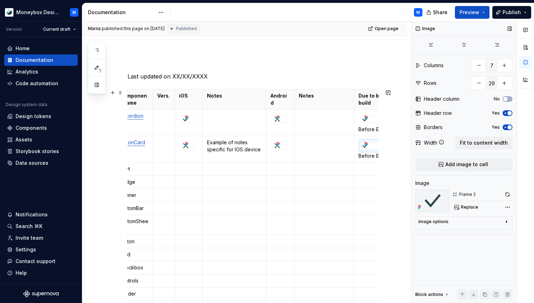
drag, startPoint x: 381, startPoint y: 110, endPoint x: 391, endPoint y: 111, distance: 9.6
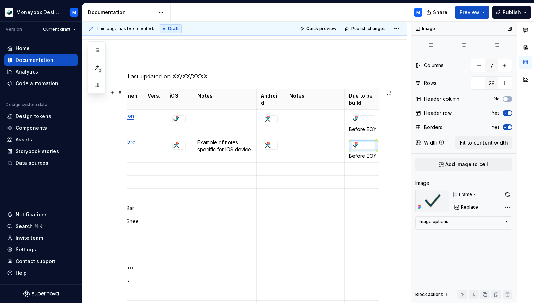
scroll to position [0, 0]
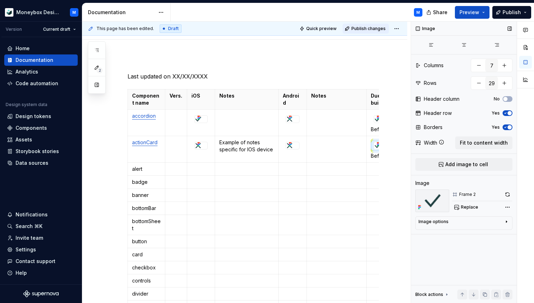
click at [374, 28] on span "Publish changes" at bounding box center [368, 29] width 34 height 6
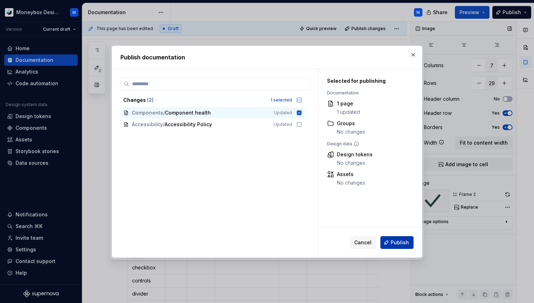
click at [394, 239] on span "Publish" at bounding box center [400, 242] width 18 height 7
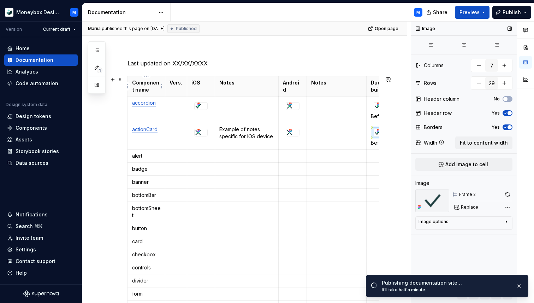
click at [159, 92] on p "Component name" at bounding box center [146, 86] width 29 height 14
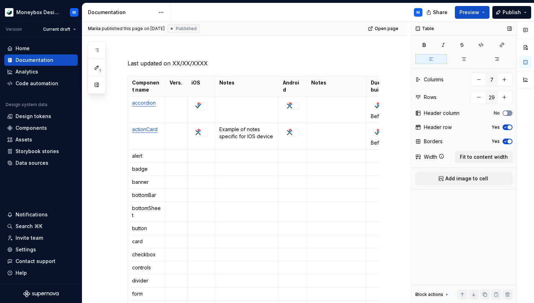
click at [509, 112] on button "No" at bounding box center [508, 113] width 10 height 6
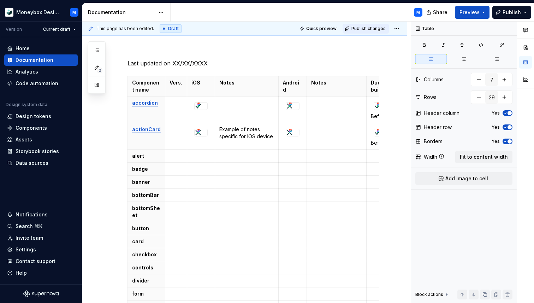
click at [370, 30] on span "Publish changes" at bounding box center [368, 29] width 34 height 6
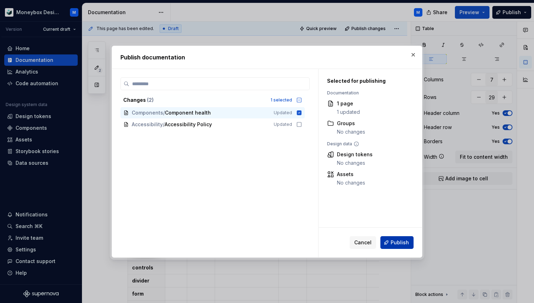
click at [398, 246] on button "Publish" at bounding box center [396, 242] width 33 height 13
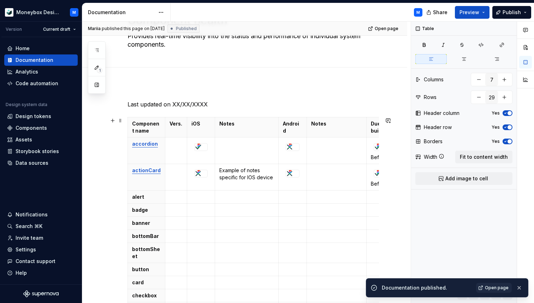
scroll to position [51, 0]
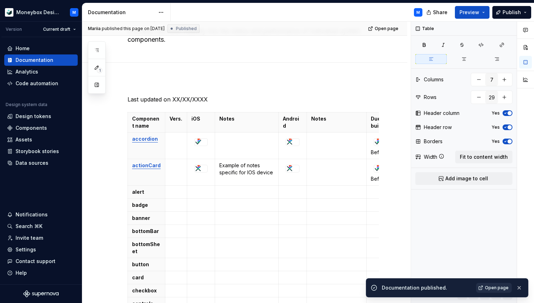
click at [489, 289] on span "Open page" at bounding box center [497, 288] width 24 height 6
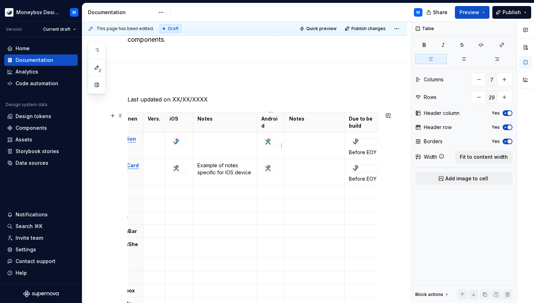
scroll to position [0, 0]
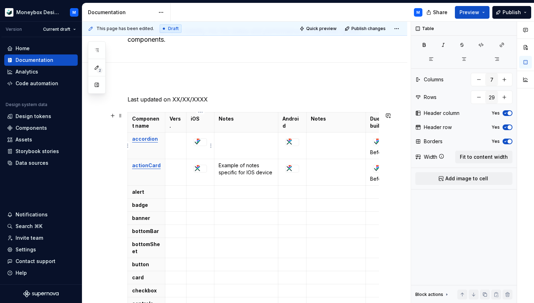
click at [207, 153] on td at bounding box center [200, 145] width 28 height 26
click at [191, 148] on td at bounding box center [200, 145] width 28 height 26
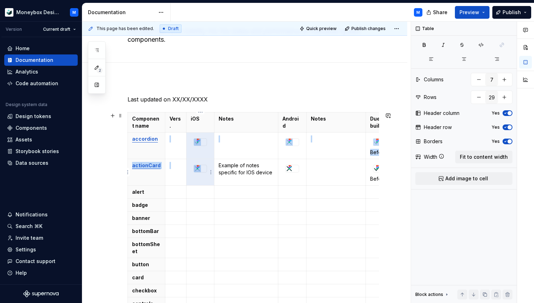
drag, startPoint x: 191, startPoint y: 136, endPoint x: 207, endPoint y: 176, distance: 42.8
click at [207, 169] on div at bounding box center [200, 169] width 13 height 8
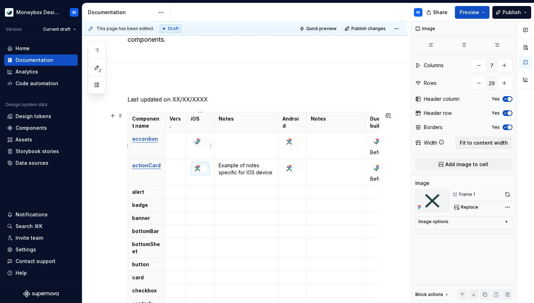
click at [205, 141] on div at bounding box center [200, 141] width 13 height 7
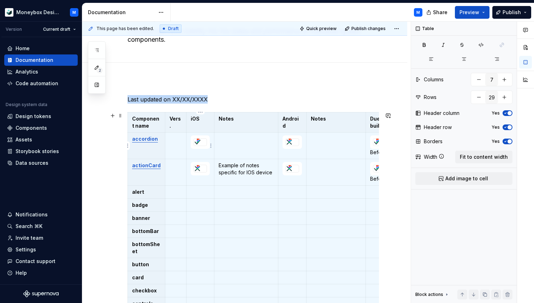
click at [204, 158] on td at bounding box center [200, 145] width 28 height 26
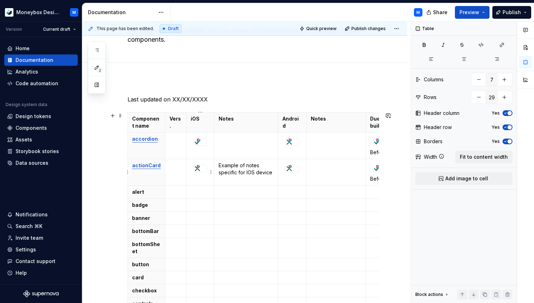
click at [206, 168] on div at bounding box center [200, 168] width 13 height 7
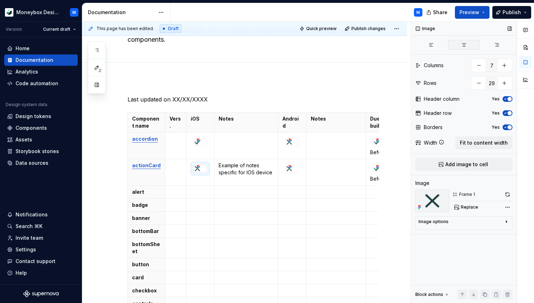
click at [462, 42] on button "button" at bounding box center [463, 45] width 31 height 10
click at [202, 146] on div at bounding box center [200, 142] width 13 height 8
click at [467, 45] on button "button" at bounding box center [463, 45] width 31 height 10
click at [293, 146] on div at bounding box center [292, 142] width 14 height 8
click at [466, 48] on button "button" at bounding box center [463, 45] width 31 height 10
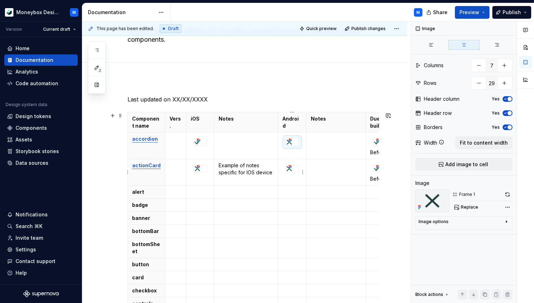
click at [292, 169] on icon at bounding box center [290, 167] width 6 height 6
click at [466, 43] on icon "button" at bounding box center [464, 45] width 6 height 6
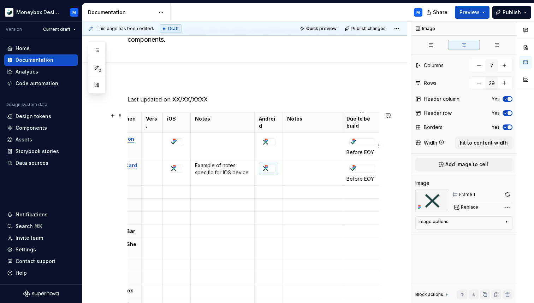
click at [367, 142] on div at bounding box center [362, 141] width 25 height 7
click at [358, 155] on p "Before EOY" at bounding box center [361, 152] width 31 height 7
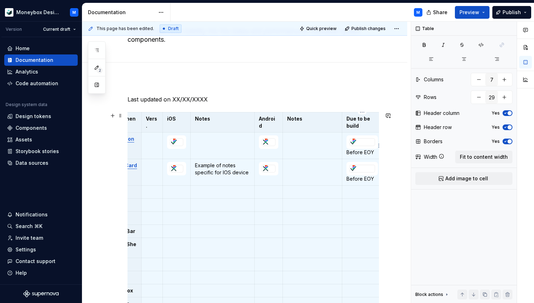
click at [357, 152] on p "Before EOY" at bounding box center [361, 152] width 31 height 7
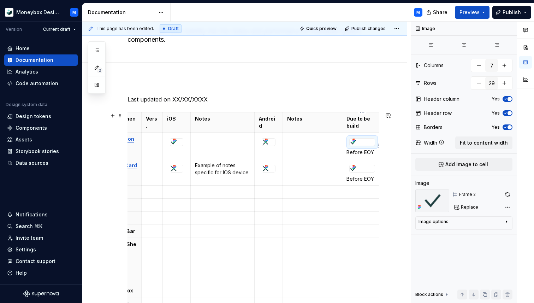
click at [364, 142] on div at bounding box center [362, 141] width 25 height 7
click at [468, 45] on button "button" at bounding box center [463, 45] width 31 height 10
click at [358, 152] on p "Before EOY" at bounding box center [361, 152] width 31 height 7
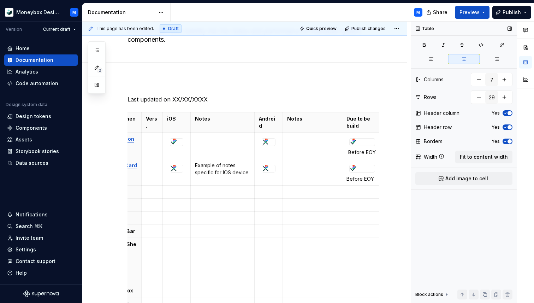
click at [464, 59] on icon "button" at bounding box center [464, 59] width 4 height 3
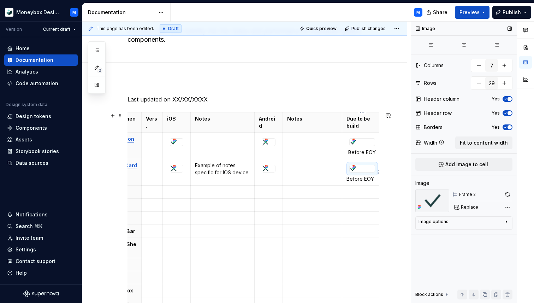
click at [362, 167] on div at bounding box center [362, 168] width 25 height 7
click at [463, 46] on icon "button" at bounding box center [464, 44] width 4 height 3
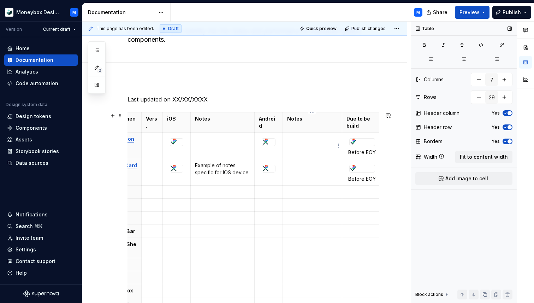
click at [306, 148] on td at bounding box center [312, 145] width 59 height 26
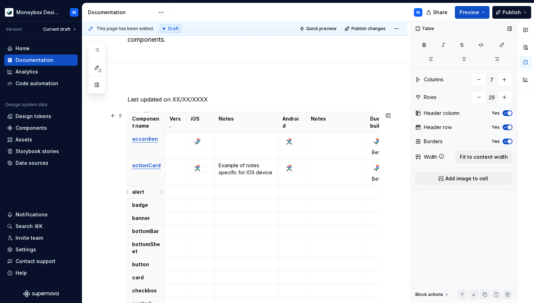
click at [144, 194] on p "alert" at bounding box center [146, 191] width 29 height 7
click at [135, 150] on th "accordion" at bounding box center [146, 145] width 37 height 26
click at [510, 112] on span "button" at bounding box center [510, 113] width 4 height 4
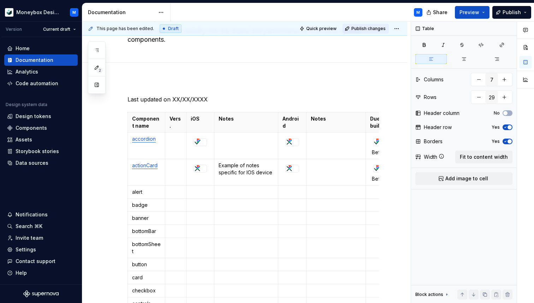
click at [370, 26] on span "Publish changes" at bounding box center [368, 29] width 34 height 6
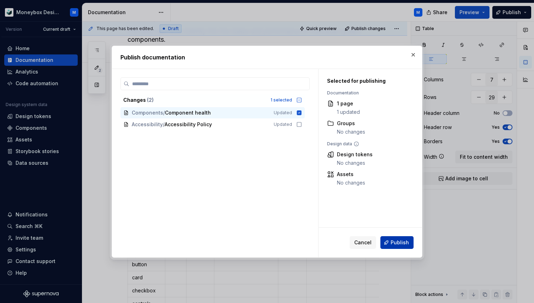
click at [393, 244] on span "Publish" at bounding box center [400, 242] width 18 height 7
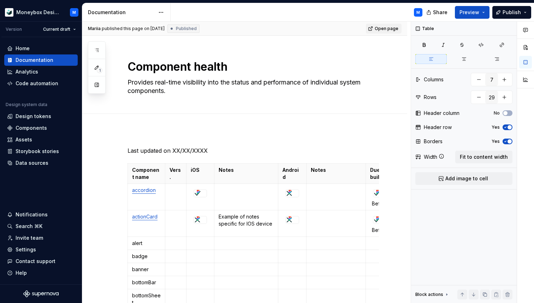
click at [385, 27] on span "Open page" at bounding box center [387, 29] width 24 height 6
type textarea "*"
